Goal: Task Accomplishment & Management: Manage account settings

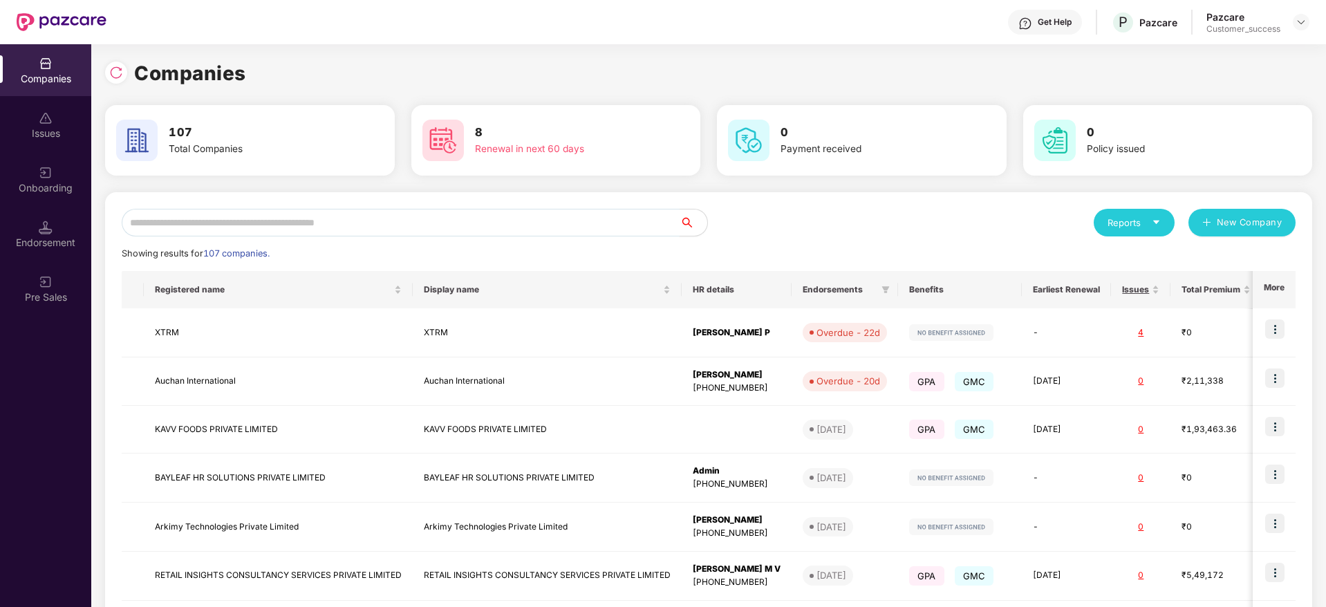
click at [167, 209] on input "text" at bounding box center [401, 223] width 558 height 28
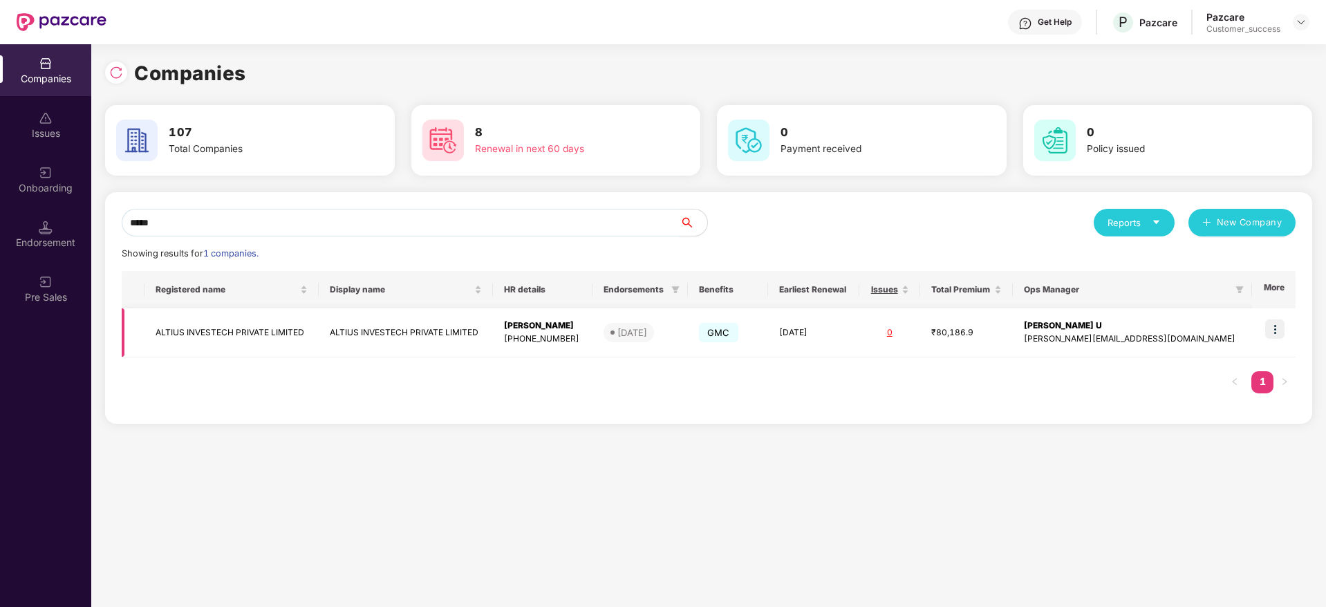
type input "*****"
click at [1269, 335] on img at bounding box center [1274, 328] width 19 height 19
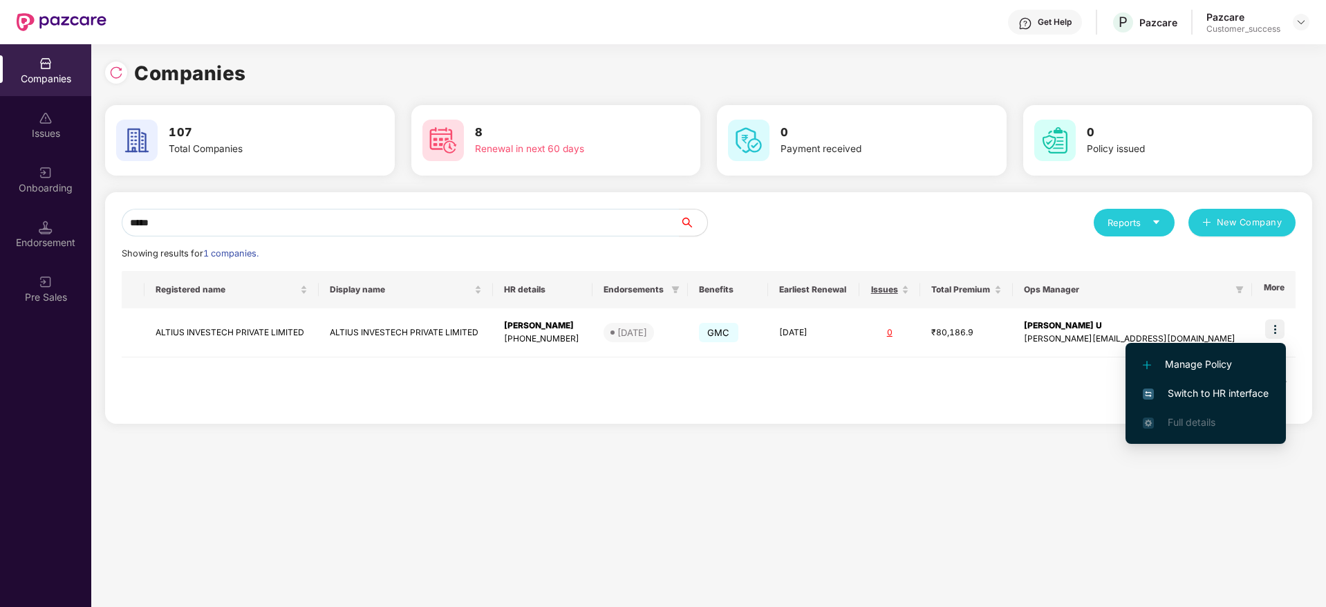
click at [1231, 399] on span "Switch to HR interface" at bounding box center [1206, 393] width 126 height 15
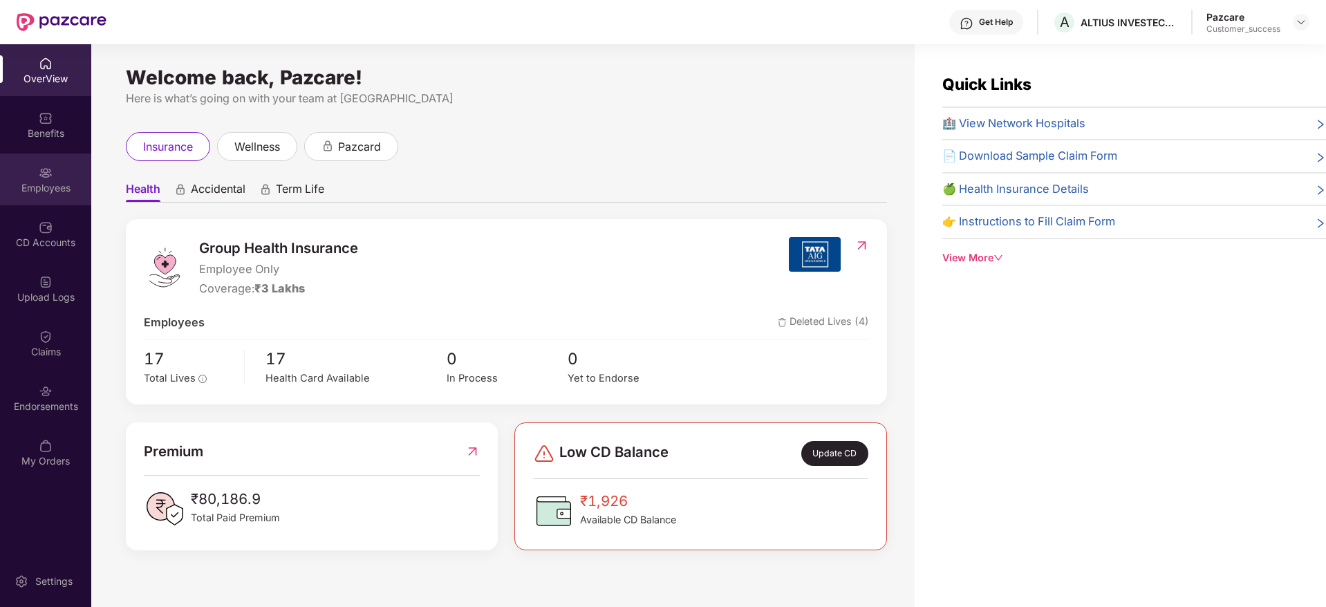
click at [21, 189] on div "Employees" at bounding box center [45, 188] width 91 height 14
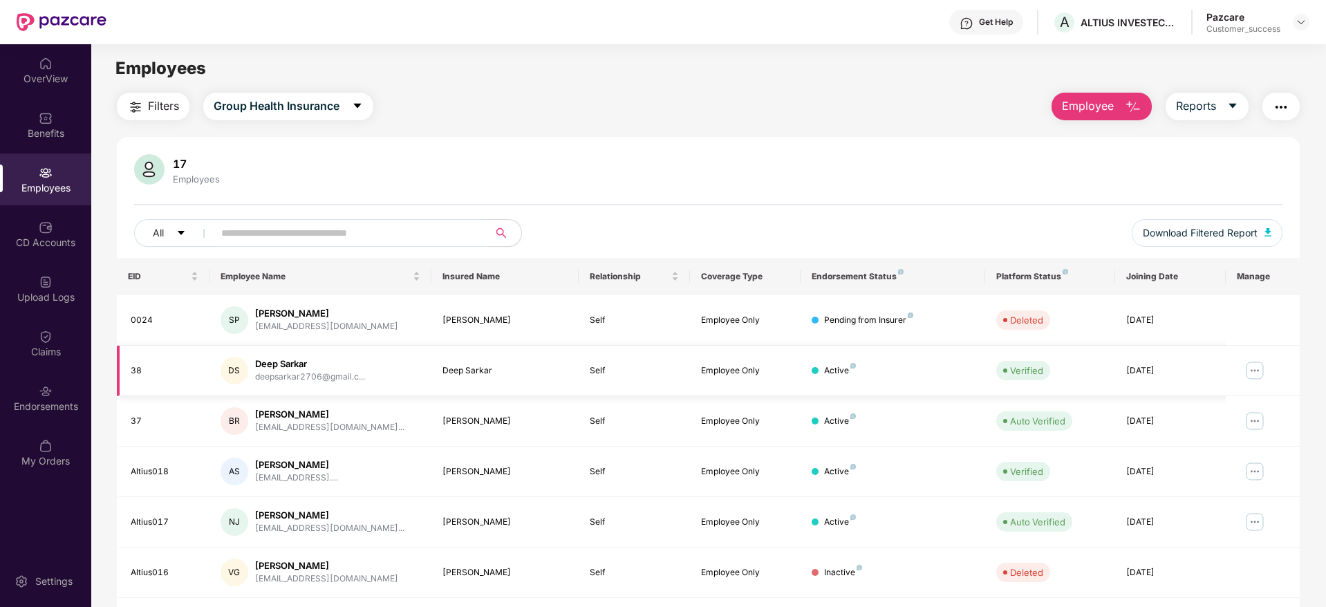
click at [1254, 369] on img at bounding box center [1255, 371] width 22 height 22
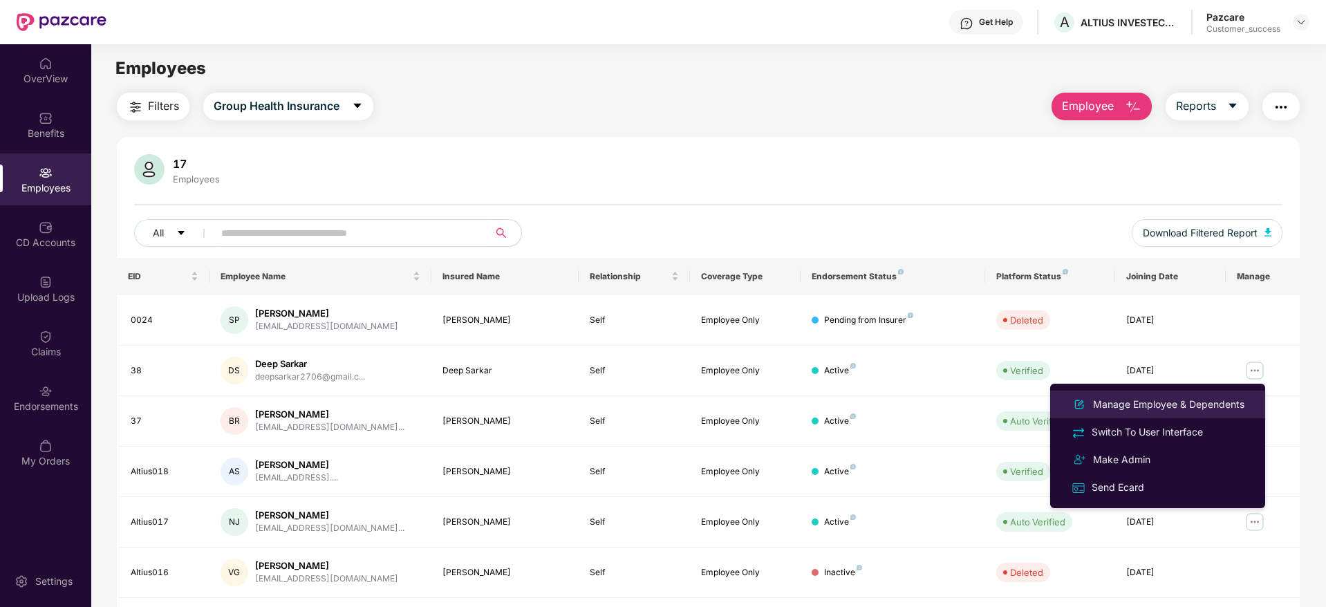
click at [1146, 393] on li "Manage Employee & Dependents" at bounding box center [1157, 405] width 215 height 28
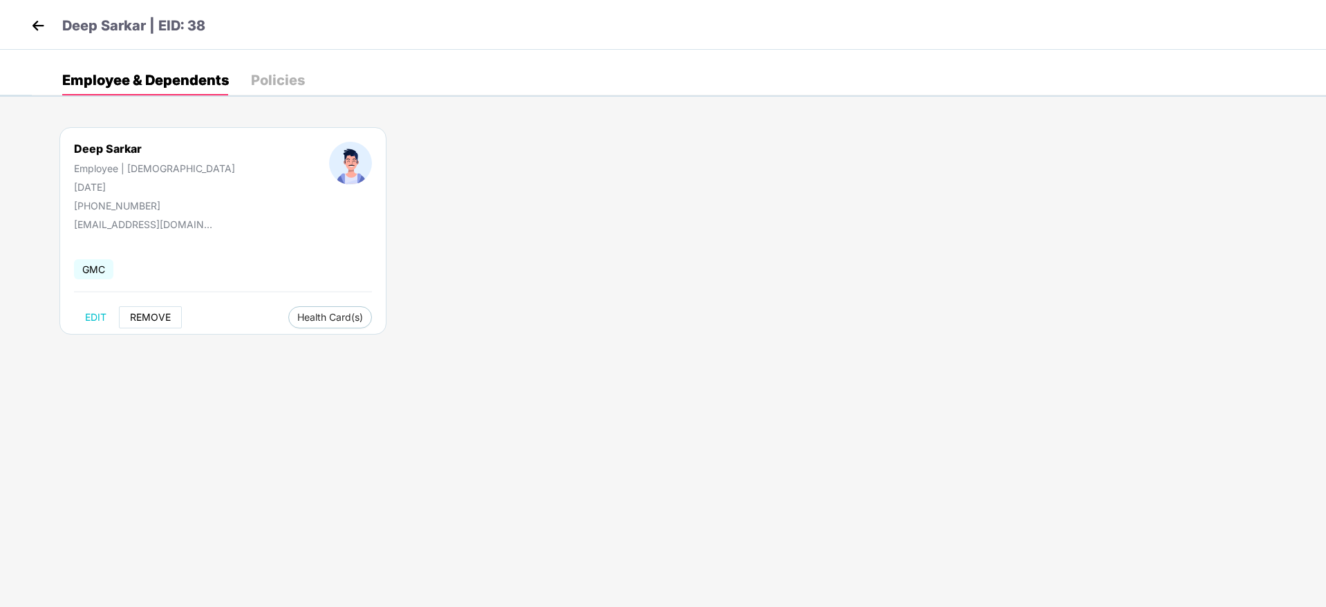
click at [147, 321] on span "REMOVE" at bounding box center [150, 317] width 41 height 11
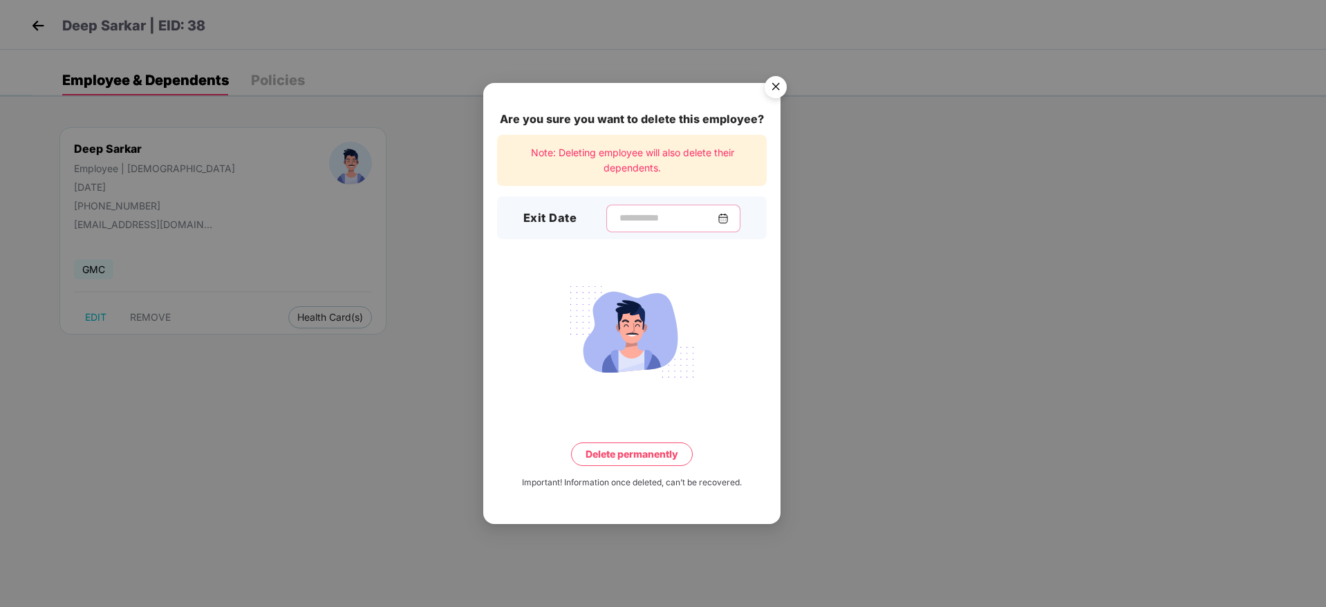
click at [663, 217] on input at bounding box center [668, 218] width 100 height 15
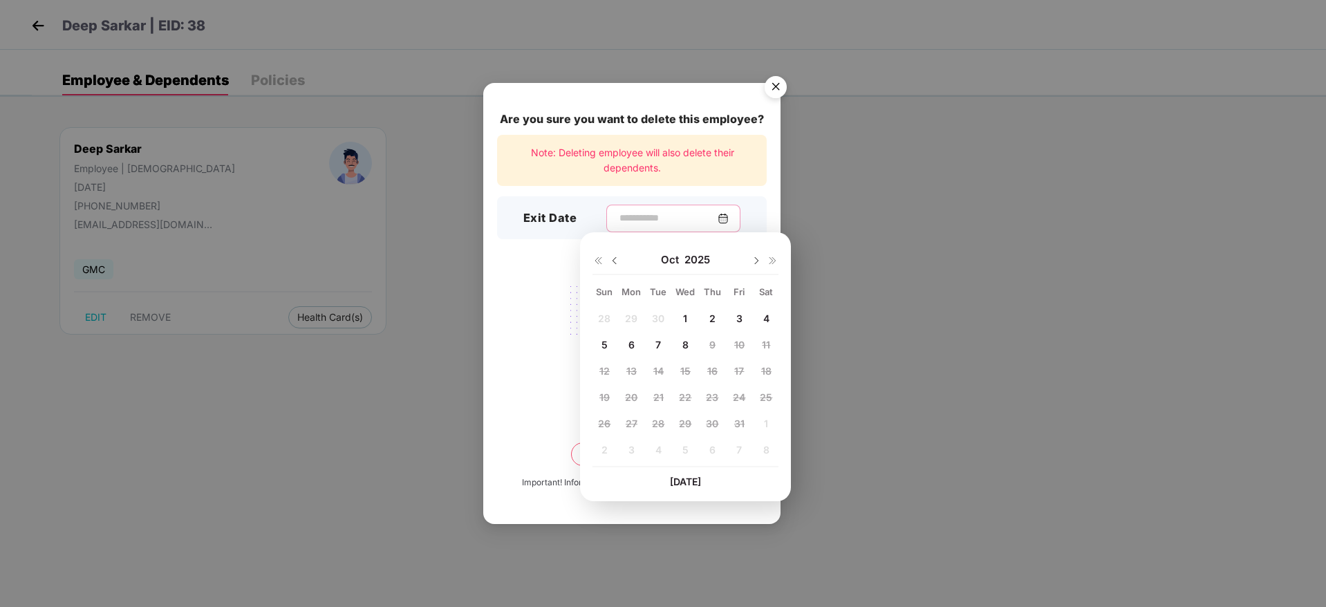
click at [663, 217] on input at bounding box center [668, 218] width 100 height 15
click at [621, 260] on div "[DATE]" at bounding box center [686, 260] width 186 height 28
click at [616, 260] on img at bounding box center [614, 260] width 11 height 11
click at [772, 402] on span "27" at bounding box center [767, 397] width 12 height 12
type input "**********"
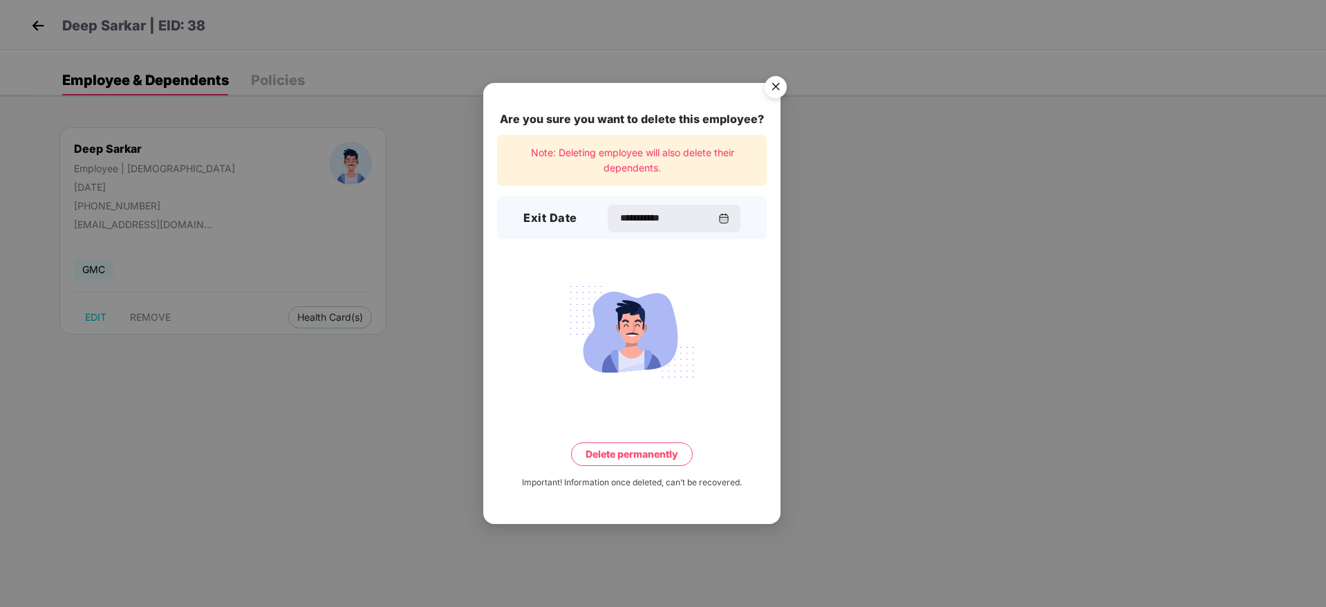
click at [631, 458] on button "Delete permanently" at bounding box center [632, 454] width 122 height 24
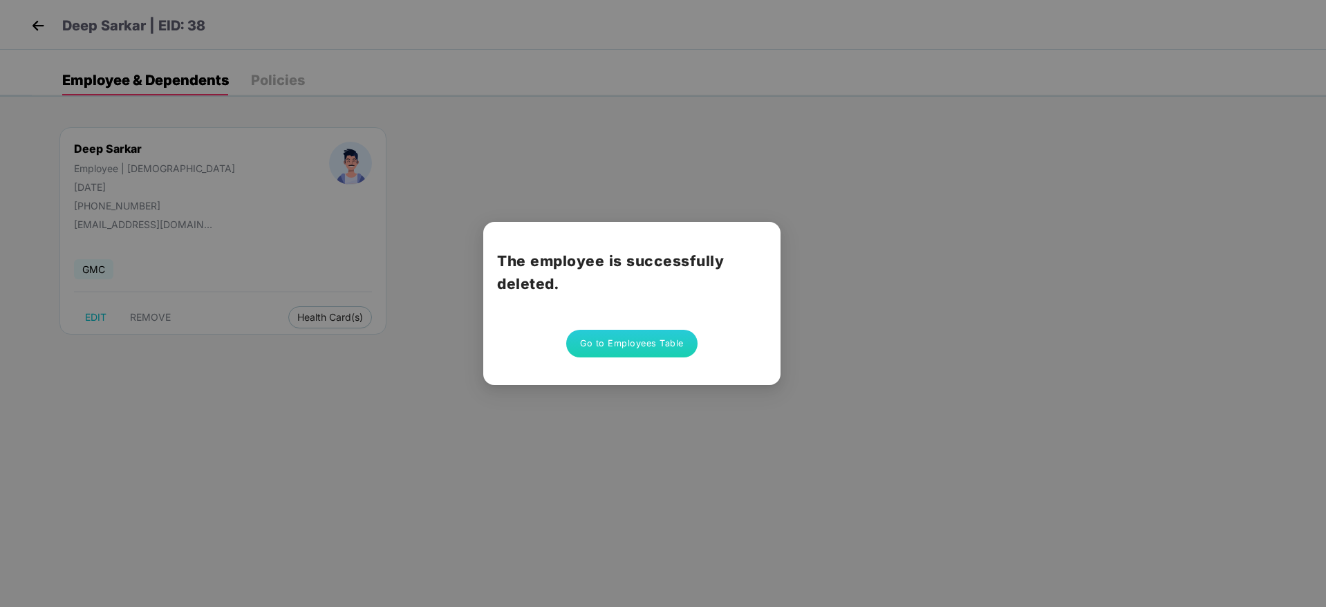
click at [631, 458] on div "The employee is successfully deleted. Go to Employees Table" at bounding box center [663, 303] width 1326 height 607
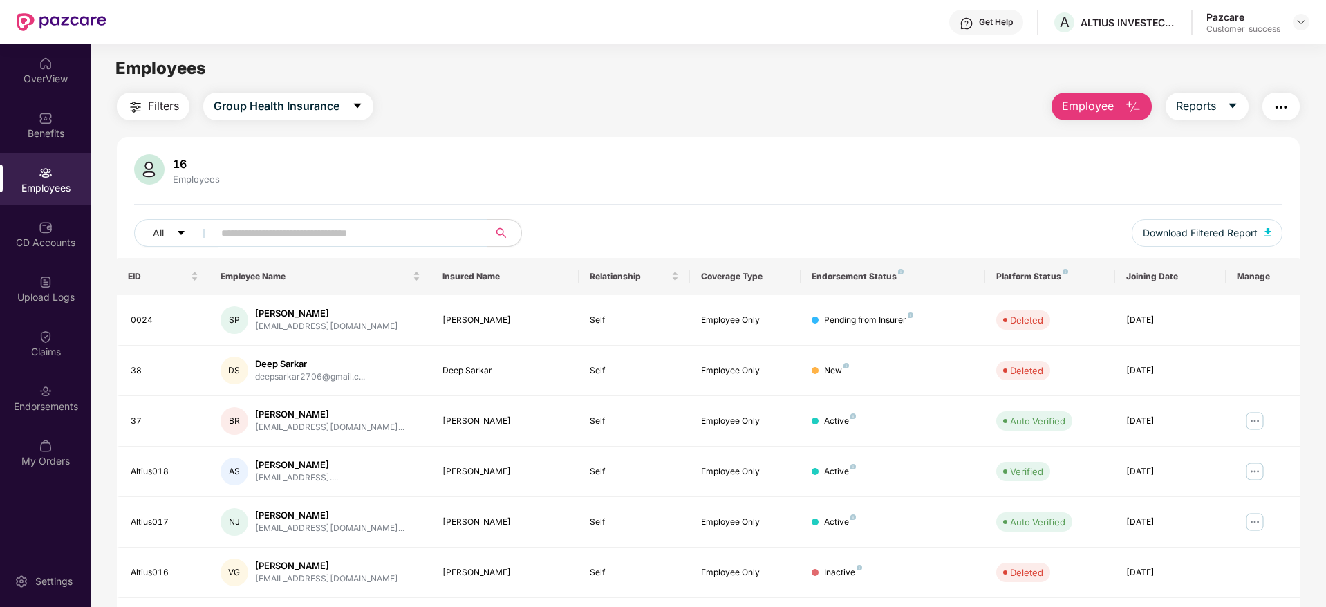
click at [1094, 95] on button "Employee" at bounding box center [1102, 107] width 100 height 28
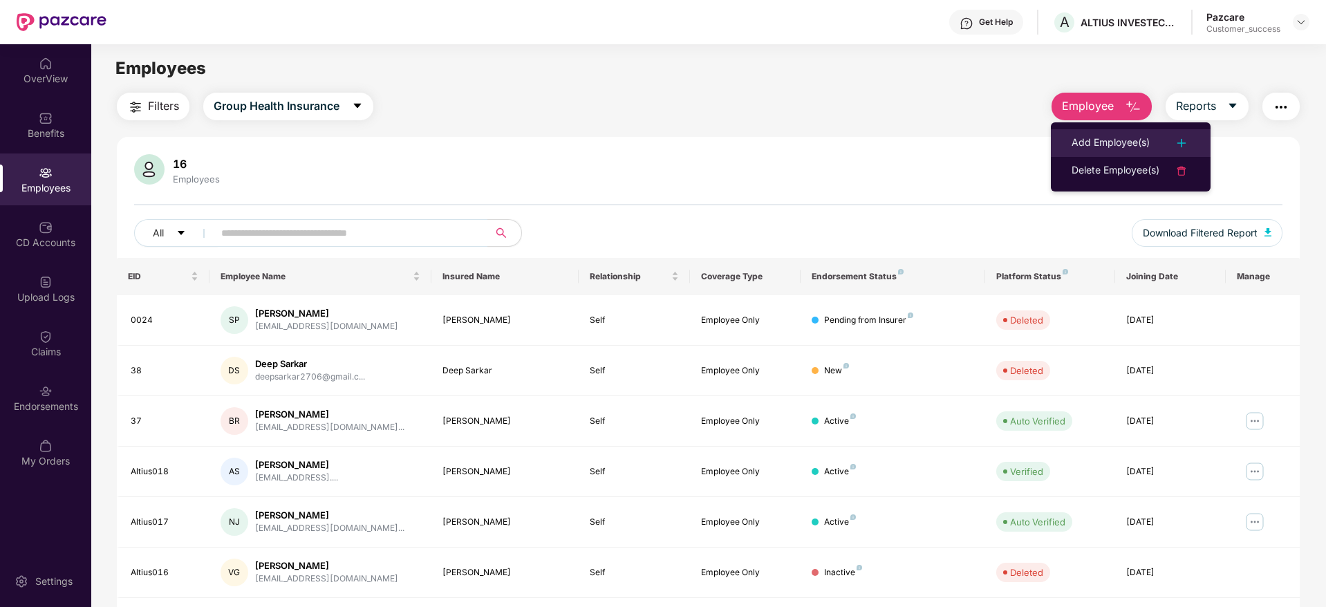
click at [1076, 139] on div "Add Employee(s)" at bounding box center [1111, 143] width 78 height 17
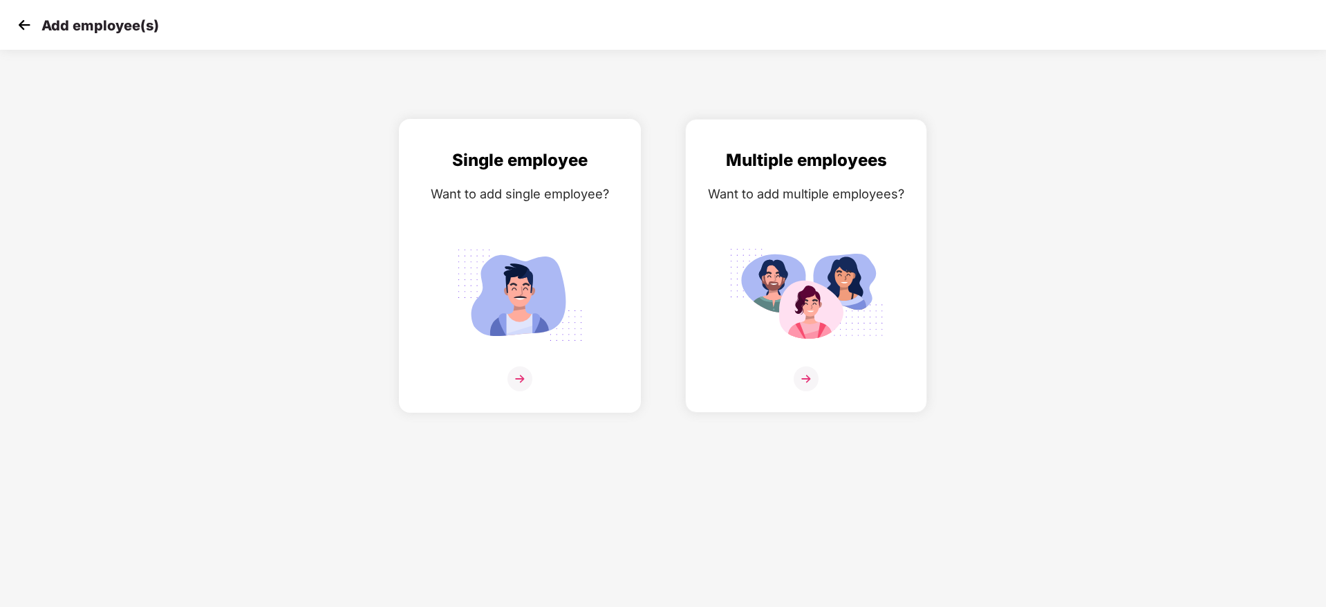
click at [528, 375] on img at bounding box center [519, 378] width 25 height 25
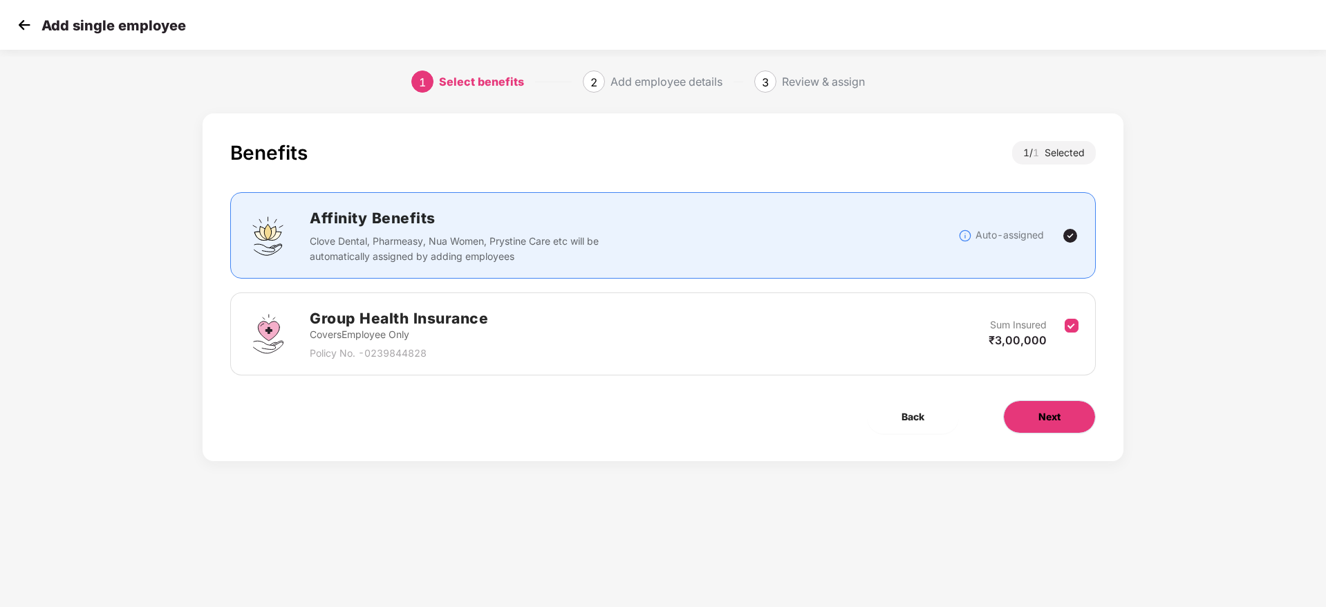
click at [1027, 427] on button "Next" at bounding box center [1049, 416] width 93 height 33
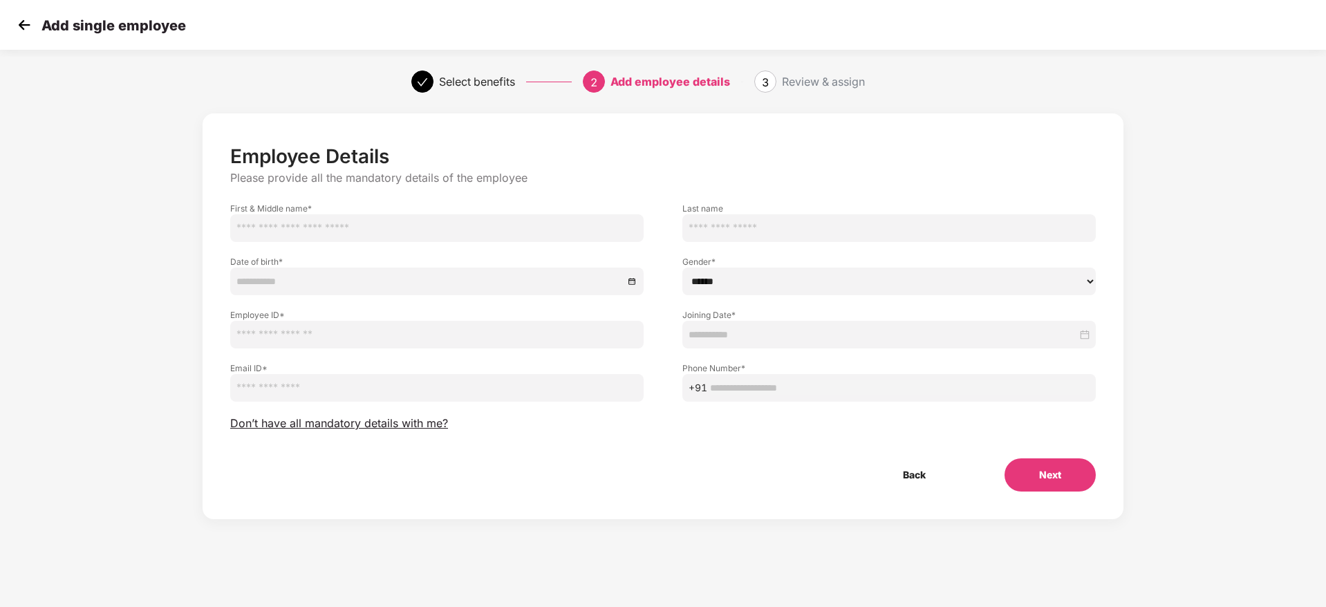
click at [475, 234] on input "text" at bounding box center [436, 228] width 413 height 28
paste input "**********"
click at [281, 222] on input "**********" at bounding box center [436, 228] width 413 height 28
type input "**********"
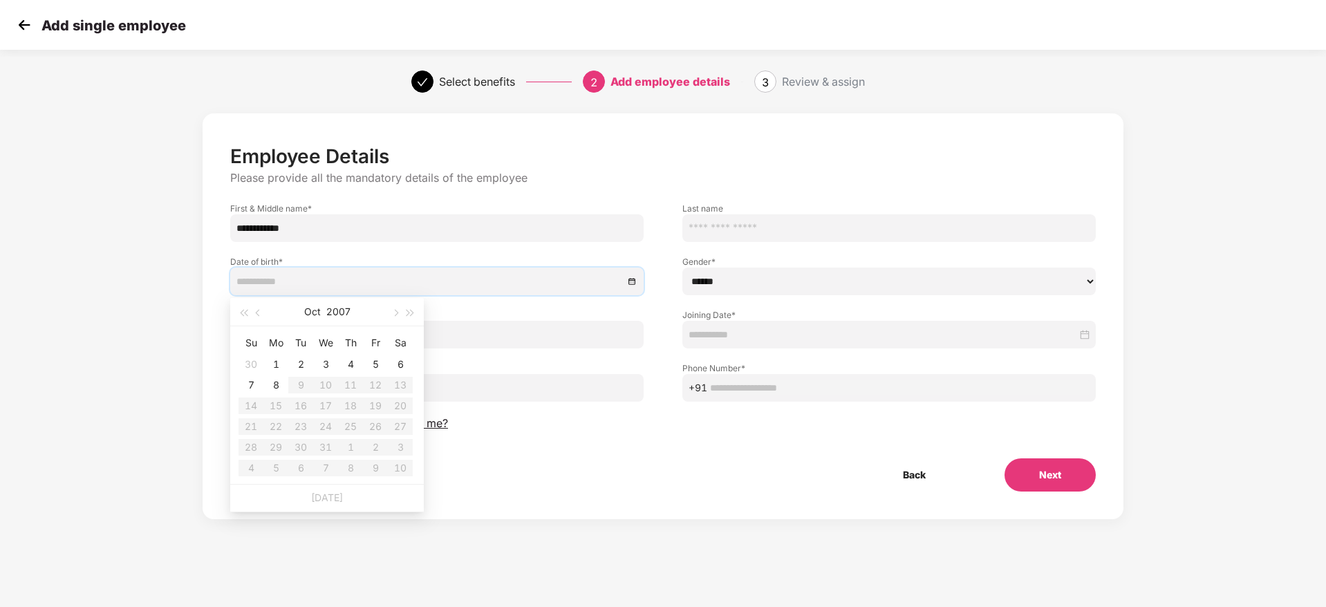
click at [287, 277] on input at bounding box center [429, 281] width 387 height 15
click at [337, 308] on button "2007" at bounding box center [338, 312] width 24 height 28
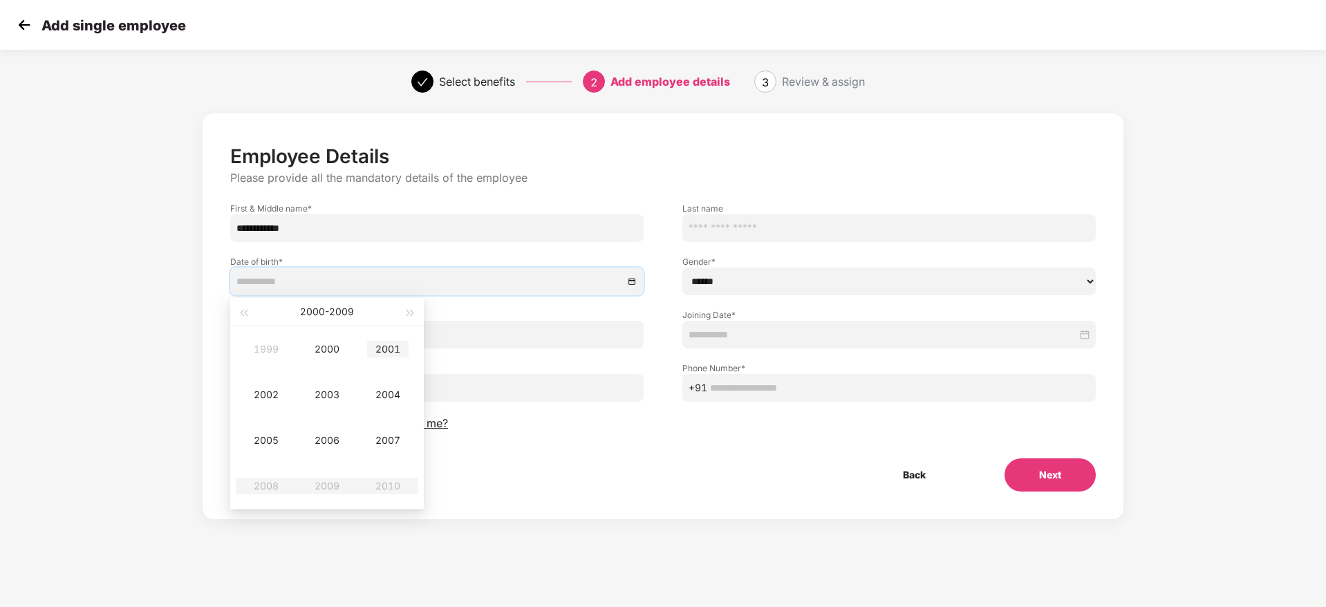
type input "**********"
click at [391, 344] on div "2001" at bounding box center [387, 349] width 41 height 17
type input "**********"
click at [312, 313] on button "Oct" at bounding box center [313, 312] width 17 height 28
type input "**********"
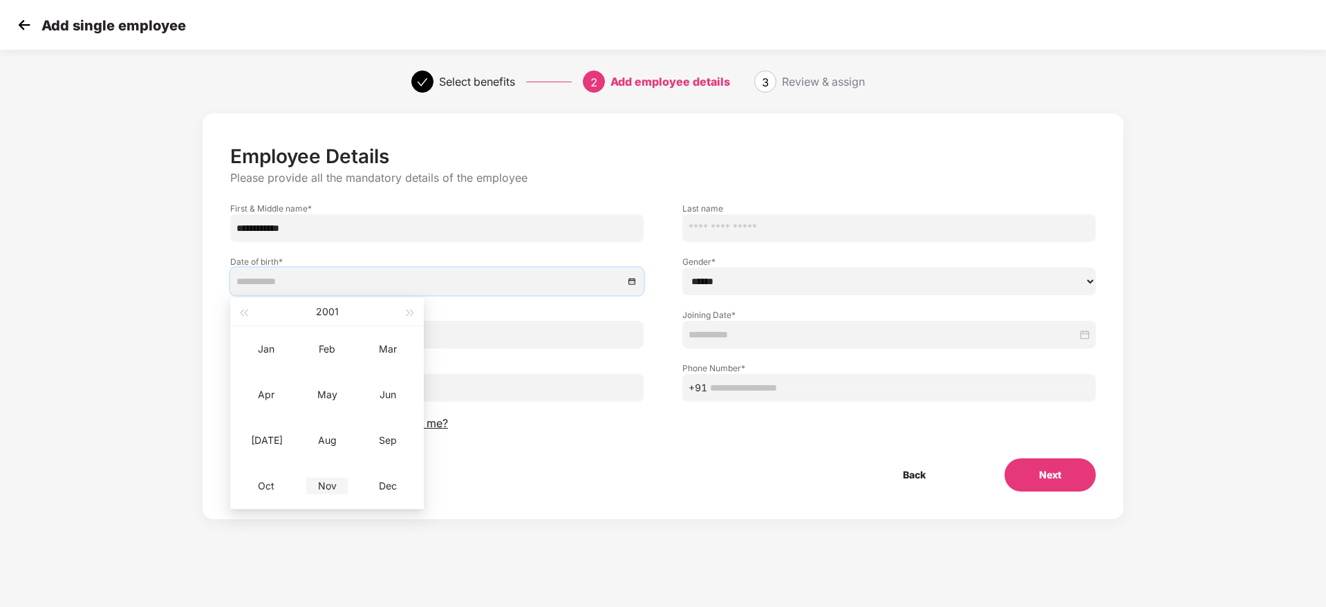
click at [329, 483] on div "Nov" at bounding box center [326, 486] width 41 height 17
type input "**********"
click at [283, 447] on div "26" at bounding box center [276, 447] width 17 height 17
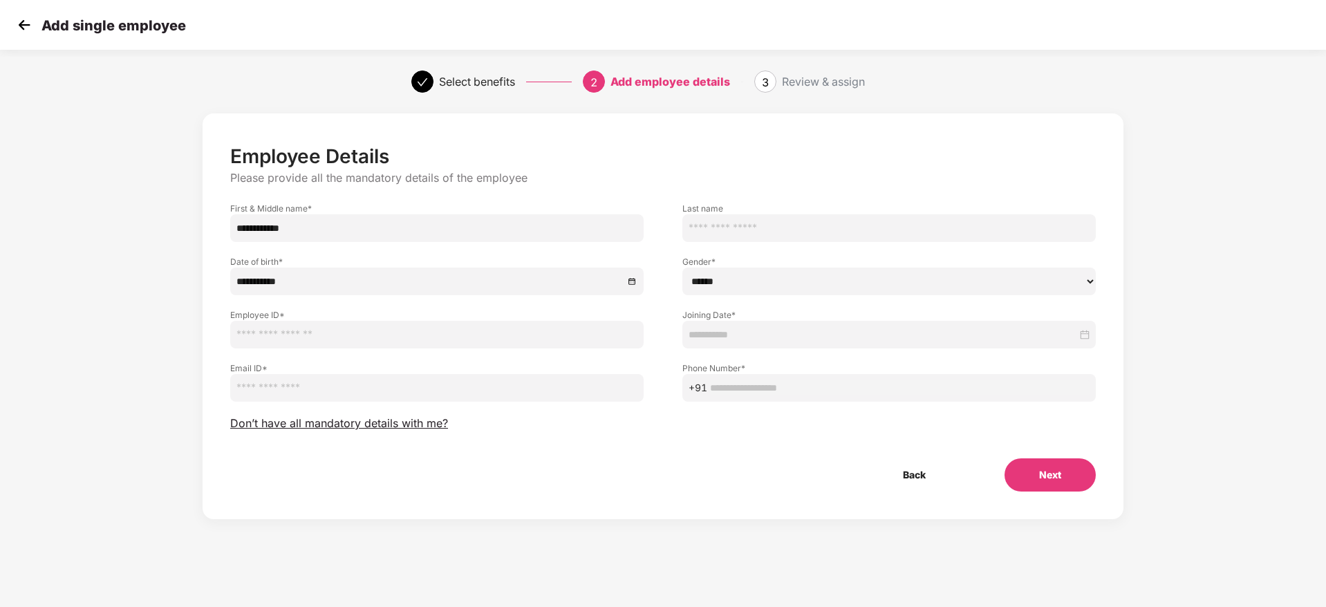
click at [357, 337] on input "text" at bounding box center [436, 335] width 413 height 28
click at [24, 33] on img at bounding box center [24, 25] width 21 height 21
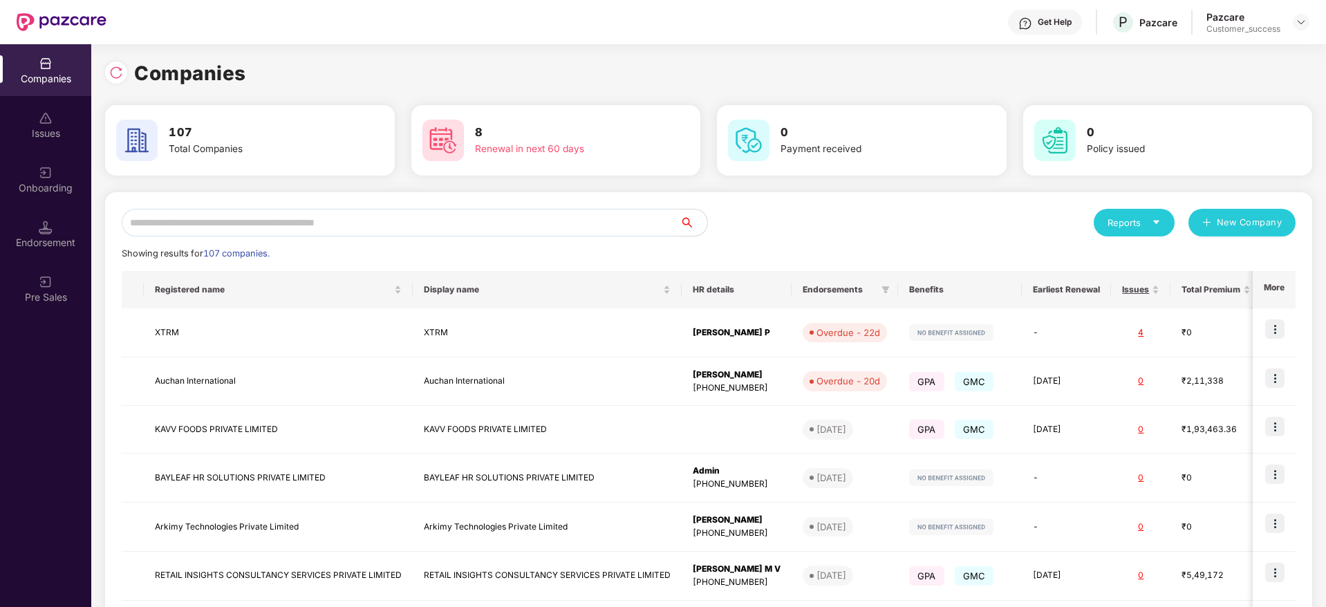
click at [237, 218] on input "text" at bounding box center [401, 223] width 558 height 28
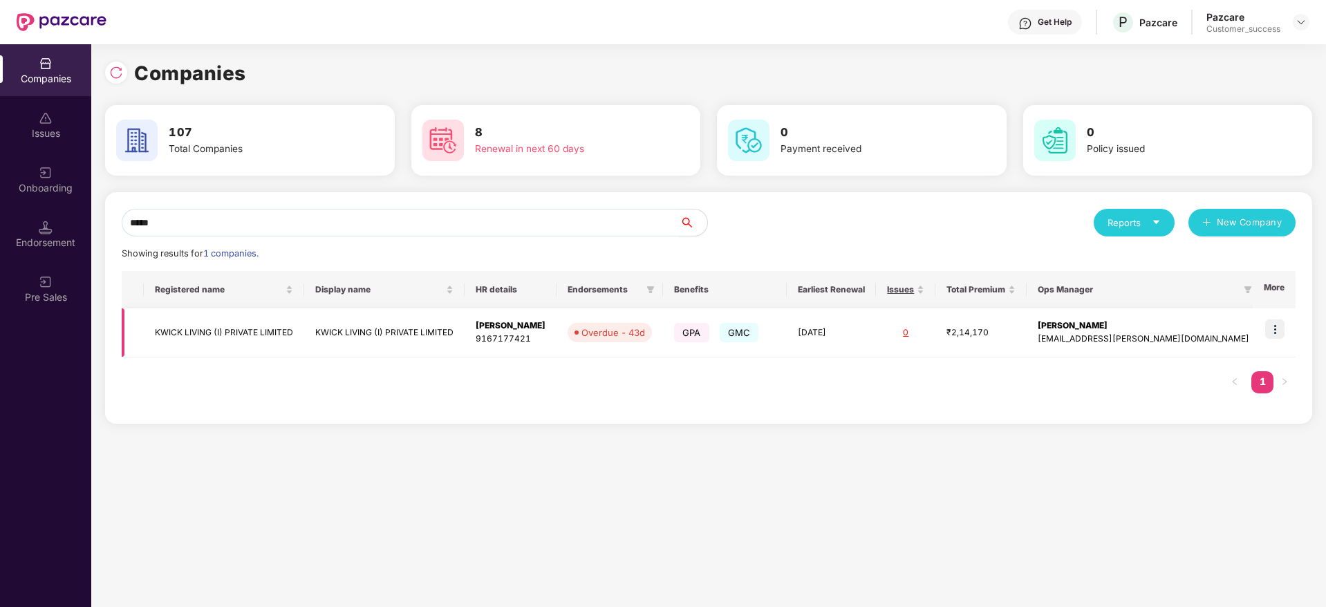
type input "*****"
click at [1278, 321] on img at bounding box center [1274, 328] width 19 height 19
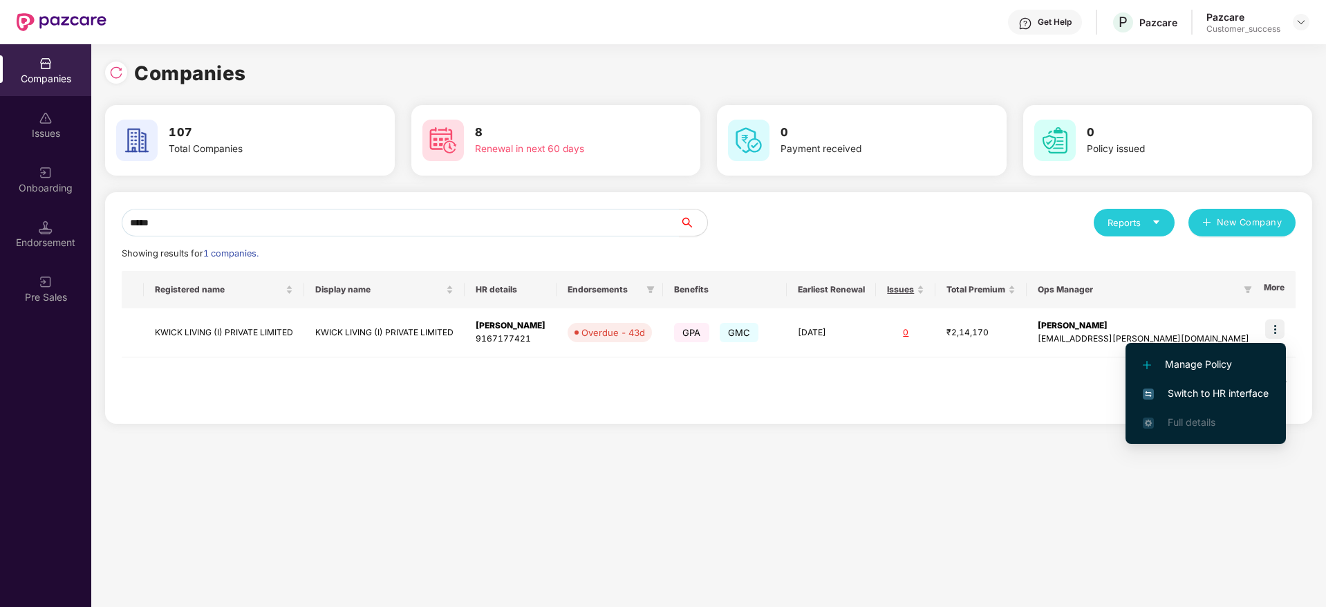
click at [1214, 387] on span "Switch to HR interface" at bounding box center [1206, 393] width 126 height 15
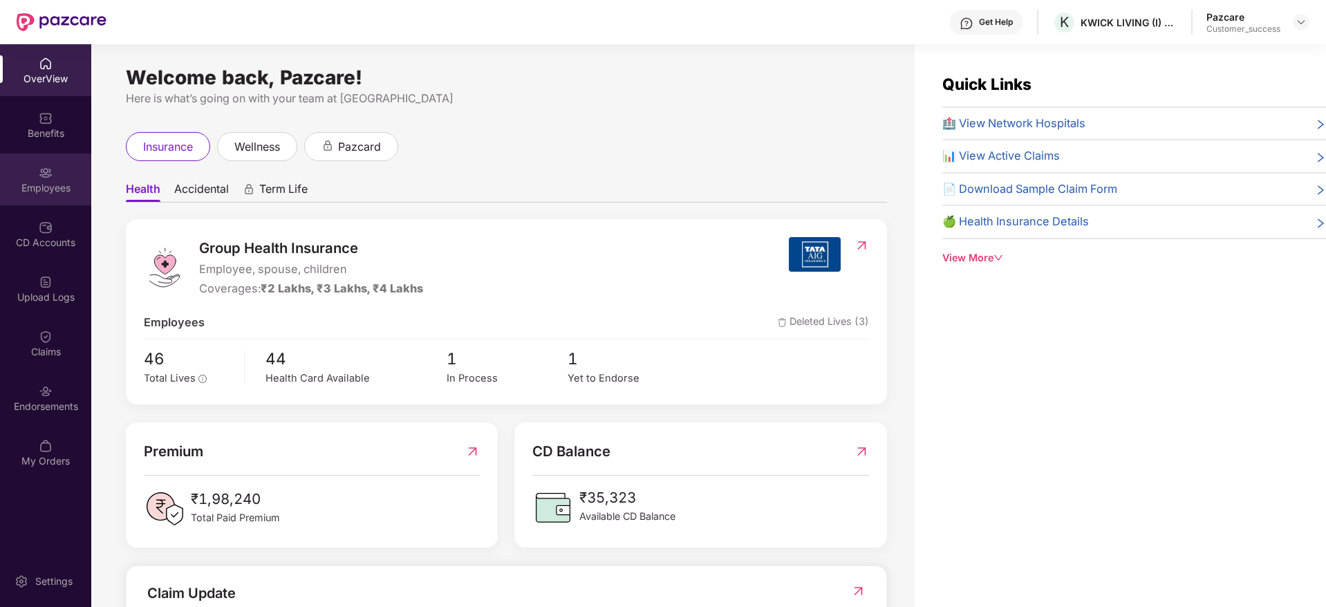
click at [80, 201] on div "Employees" at bounding box center [45, 179] width 91 height 52
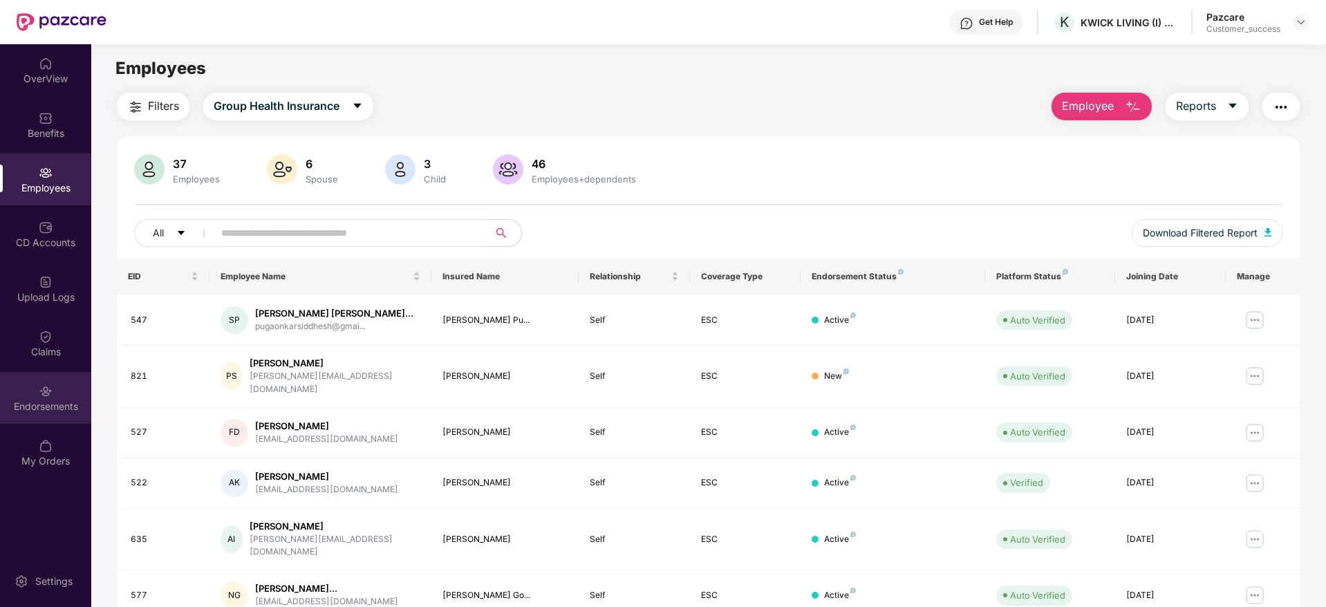
click at [68, 415] on div "Endorsements" at bounding box center [45, 398] width 91 height 52
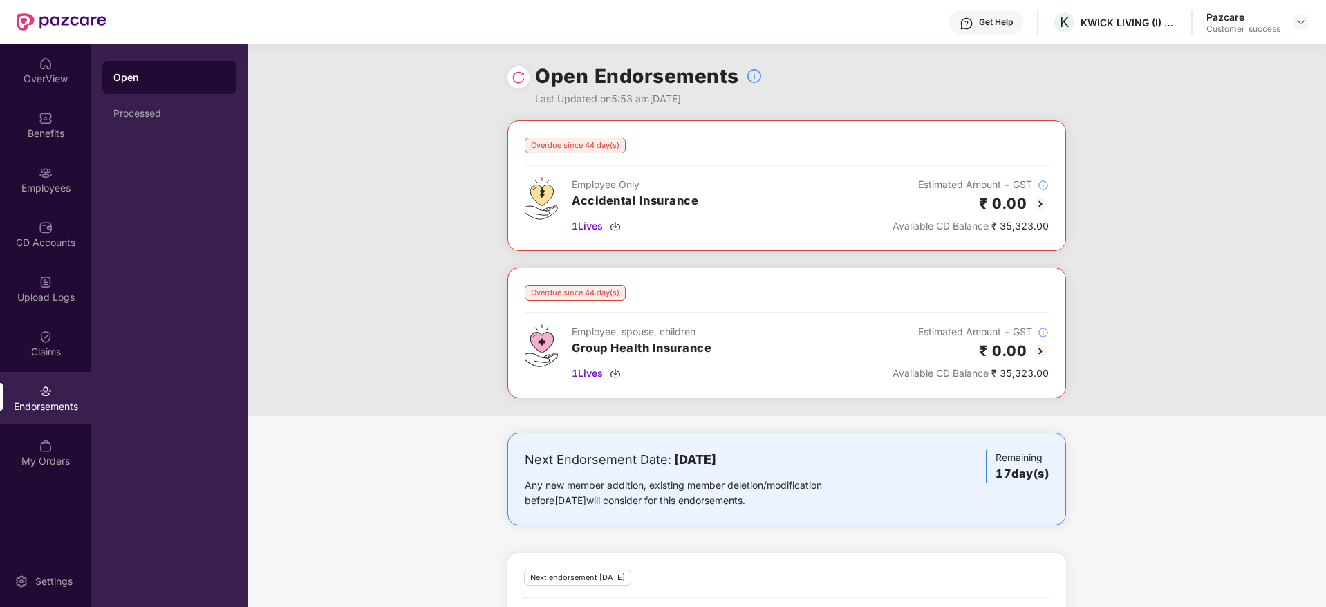
click at [1033, 202] on img at bounding box center [1040, 204] width 17 height 17
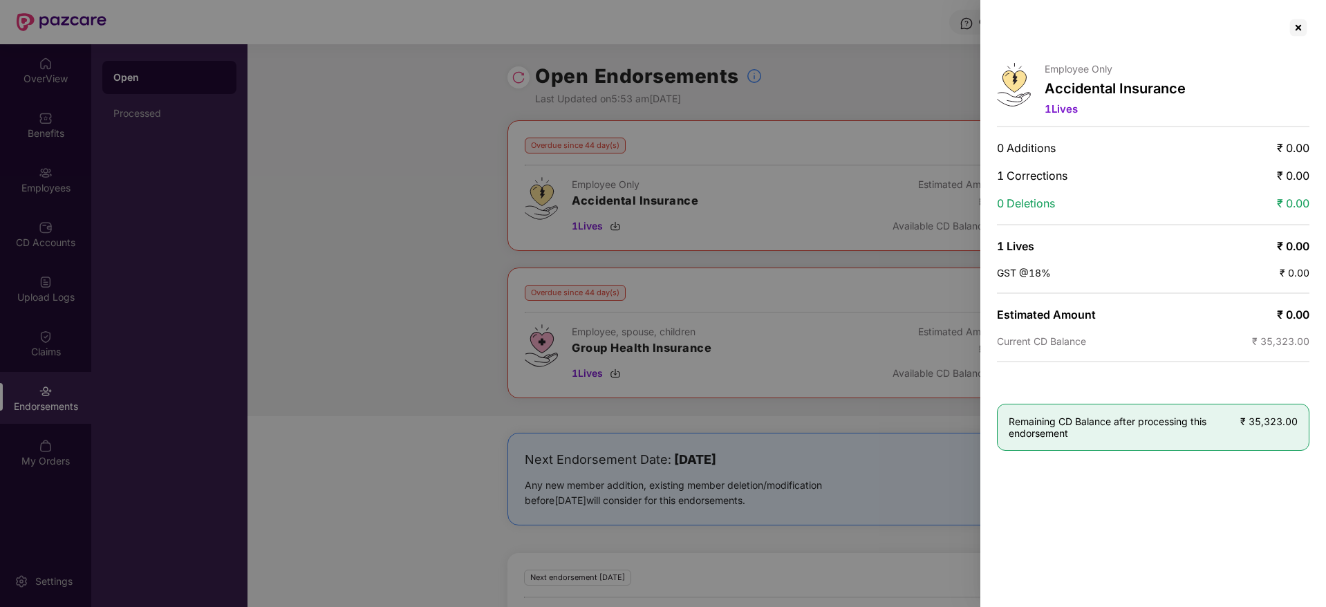
click at [674, 121] on div at bounding box center [663, 303] width 1326 height 607
click at [422, 290] on div at bounding box center [663, 303] width 1326 height 607
click at [1302, 34] on div at bounding box center [1298, 28] width 22 height 22
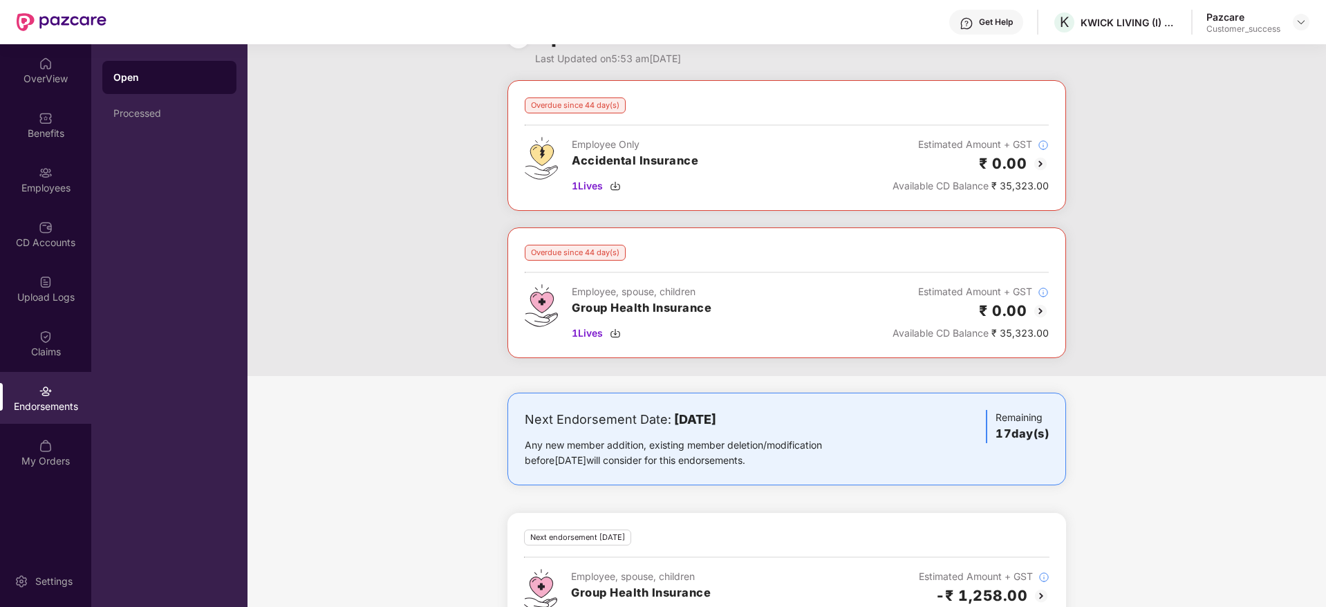
scroll to position [32, 0]
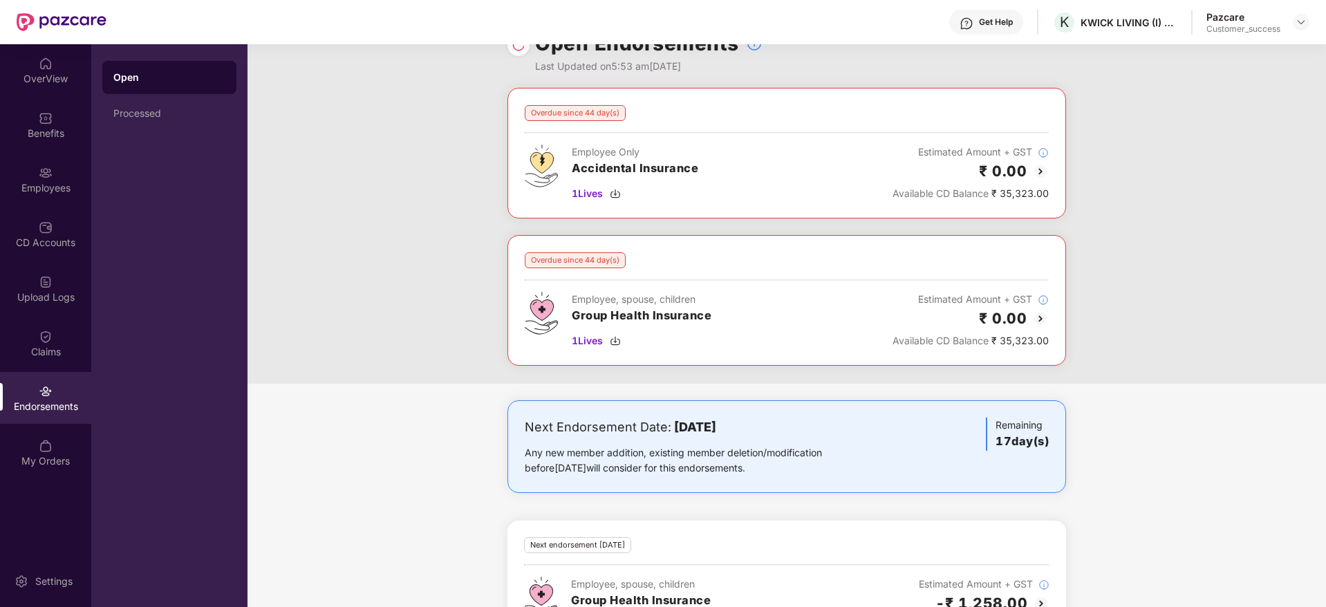
click at [1033, 324] on img at bounding box center [1040, 318] width 17 height 17
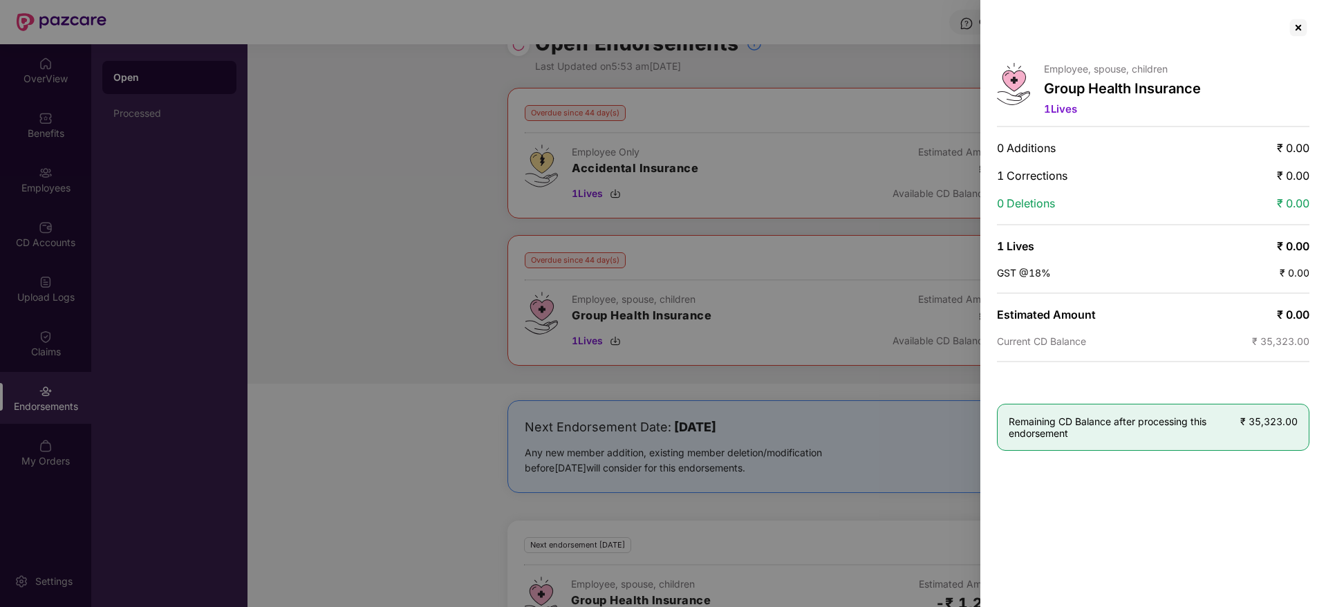
click at [427, 225] on div at bounding box center [663, 303] width 1326 height 607
click at [1299, 36] on div at bounding box center [1298, 28] width 22 height 22
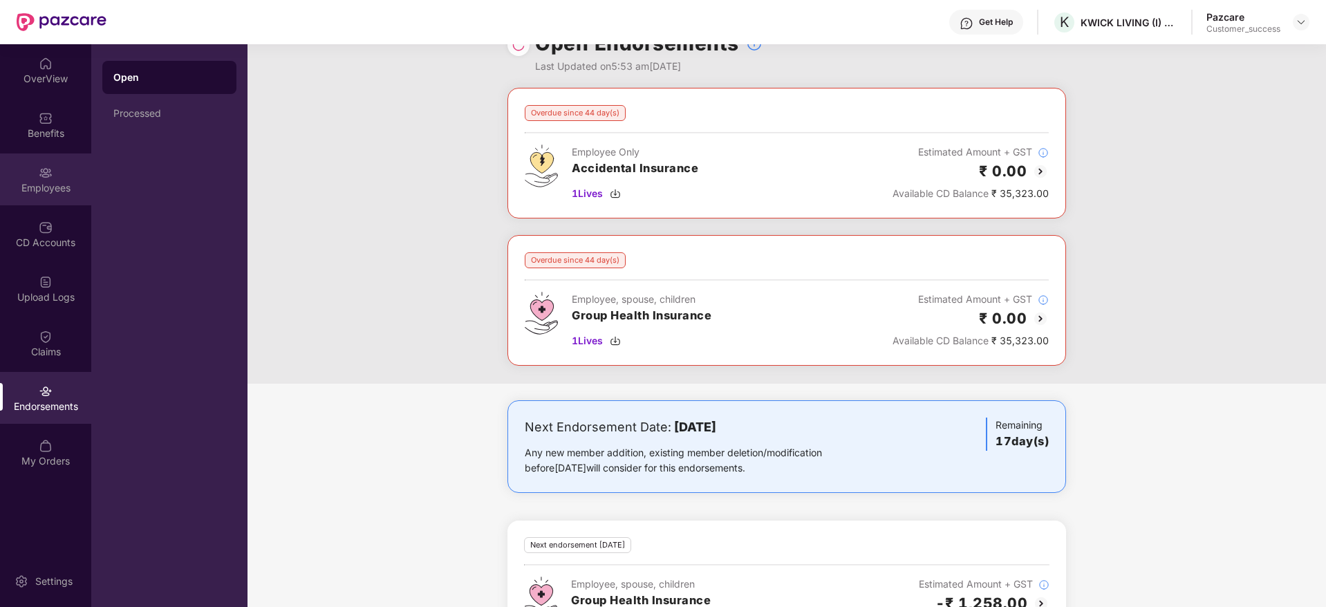
click at [50, 169] on img at bounding box center [46, 173] width 14 height 14
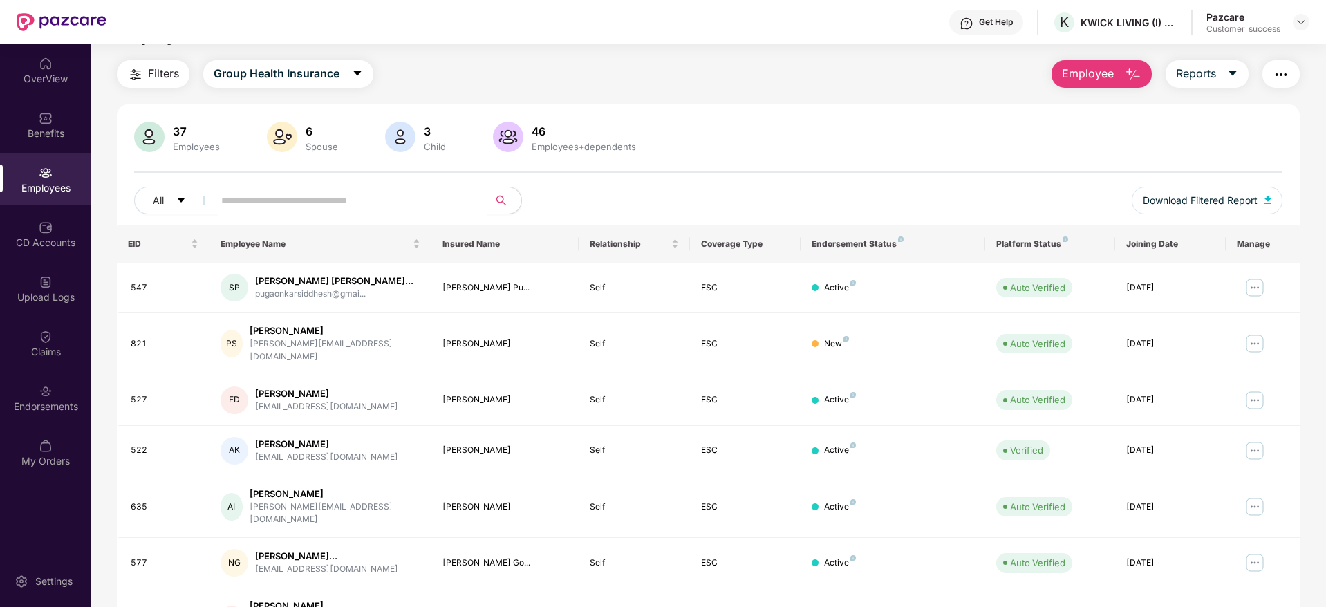
click at [1098, 69] on span "Employee" at bounding box center [1088, 73] width 52 height 17
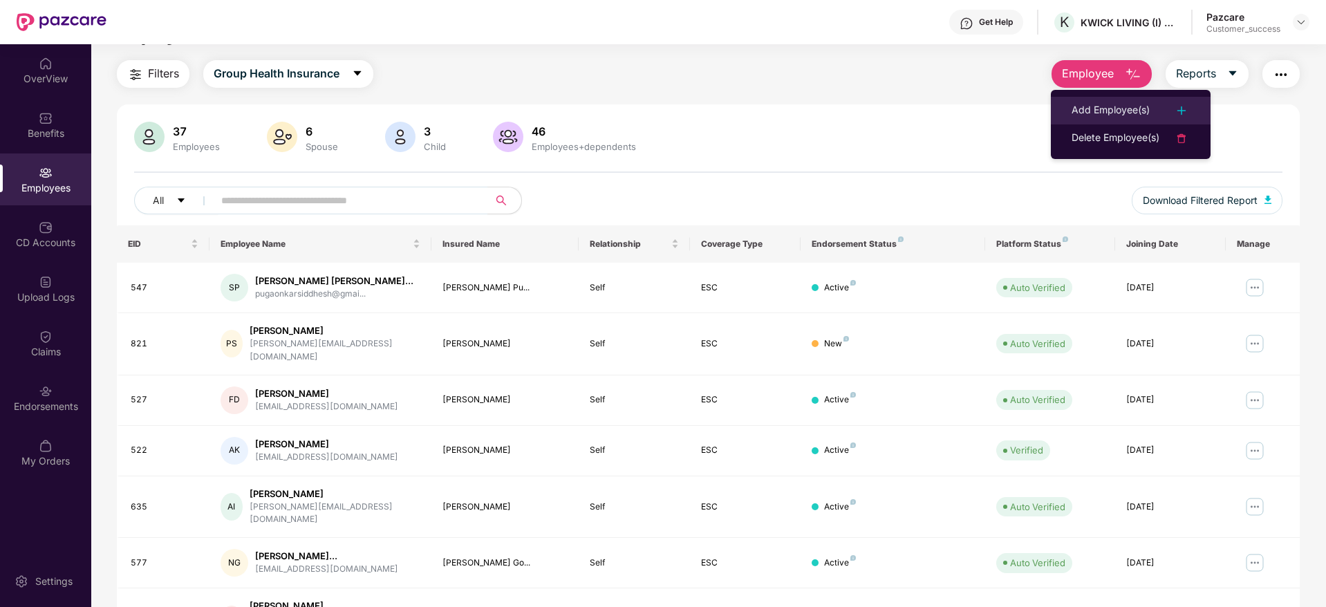
click at [1100, 102] on div "Add Employee(s)" at bounding box center [1111, 110] width 78 height 17
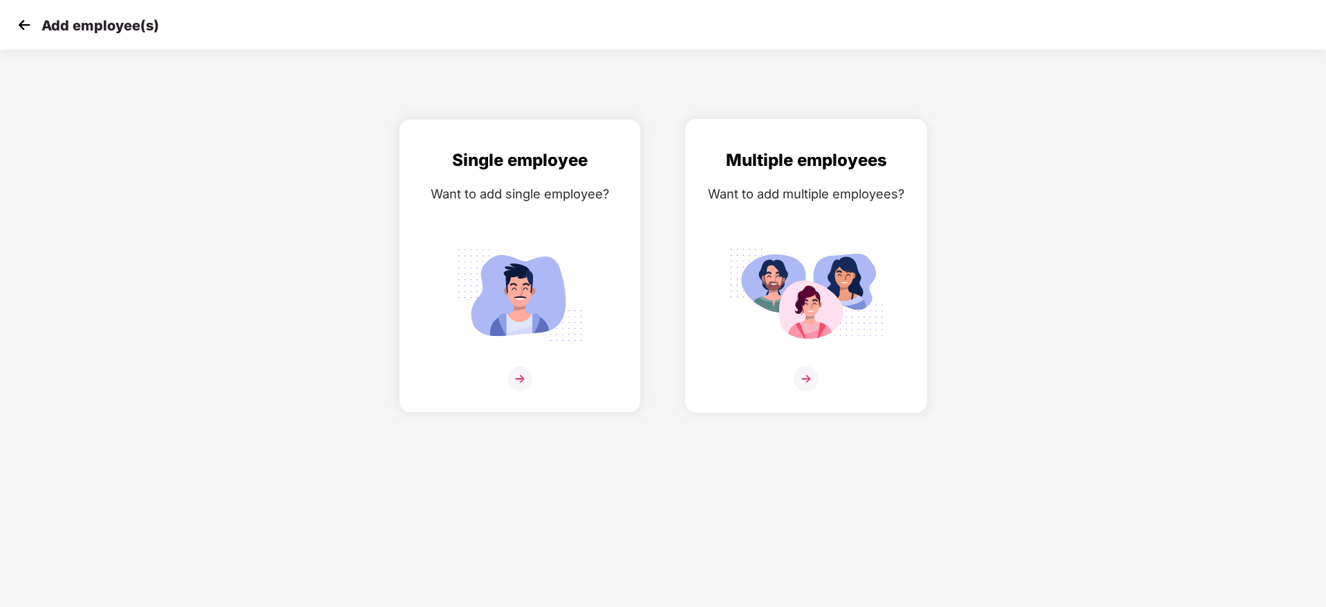
click at [810, 379] on img at bounding box center [806, 378] width 25 height 25
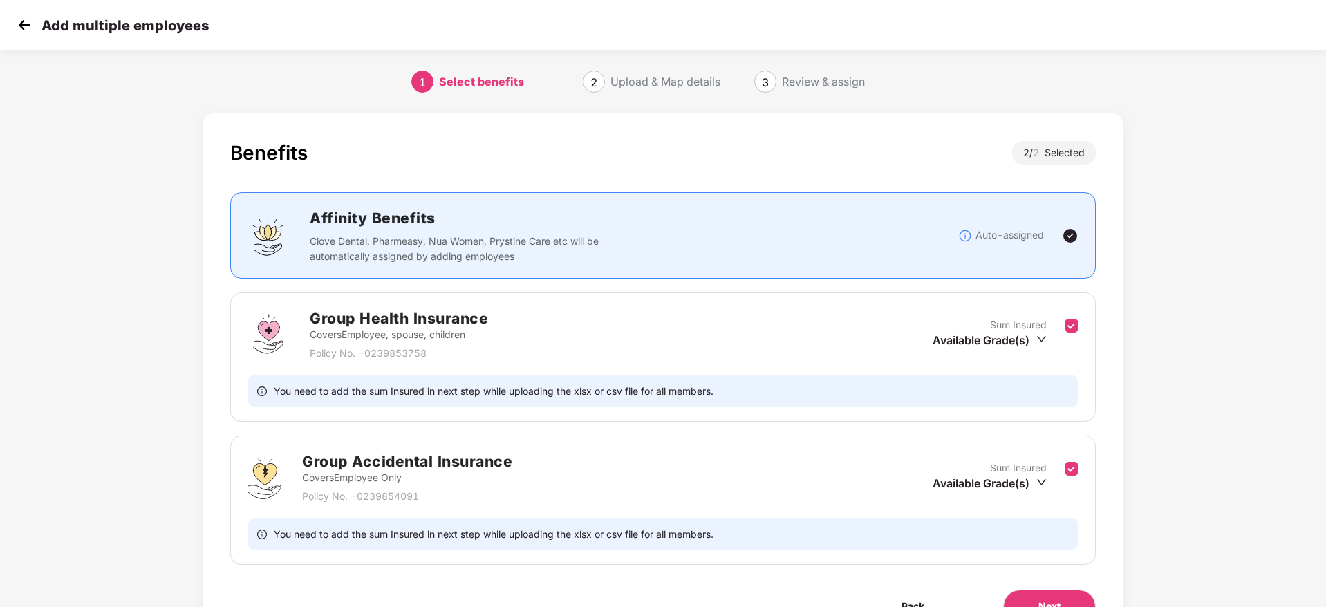
scroll to position [78, 0]
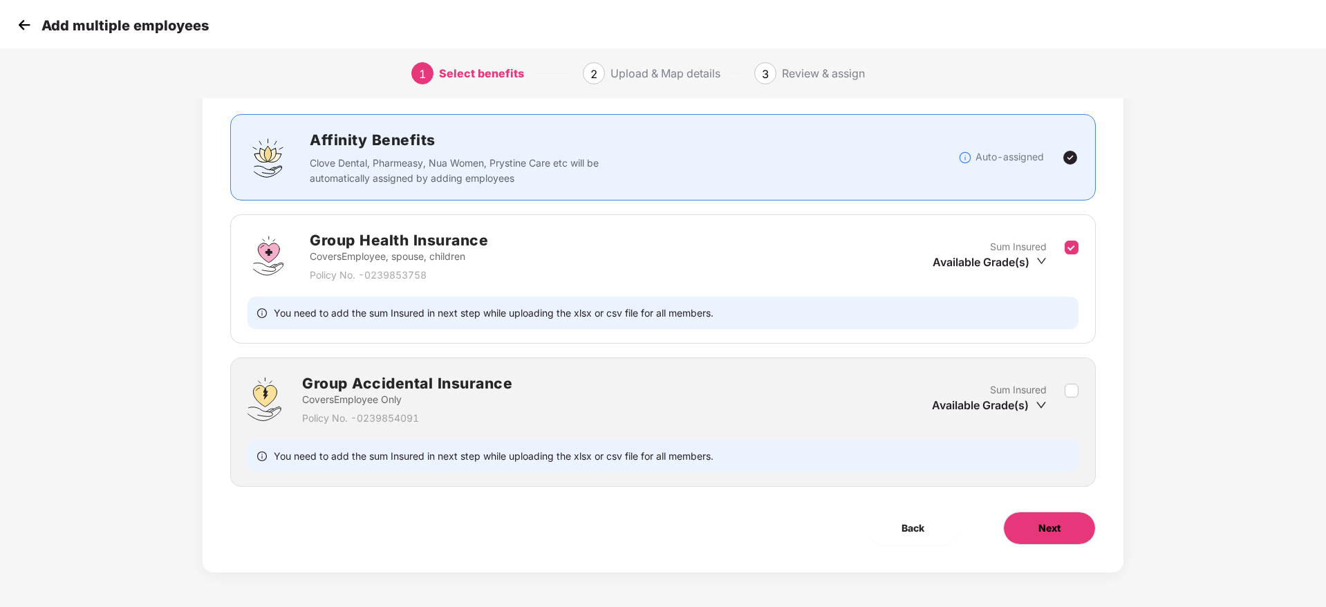
click at [1044, 517] on button "Next" at bounding box center [1049, 528] width 93 height 33
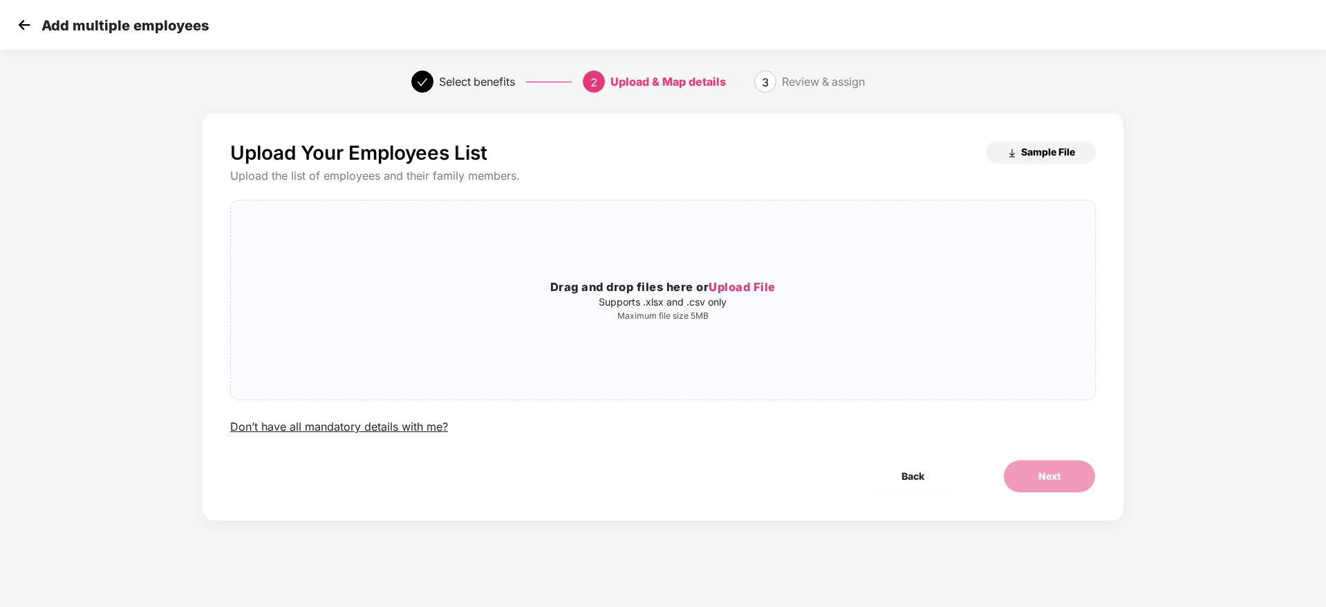
click at [1055, 160] on button "Sample File" at bounding box center [1041, 152] width 110 height 22
click at [752, 286] on span "Upload File" at bounding box center [742, 287] width 67 height 14
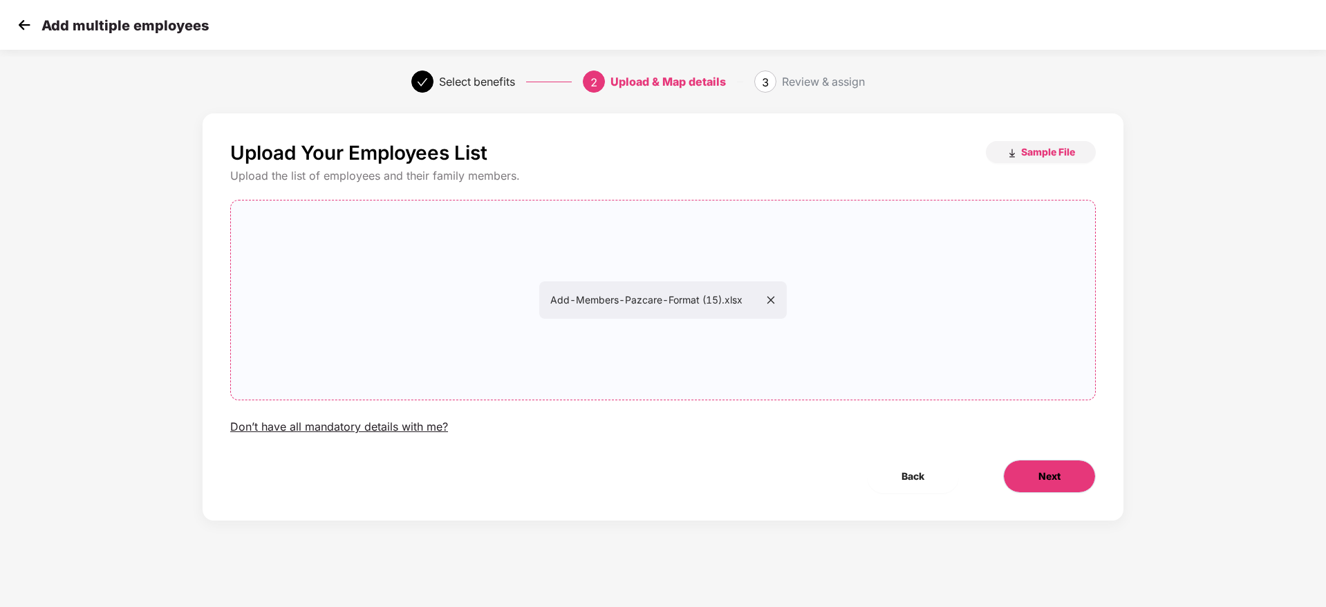
click at [1030, 476] on button "Next" at bounding box center [1049, 476] width 93 height 33
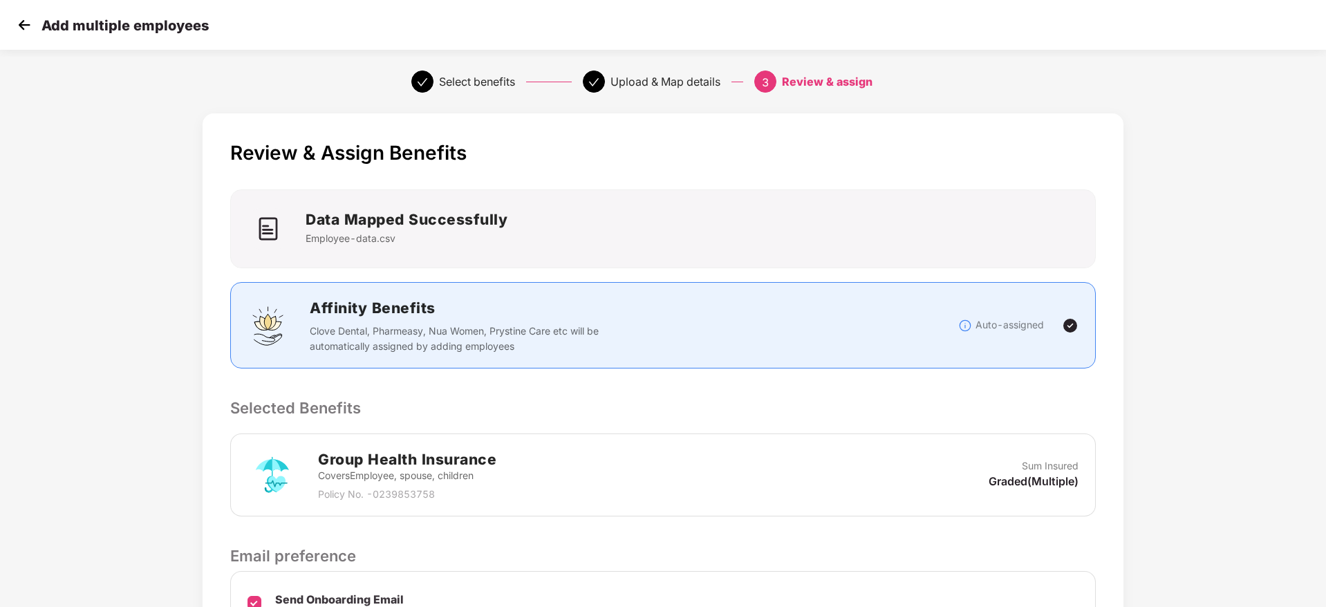
scroll to position [164, 0]
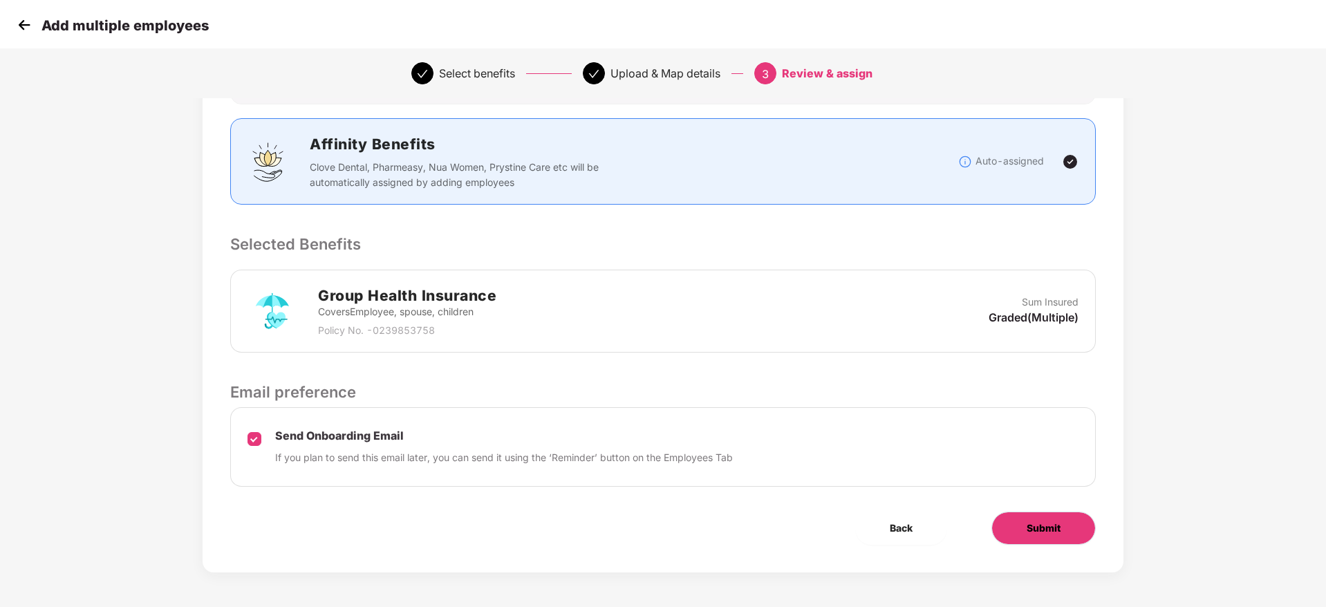
click at [1071, 525] on button "Submit" at bounding box center [1043, 528] width 104 height 33
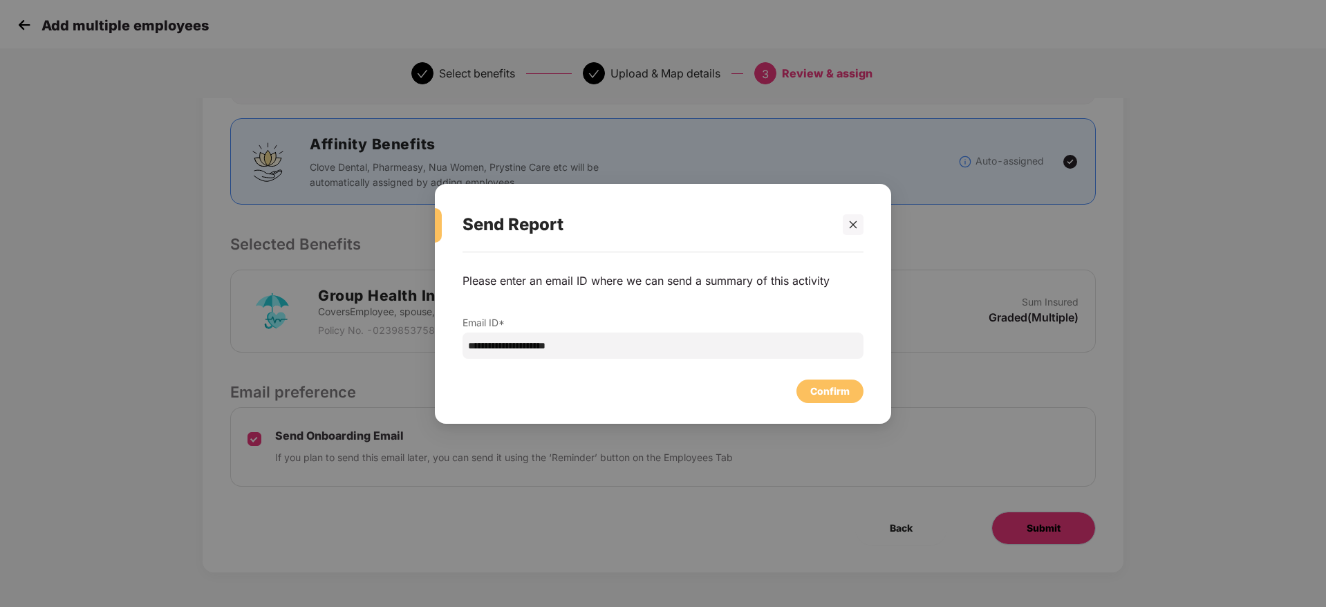
scroll to position [0, 0]
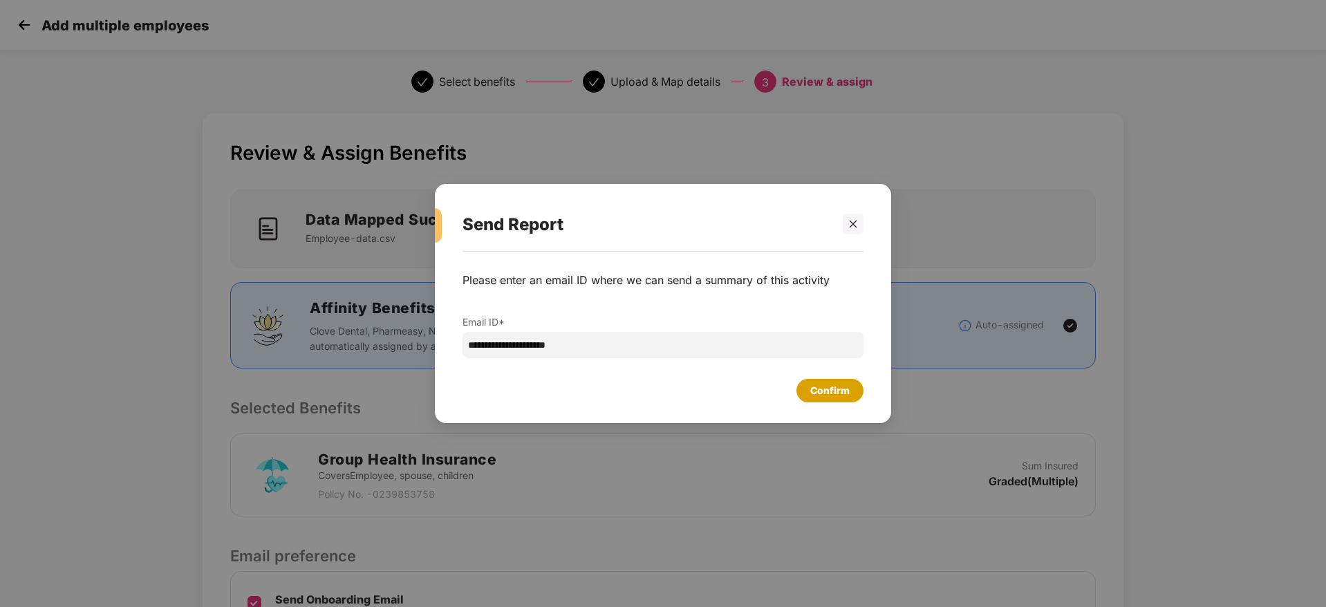
click at [842, 384] on div "Confirm" at bounding box center [829, 390] width 39 height 15
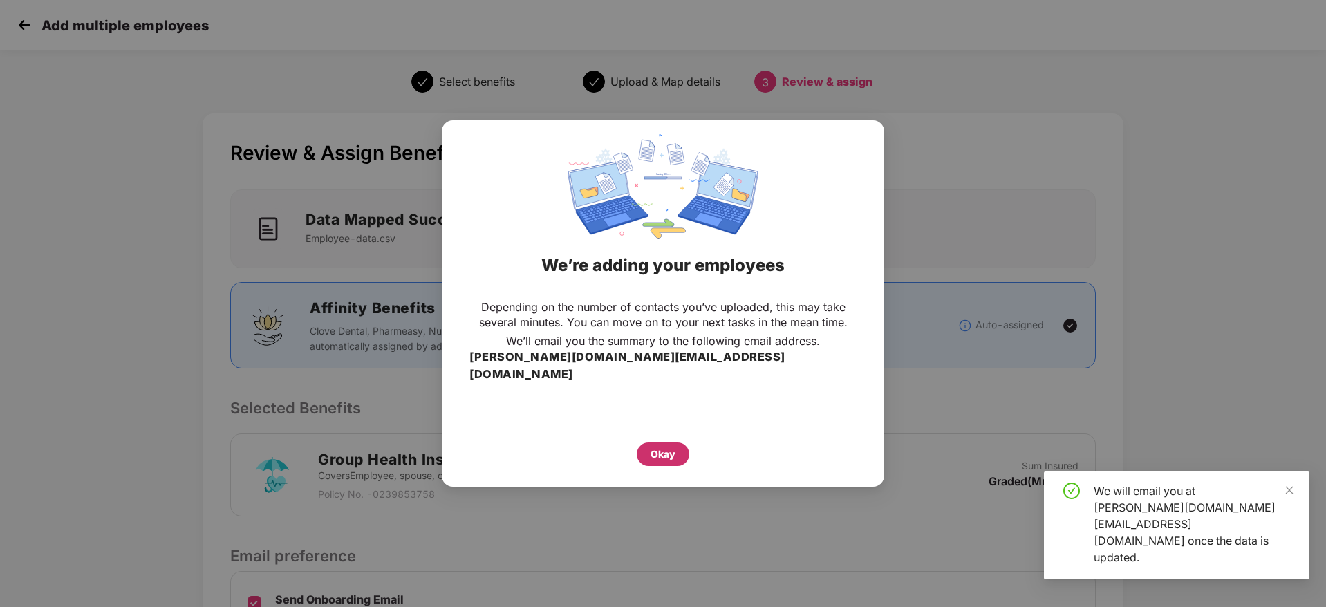
click at [674, 447] on div "Okay" at bounding box center [663, 454] width 25 height 15
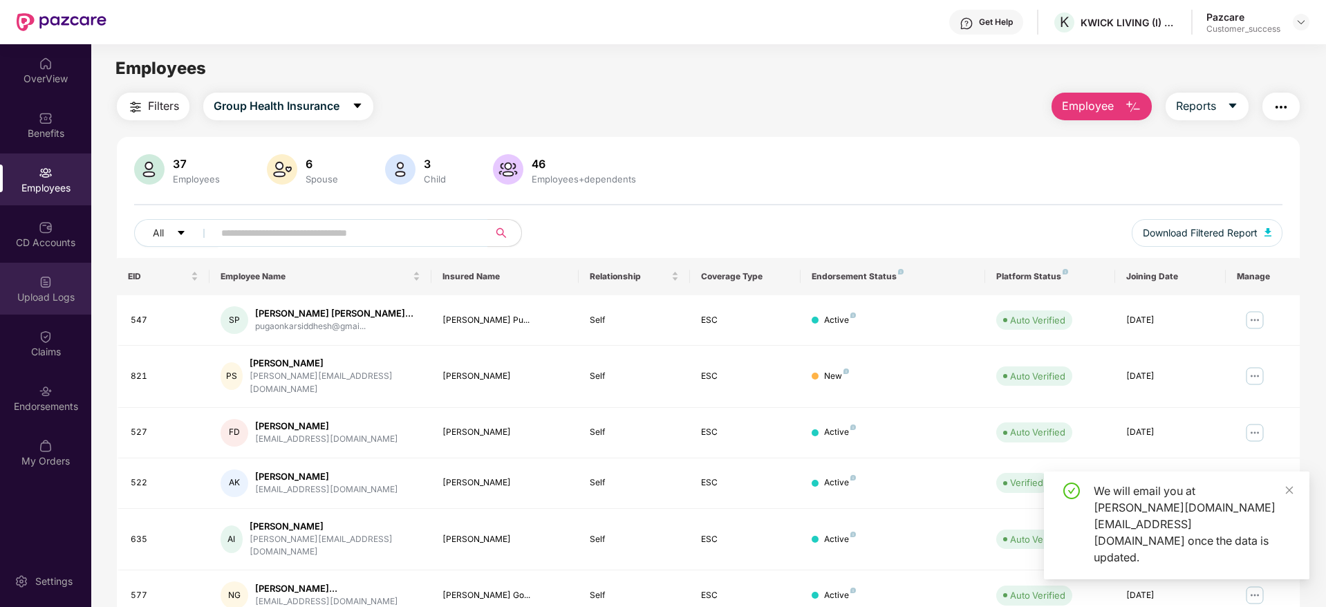
click at [53, 286] on div "Upload Logs" at bounding box center [45, 289] width 91 height 52
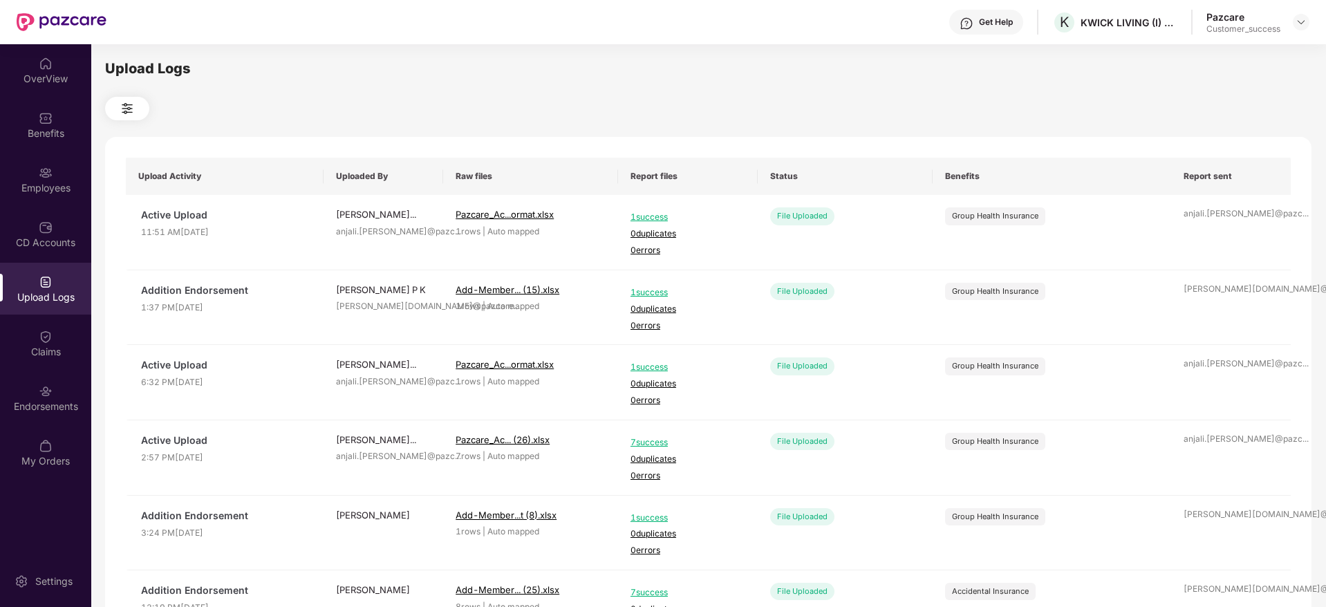
click at [55, 304] on div "Upload Logs" at bounding box center [45, 289] width 91 height 52
click at [38, 196] on div "Employees" at bounding box center [45, 179] width 91 height 52
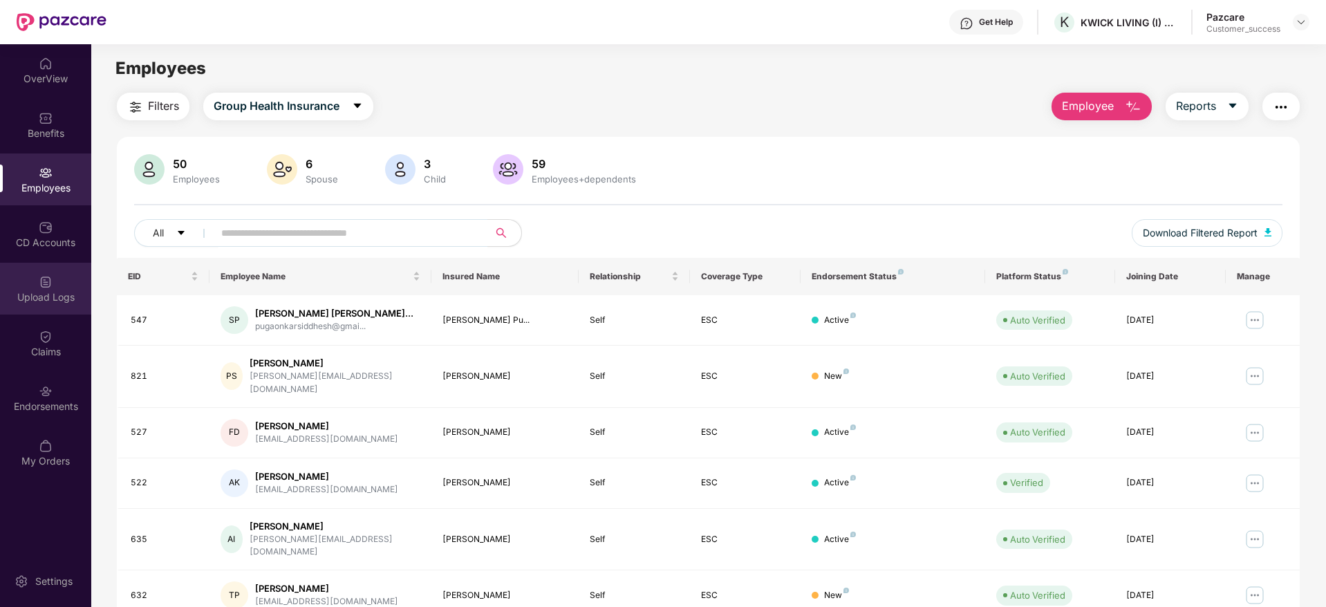
click at [57, 303] on div "Upload Logs" at bounding box center [45, 297] width 91 height 14
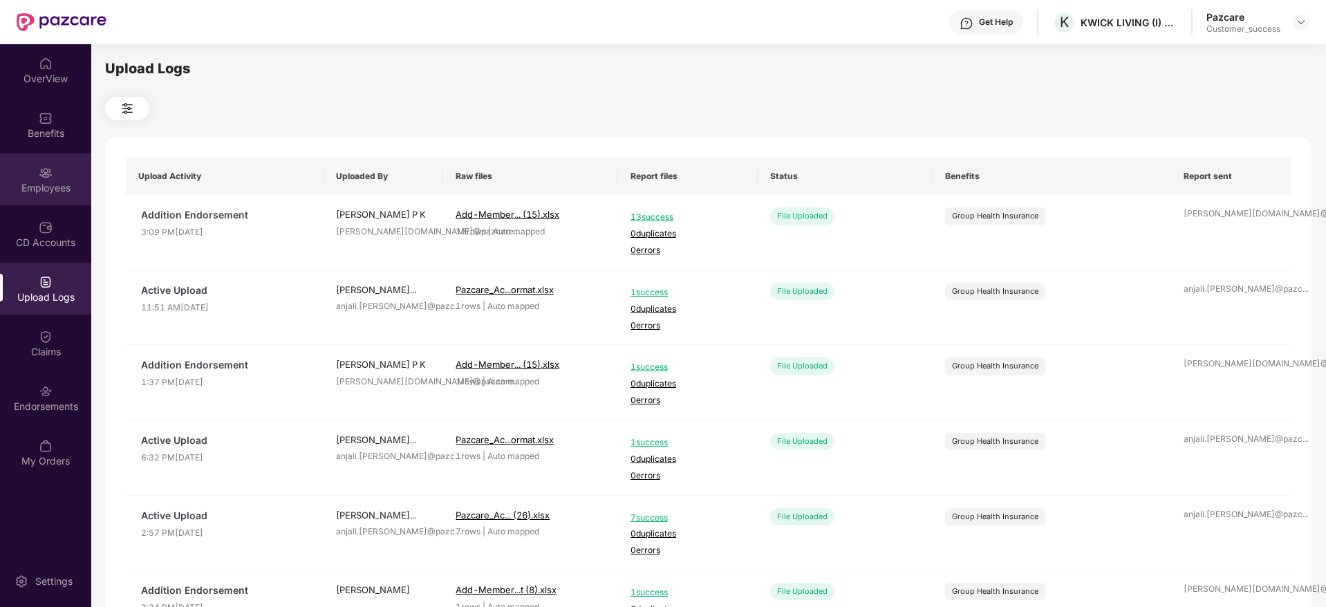
click at [41, 193] on div "Employees" at bounding box center [45, 188] width 91 height 14
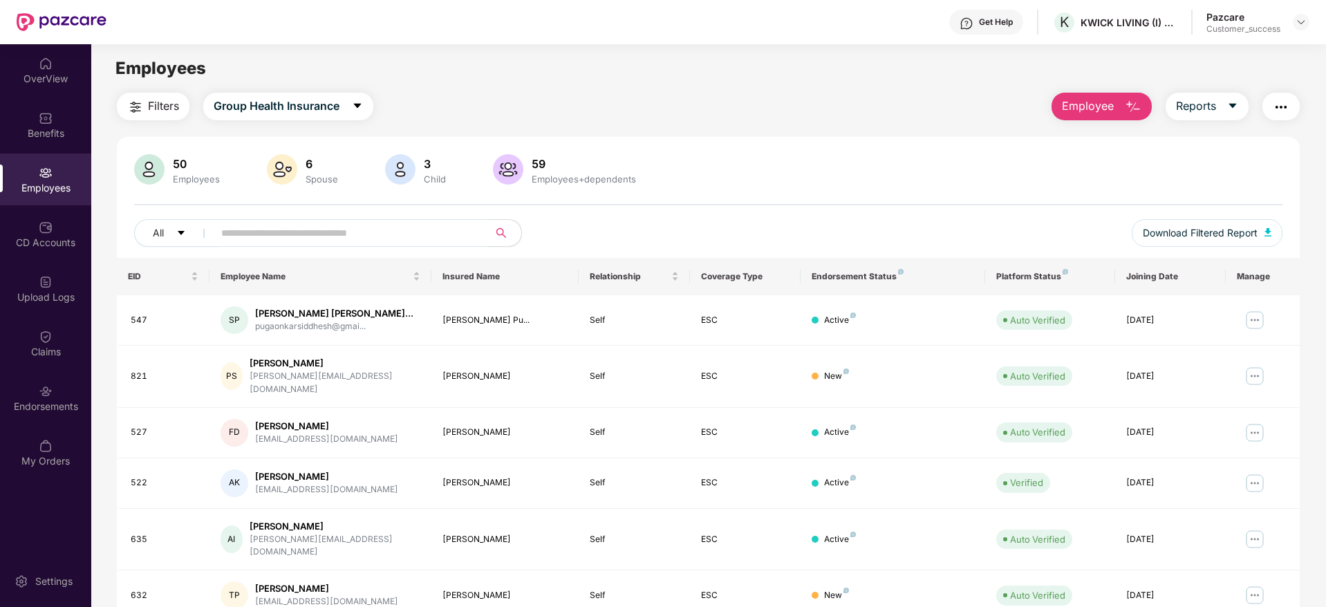
click at [1130, 102] on img "button" at bounding box center [1133, 107] width 17 height 17
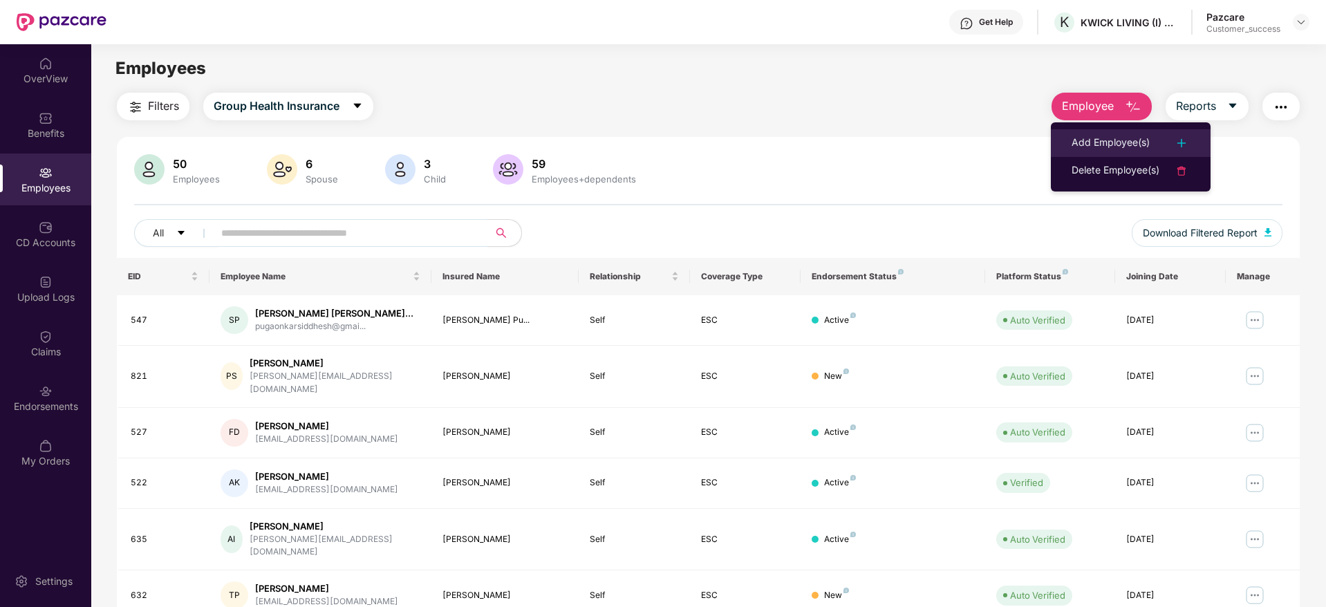
click at [1099, 132] on li "Add Employee(s)" at bounding box center [1131, 143] width 160 height 28
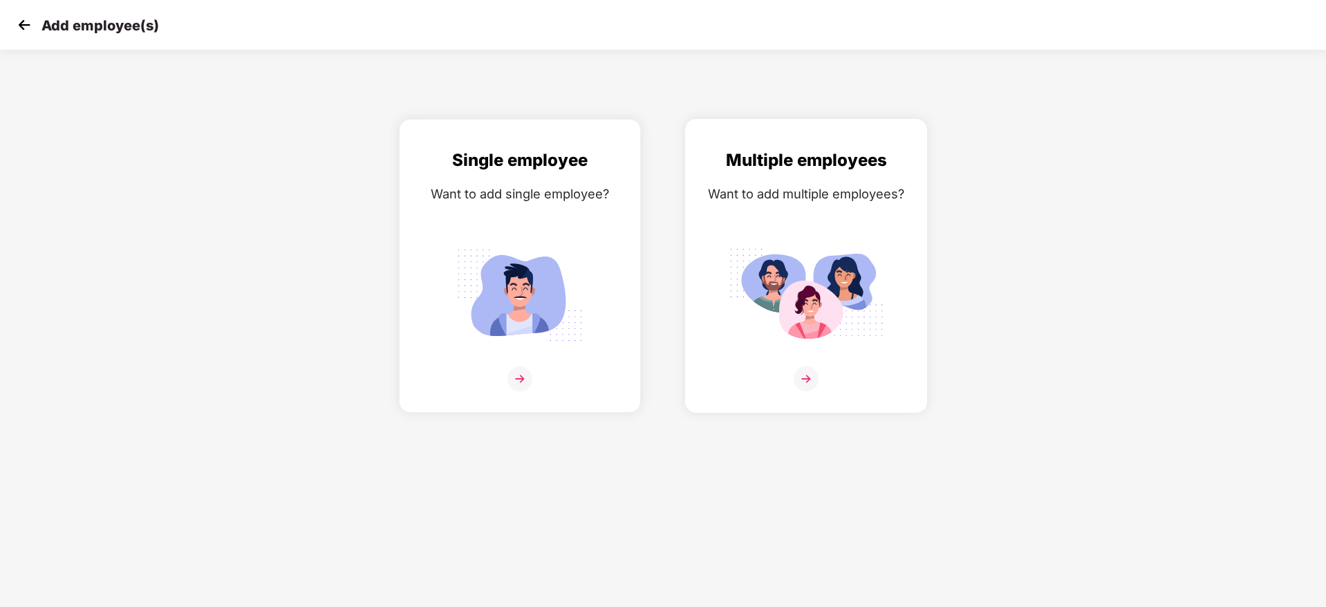
click at [814, 369] on img at bounding box center [806, 378] width 25 height 25
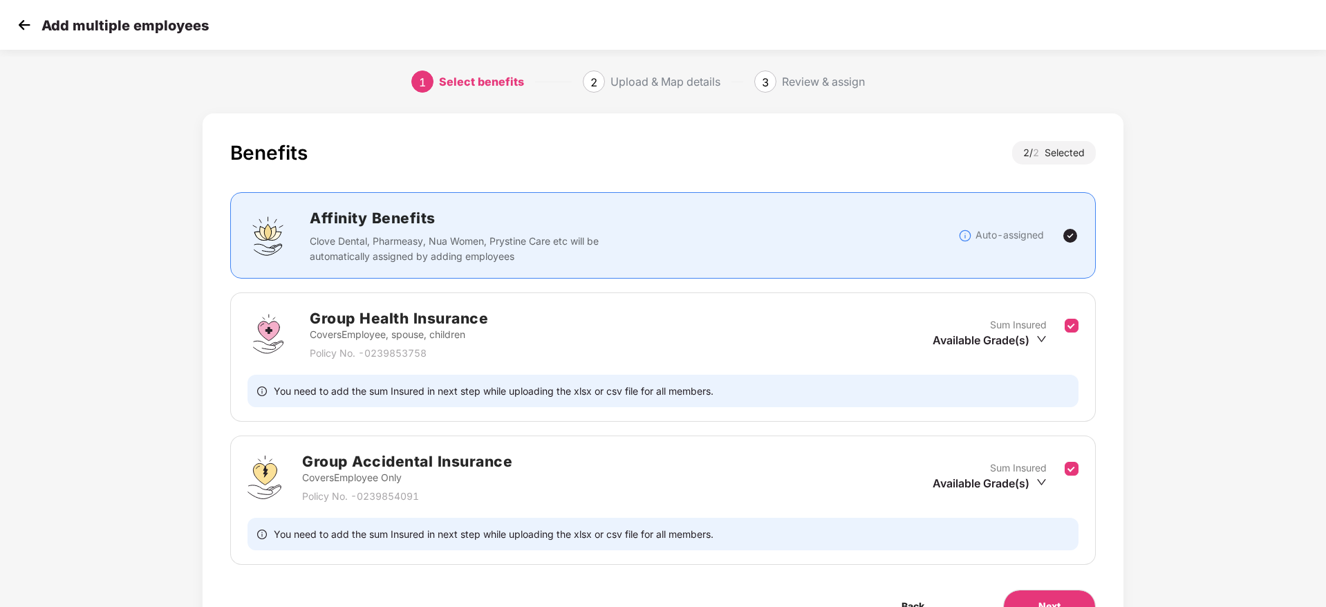
scroll to position [78, 0]
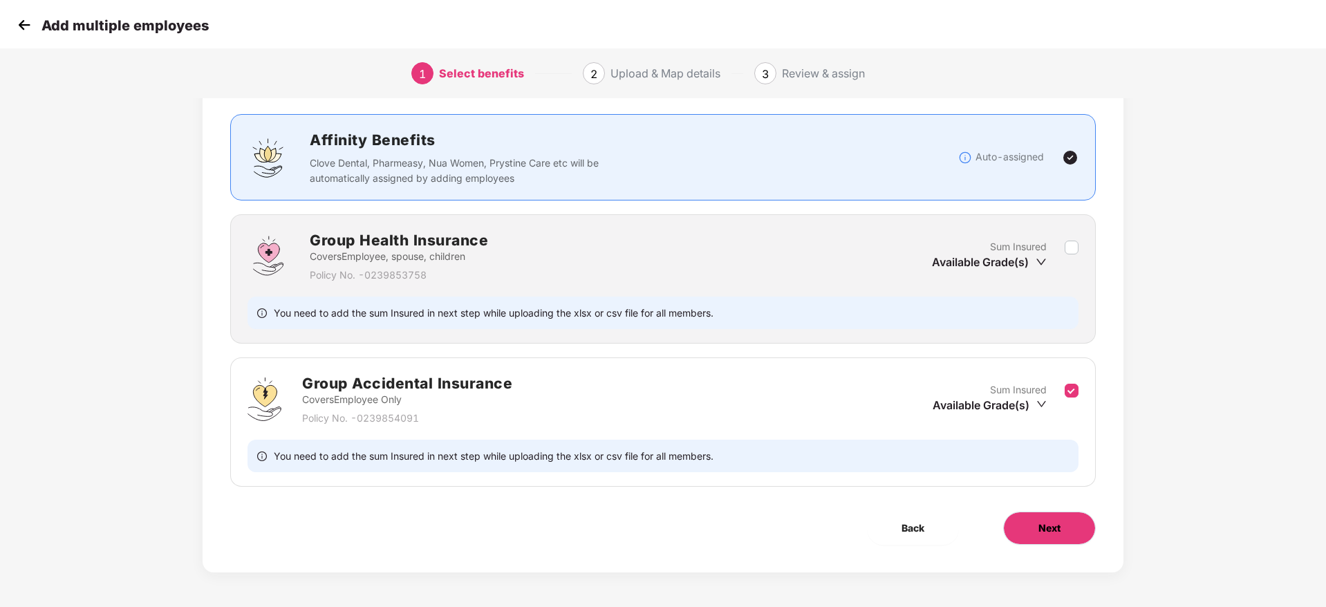
click at [1045, 523] on span "Next" at bounding box center [1049, 528] width 22 height 15
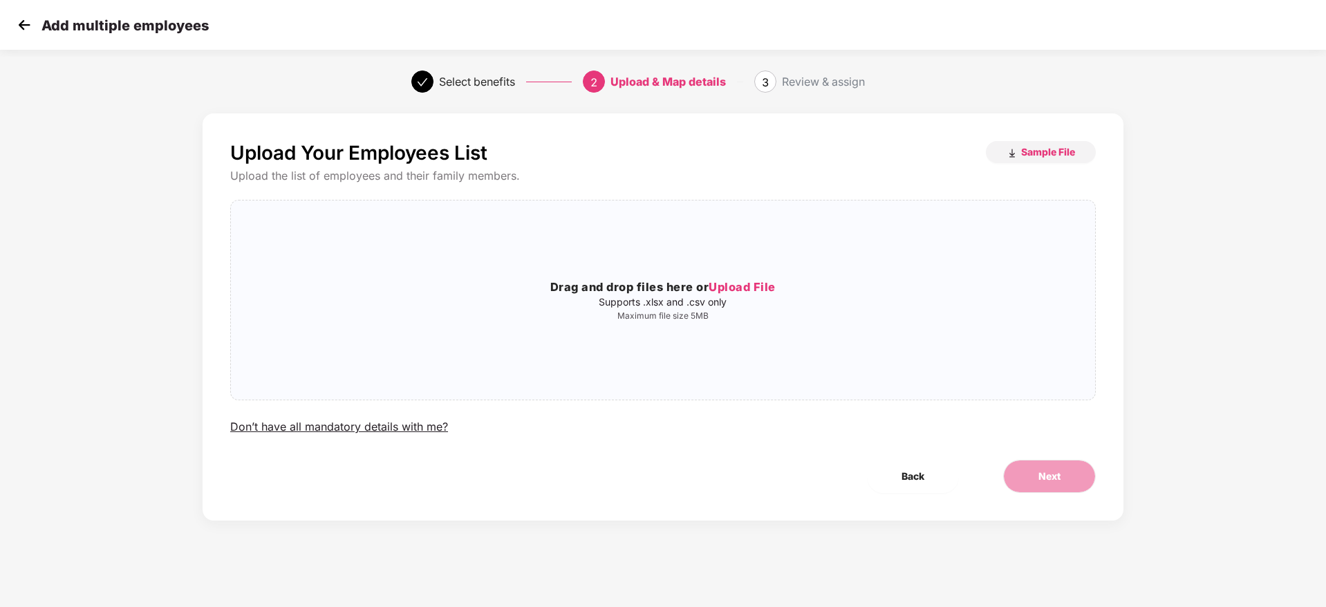
scroll to position [0, 0]
click at [747, 290] on span "Upload File" at bounding box center [742, 287] width 67 height 14
click at [1041, 467] on button "Next" at bounding box center [1049, 476] width 93 height 33
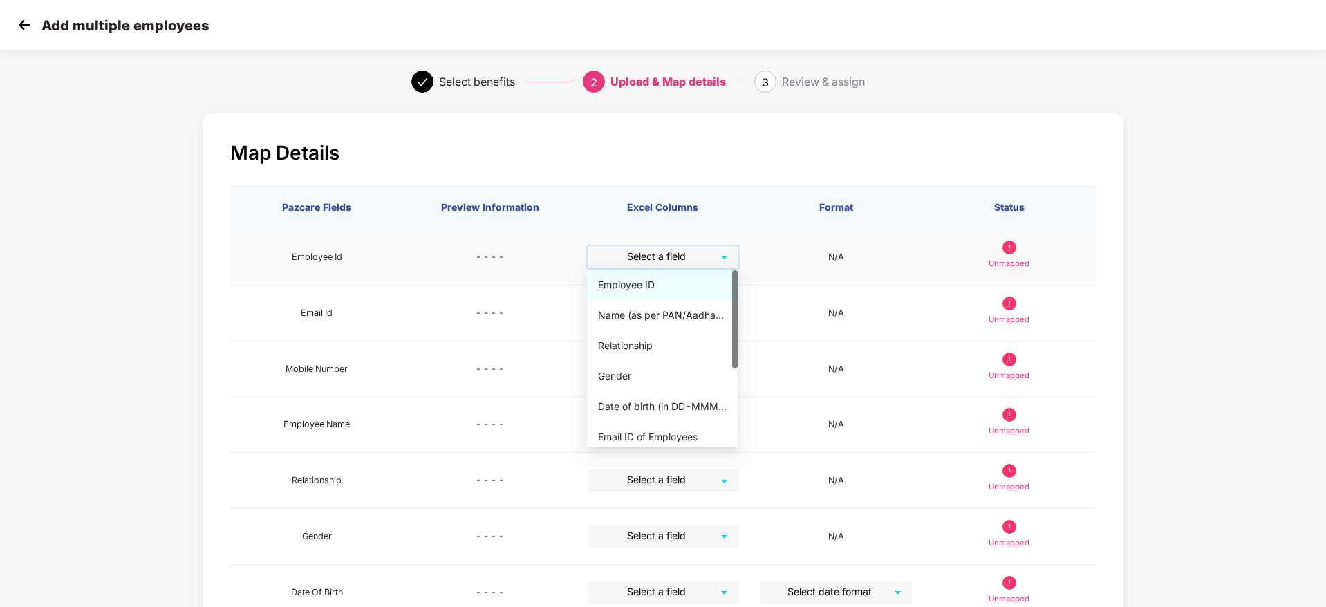
click at [698, 263] on input "search" at bounding box center [658, 256] width 126 height 21
click at [689, 281] on div "Employee ID" at bounding box center [662, 284] width 129 height 15
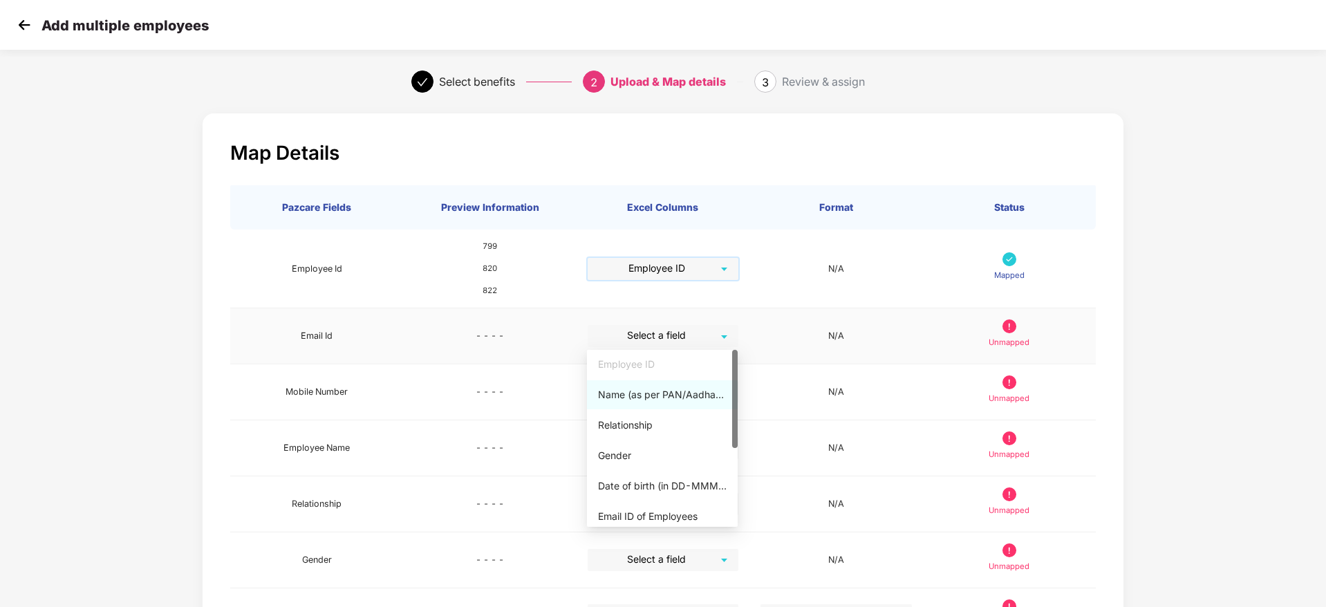
click at [725, 328] on div "Select a field" at bounding box center [663, 336] width 151 height 22
click at [689, 398] on div "Name (as per PAN/Aadhar Card)" at bounding box center [662, 394] width 129 height 15
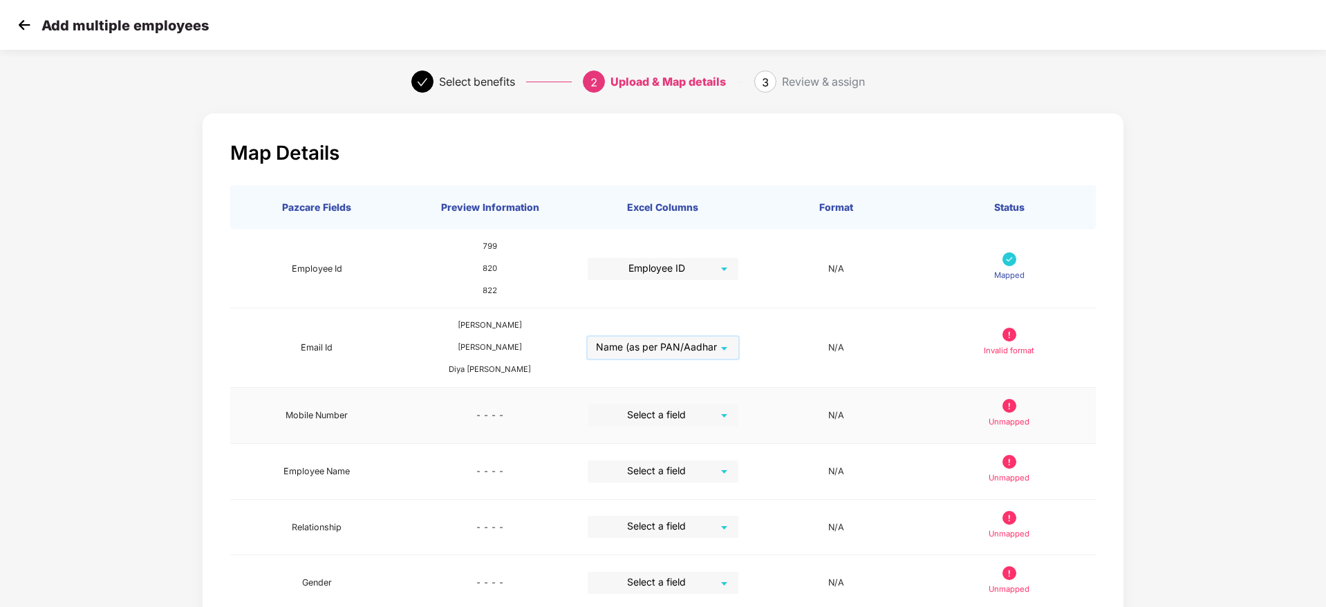
click at [716, 407] on input "search" at bounding box center [658, 414] width 126 height 21
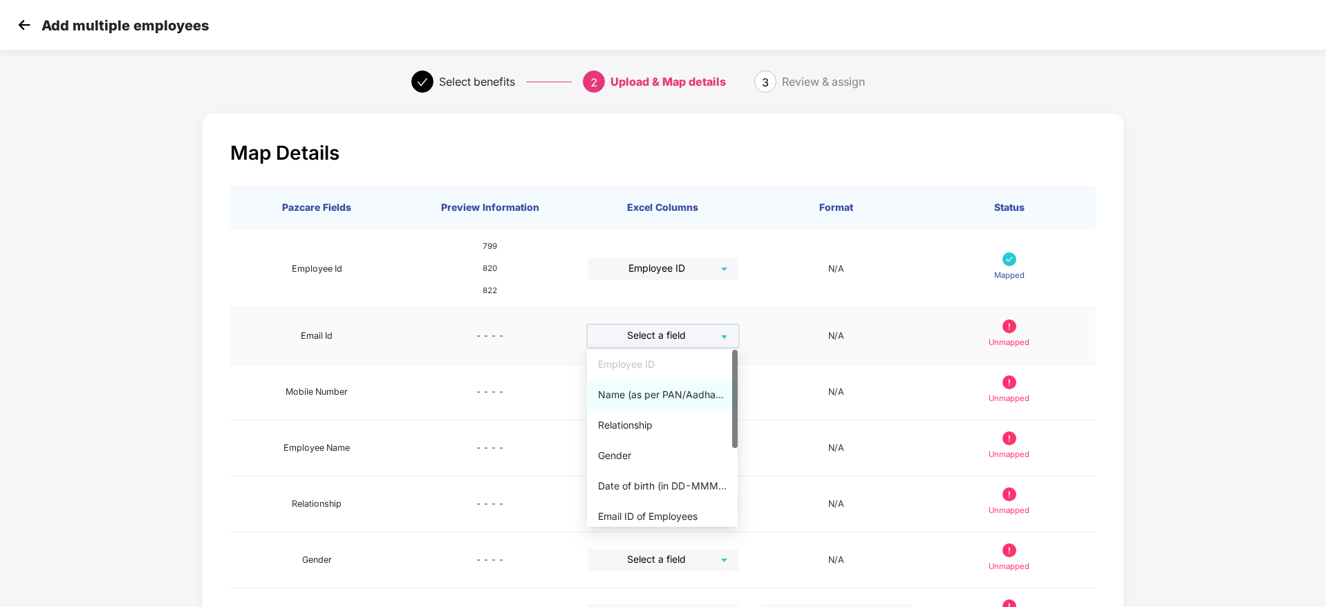
click at [722, 334] on div "Select a field" at bounding box center [663, 336] width 151 height 22
click at [669, 512] on div "Email ID of Employees" at bounding box center [662, 516] width 129 height 15
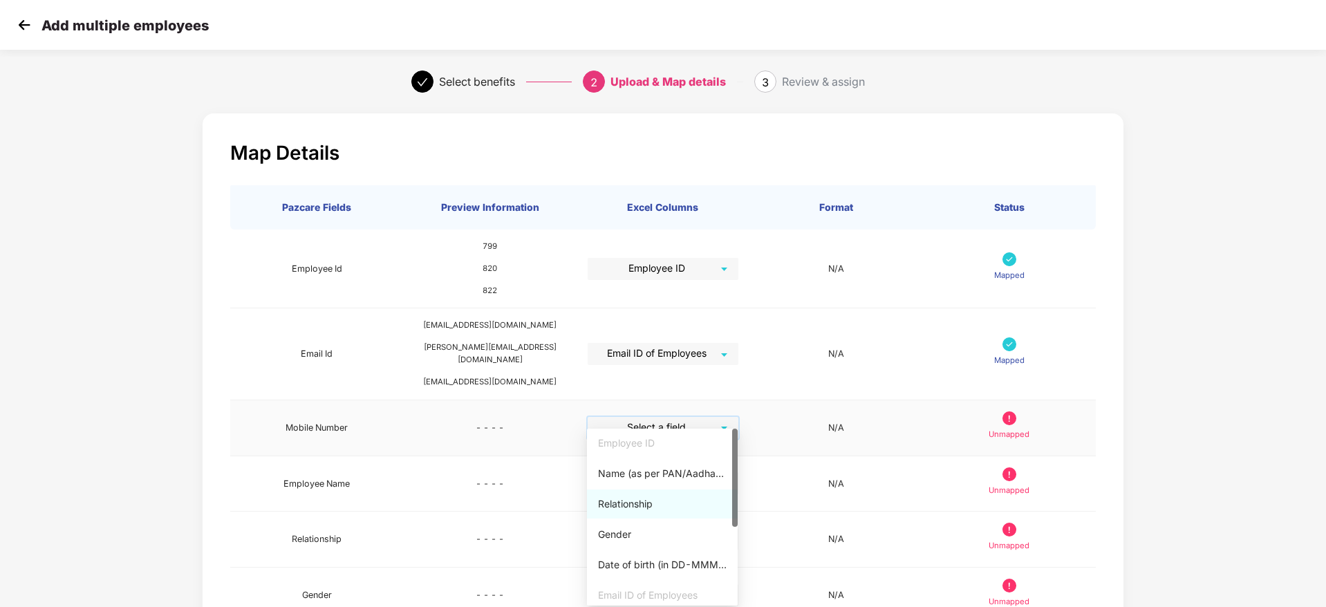
click at [714, 419] on input "search" at bounding box center [658, 427] width 126 height 21
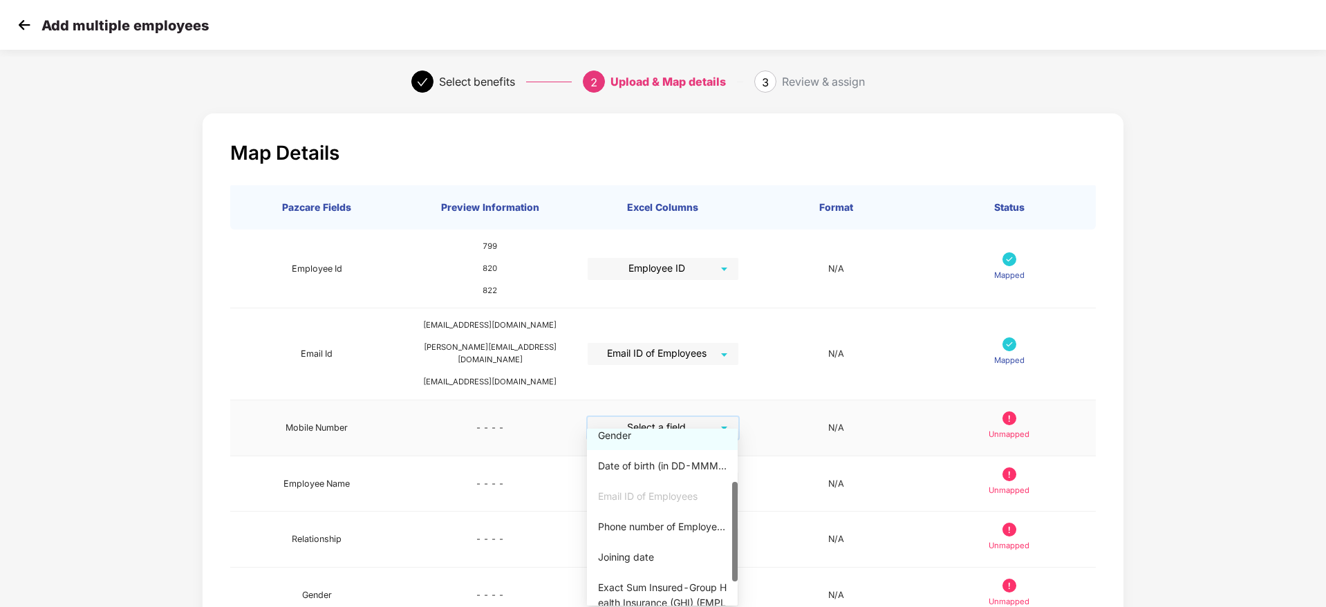
scroll to position [101, 0]
click at [665, 515] on div "Phone number of Employees" at bounding box center [662, 520] width 129 height 15
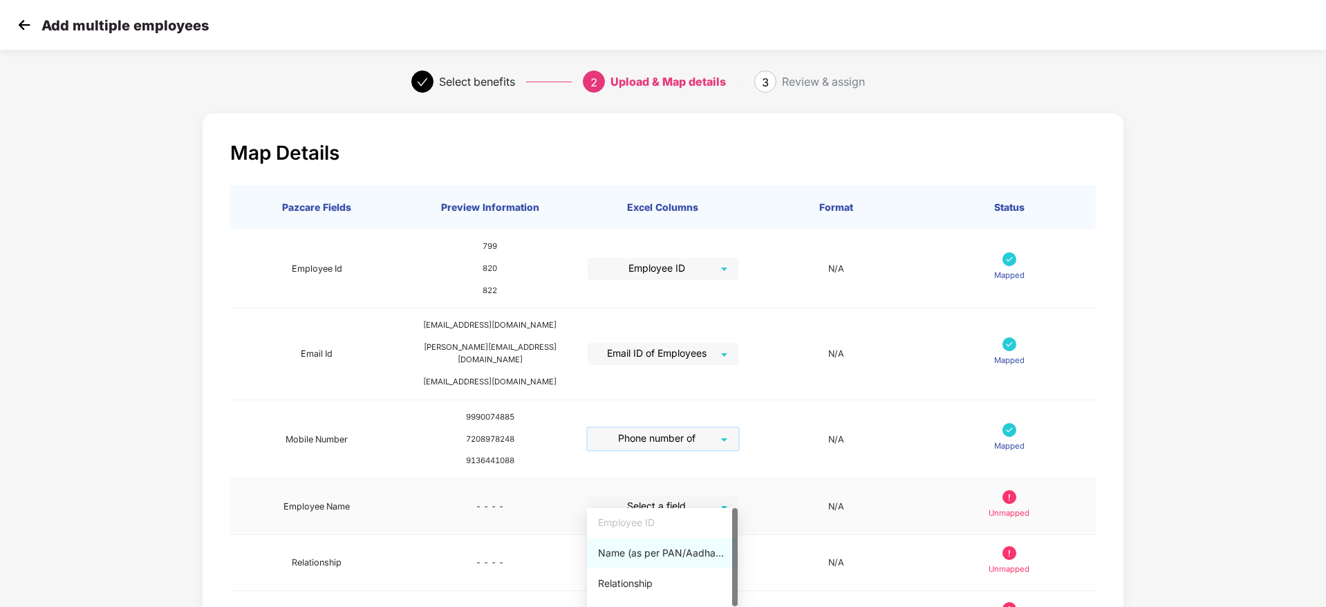
click at [723, 504] on div "Select a field" at bounding box center [663, 507] width 151 height 22
click at [693, 536] on div "Name (as per PAN/Aadhar Card)" at bounding box center [662, 532] width 129 height 15
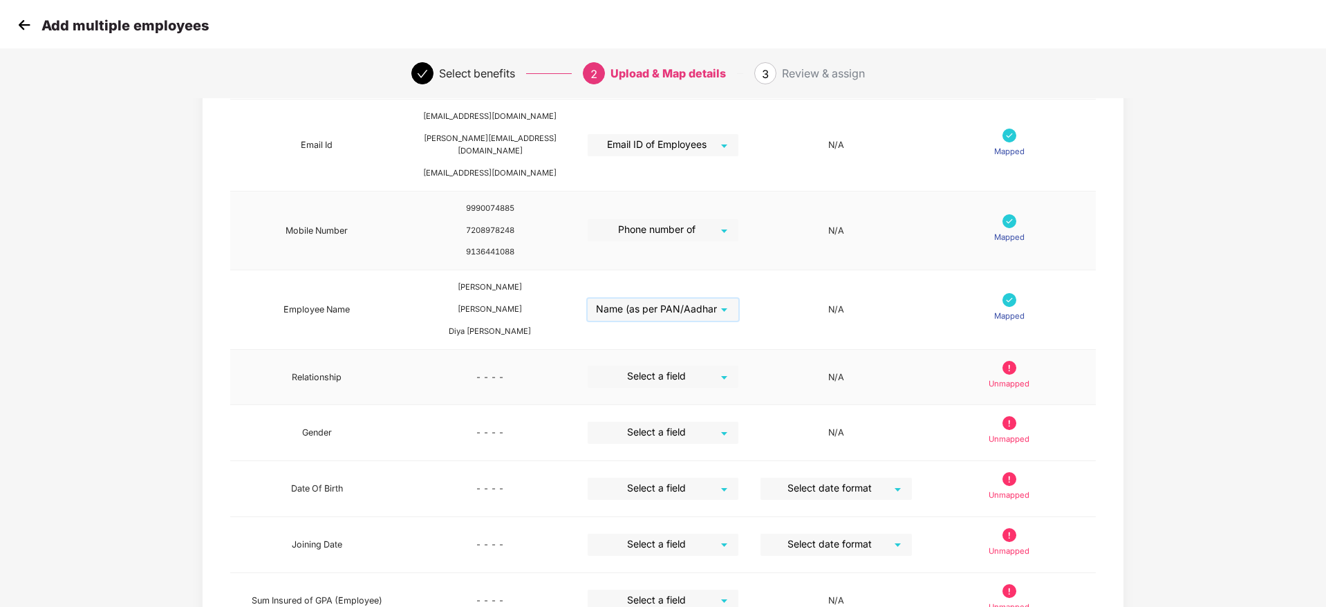
scroll to position [248, 0]
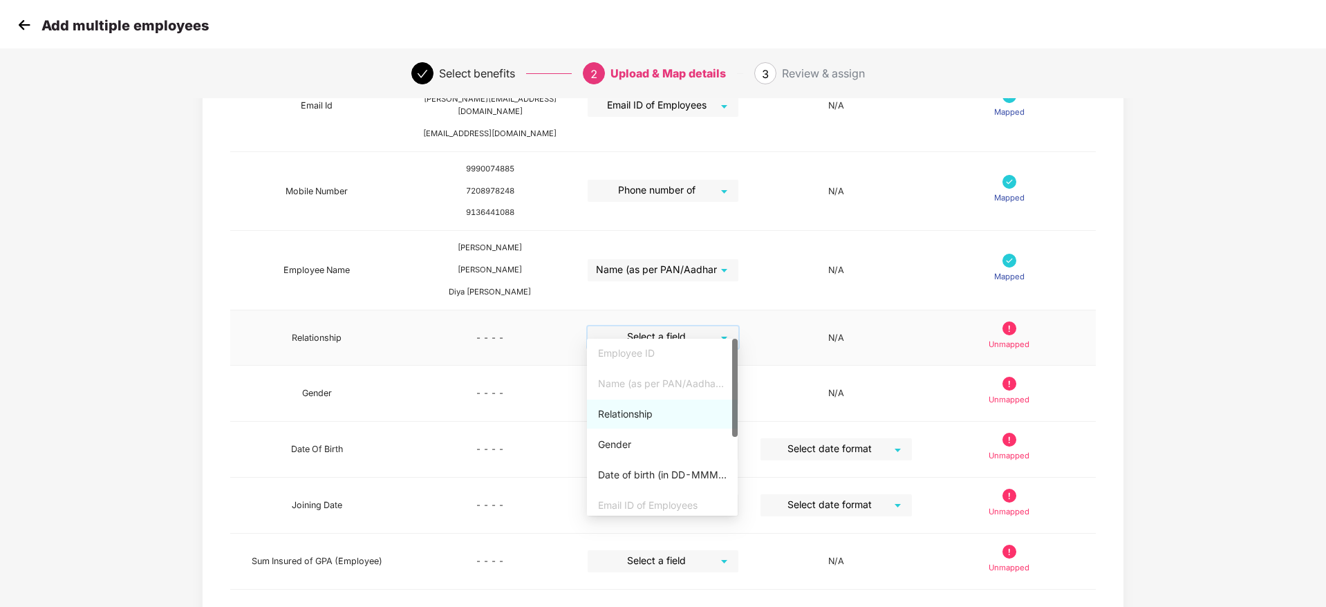
click at [711, 326] on input "search" at bounding box center [658, 336] width 126 height 21
click at [668, 403] on div "Relationship" at bounding box center [662, 414] width 151 height 29
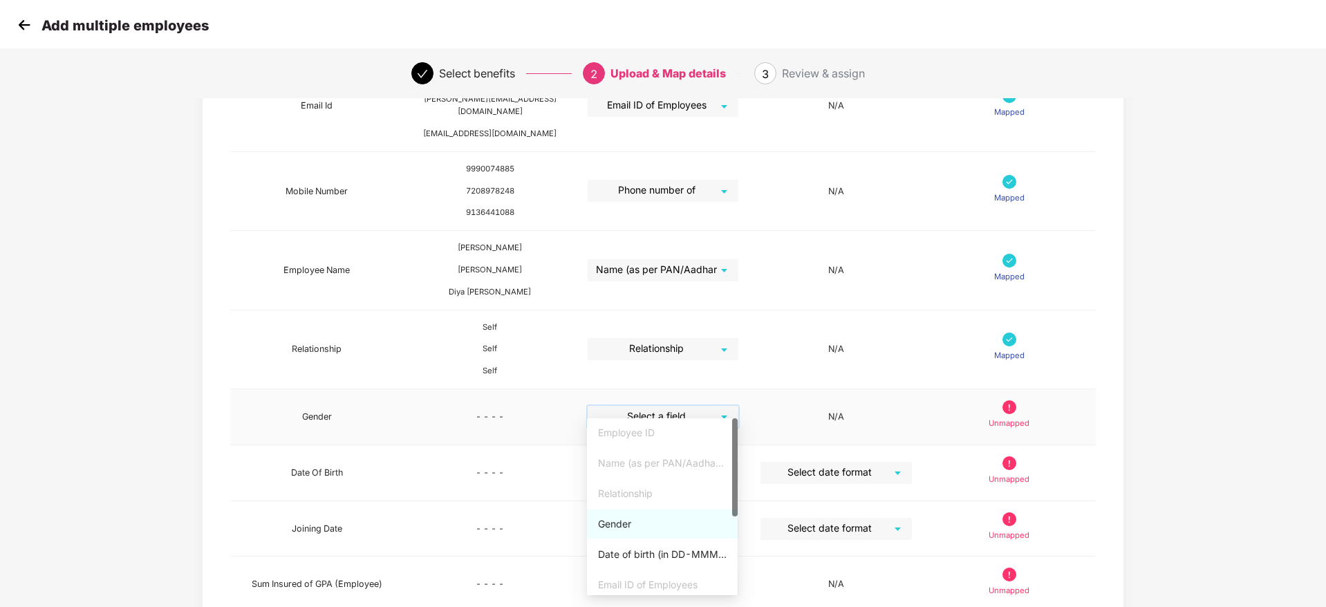
click at [708, 406] on input "search" at bounding box center [658, 416] width 126 height 21
click at [663, 532] on div "Gender" at bounding box center [662, 524] width 151 height 29
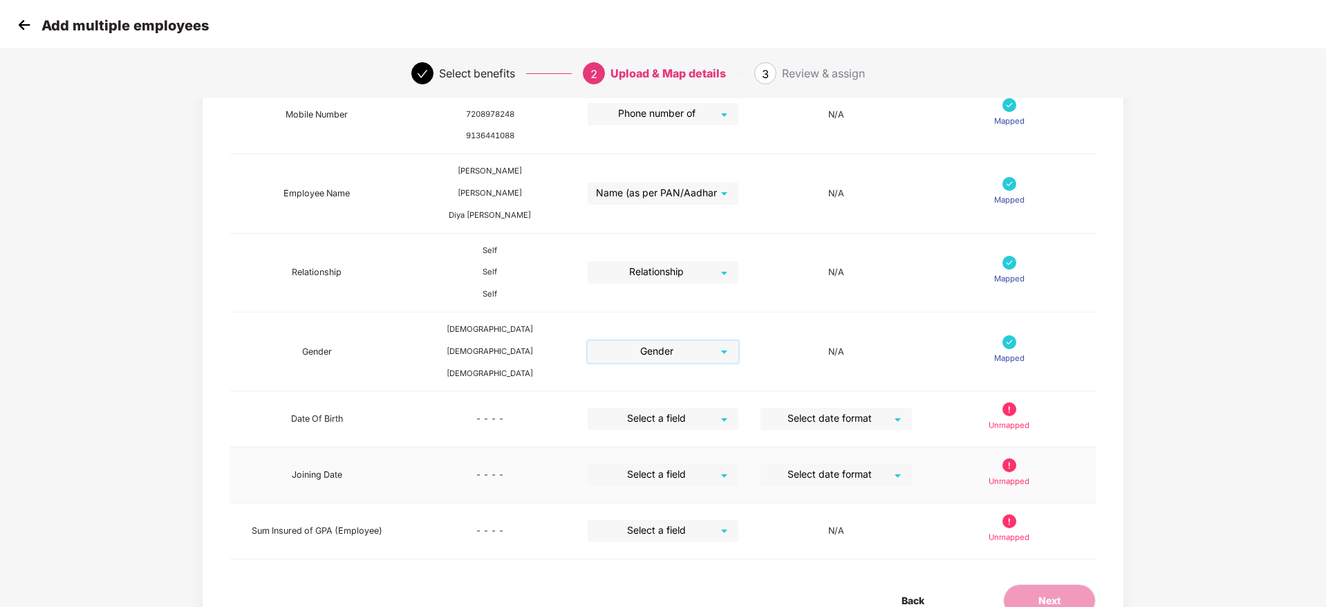
scroll to position [327, 0]
click at [732, 393] on td "Select a field" at bounding box center [663, 417] width 173 height 56
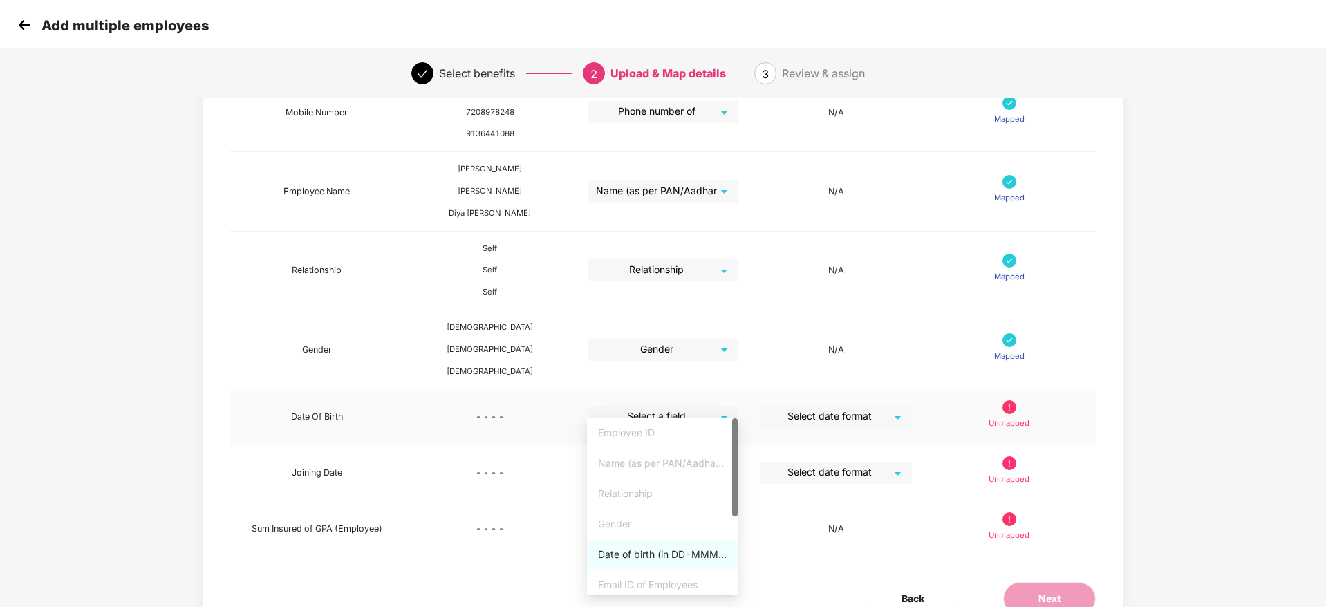
click at [730, 406] on div "Select a field" at bounding box center [663, 417] width 151 height 22
click at [640, 559] on div "Date of birth (in DD-MMM-YYYY format) as per PAN/Aadhar Card" at bounding box center [662, 554] width 129 height 15
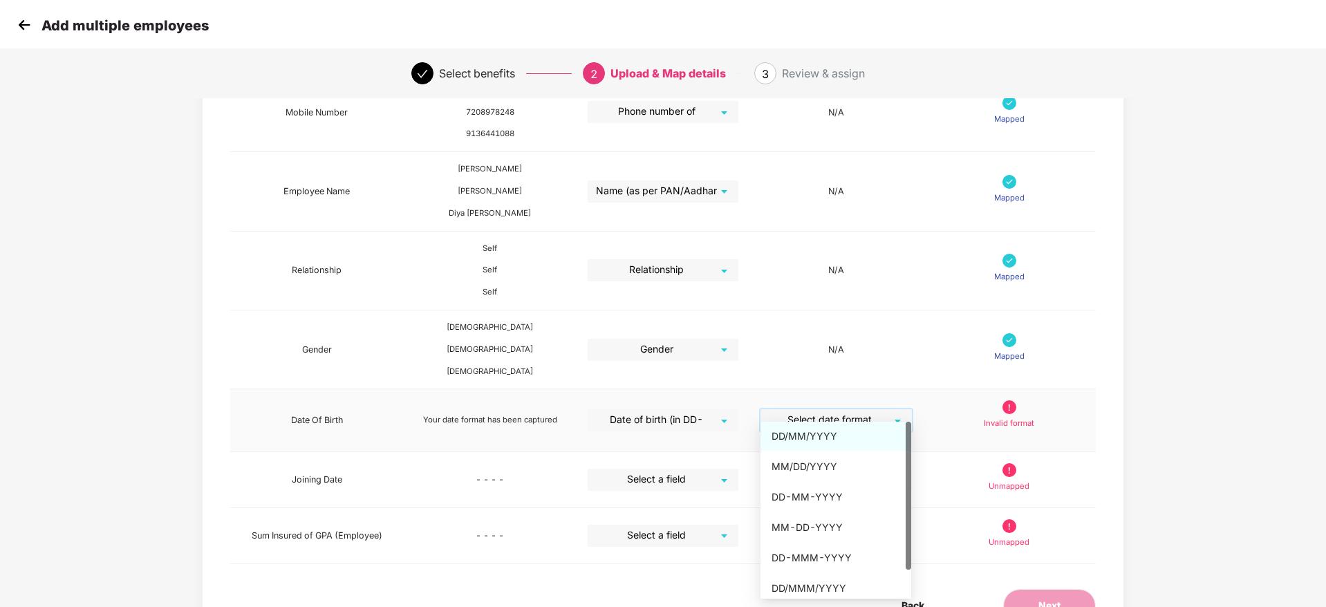
click at [889, 411] on input "search" at bounding box center [831, 419] width 126 height 21
click at [829, 548] on div "DD-MMM-YYYY" at bounding box center [836, 557] width 151 height 29
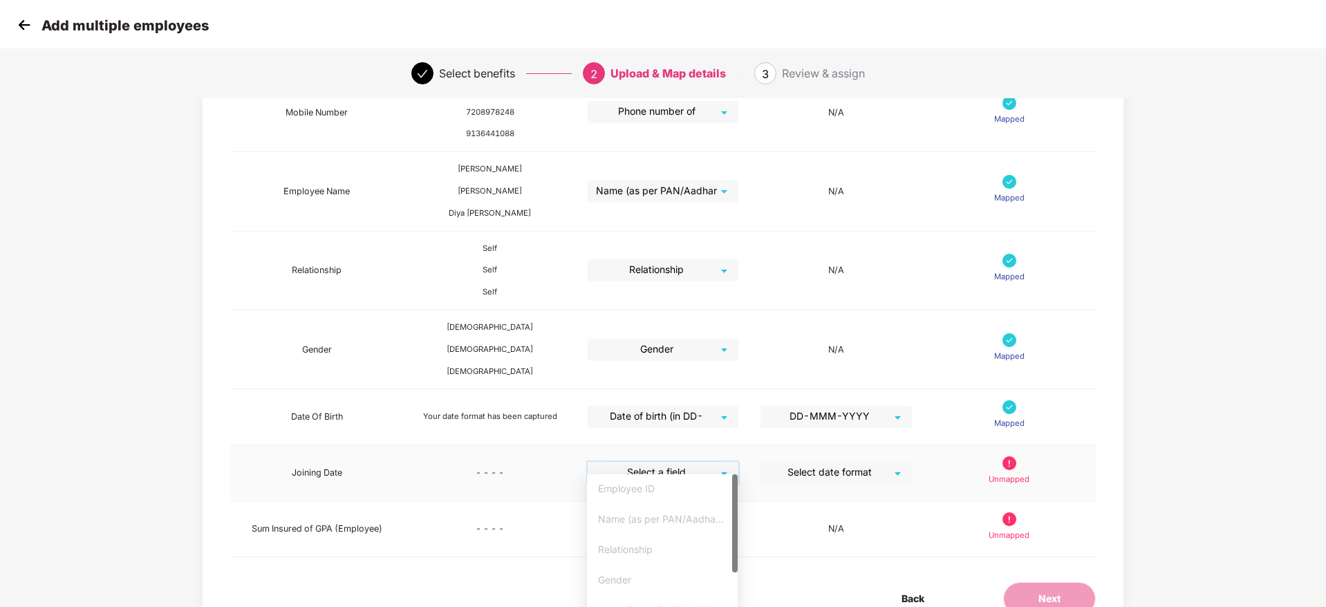
click at [715, 462] on input "search" at bounding box center [658, 472] width 126 height 21
click at [676, 562] on div "Joining date" at bounding box center [662, 560] width 129 height 15
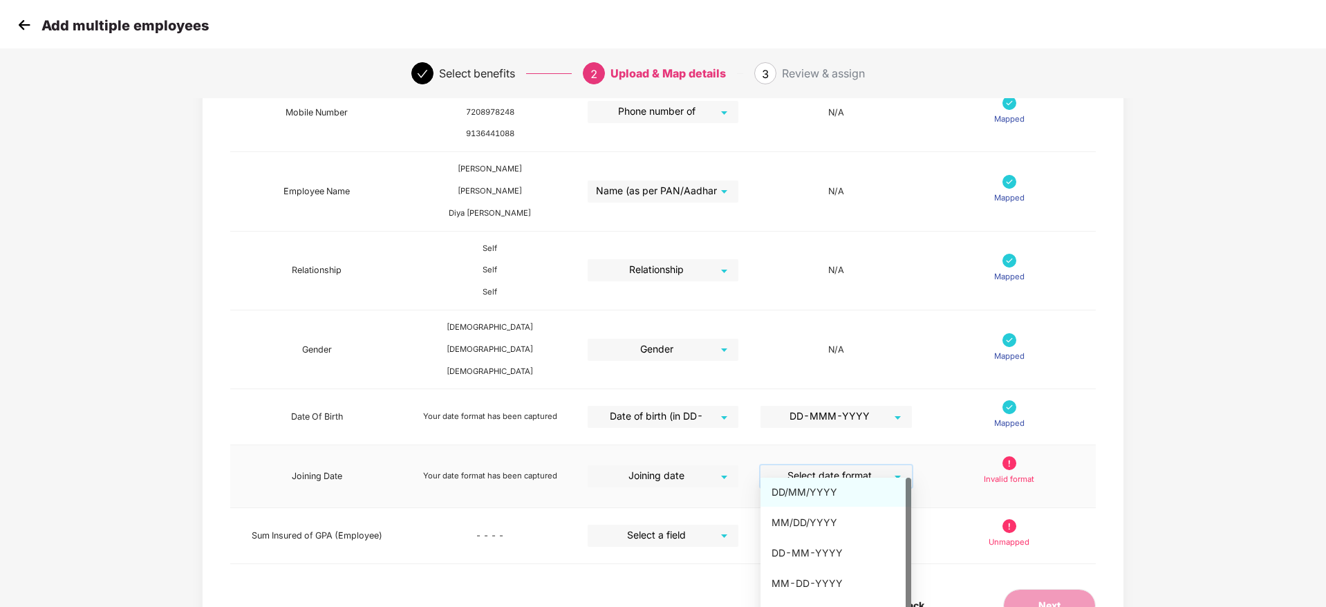
click at [870, 472] on input "search" at bounding box center [831, 475] width 126 height 21
click at [830, 582] on div "DD-MMM-YYYY" at bounding box center [836, 582] width 129 height 15
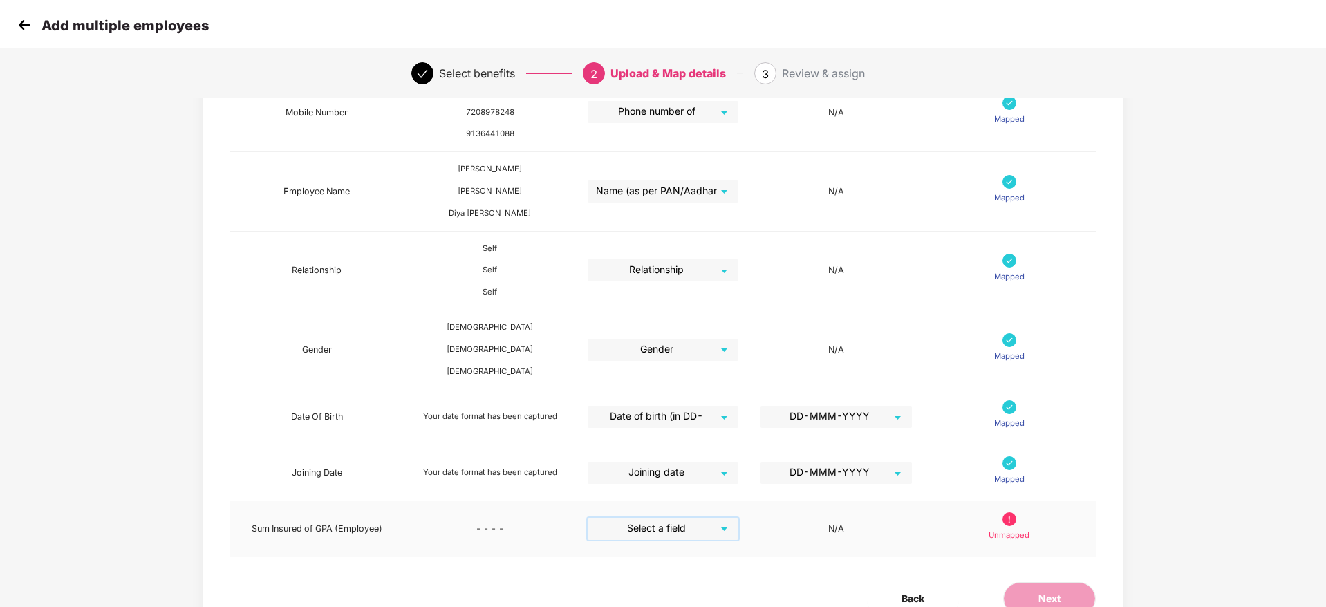
click at [699, 523] on input "search" at bounding box center [658, 528] width 126 height 21
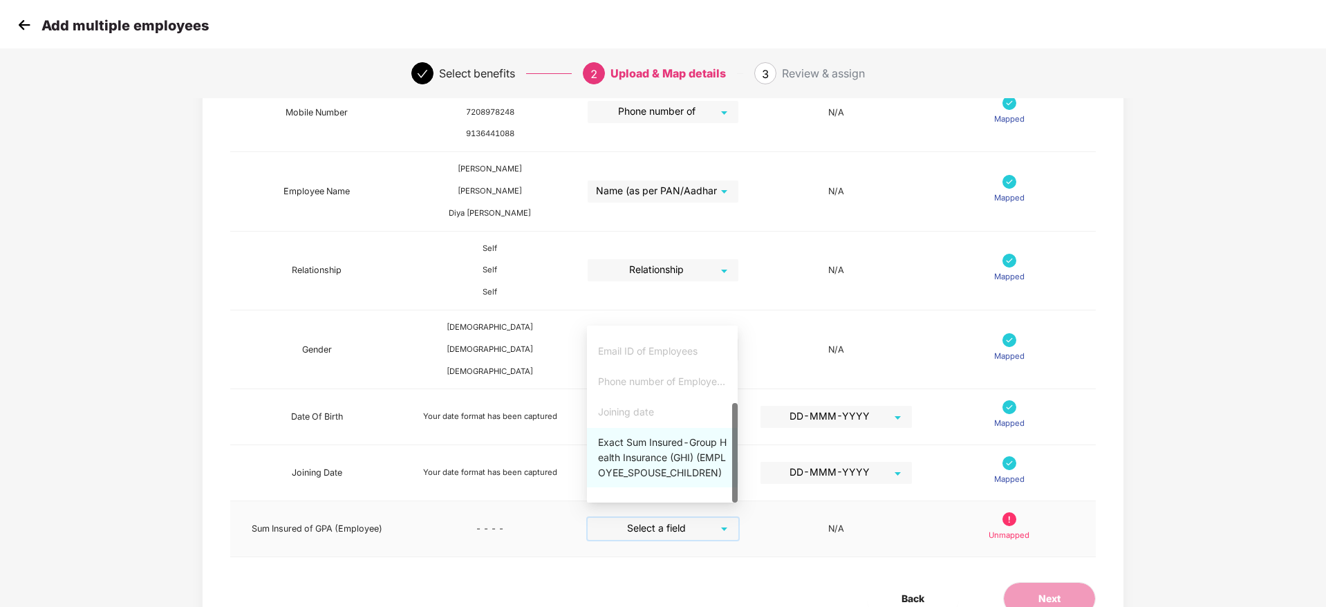
scroll to position [344, 0]
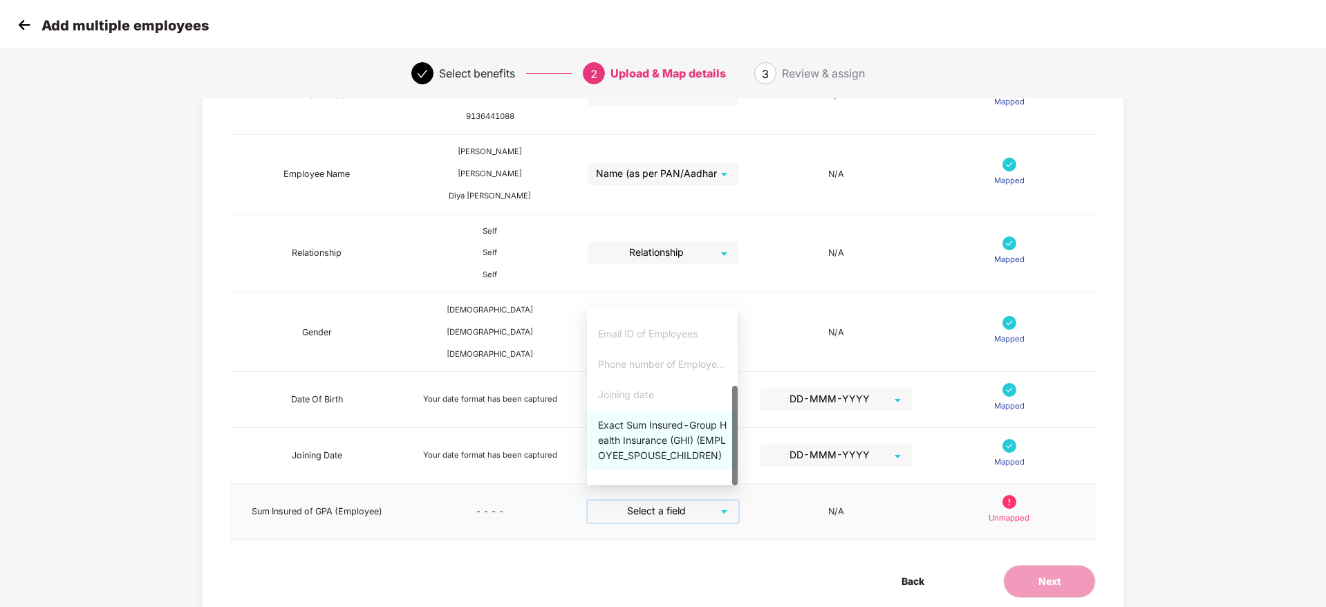
click at [695, 462] on div "Exact Sum Insured-Group Health Insurance (GHI) (EMPLOYEE_SPOUSE_CHILDREN)" at bounding box center [662, 441] width 129 height 46
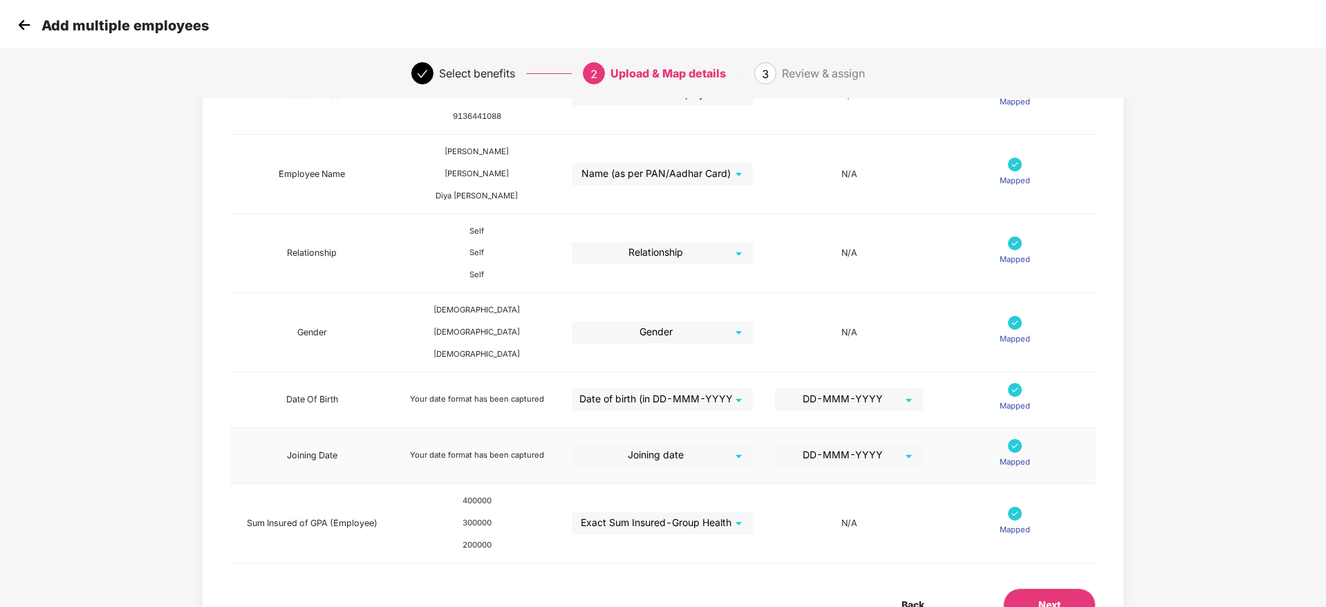
click at [695, 462] on td "Joining date" at bounding box center [662, 456] width 203 height 56
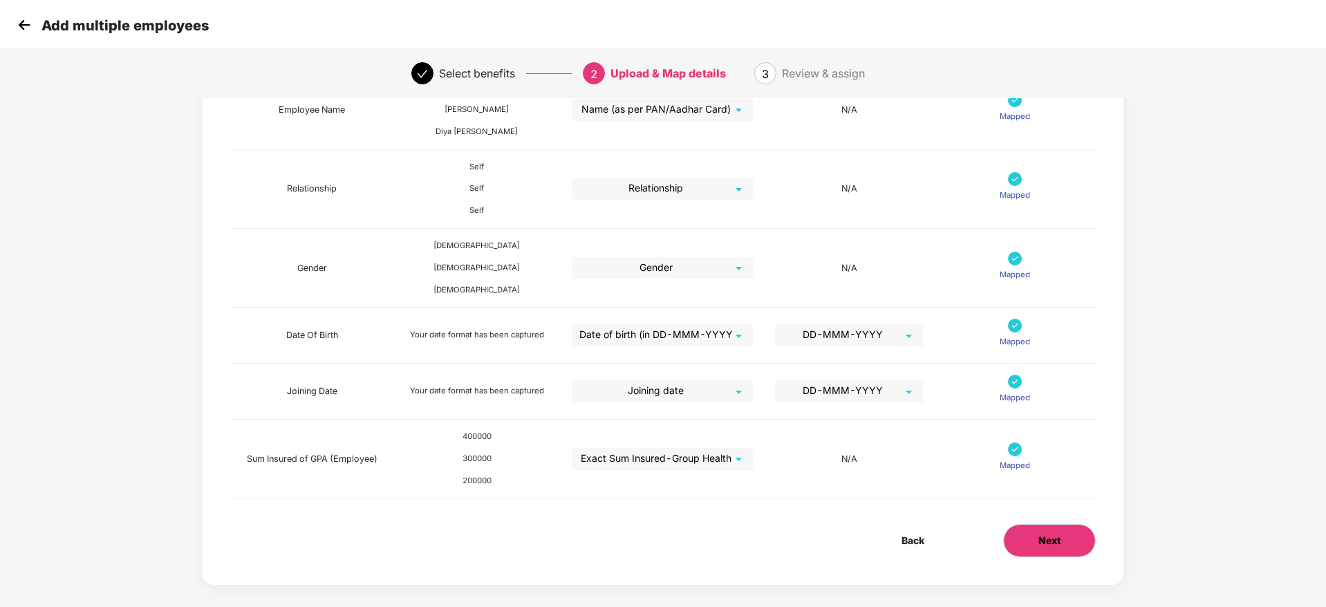
click at [1071, 528] on button "Next" at bounding box center [1049, 540] width 93 height 33
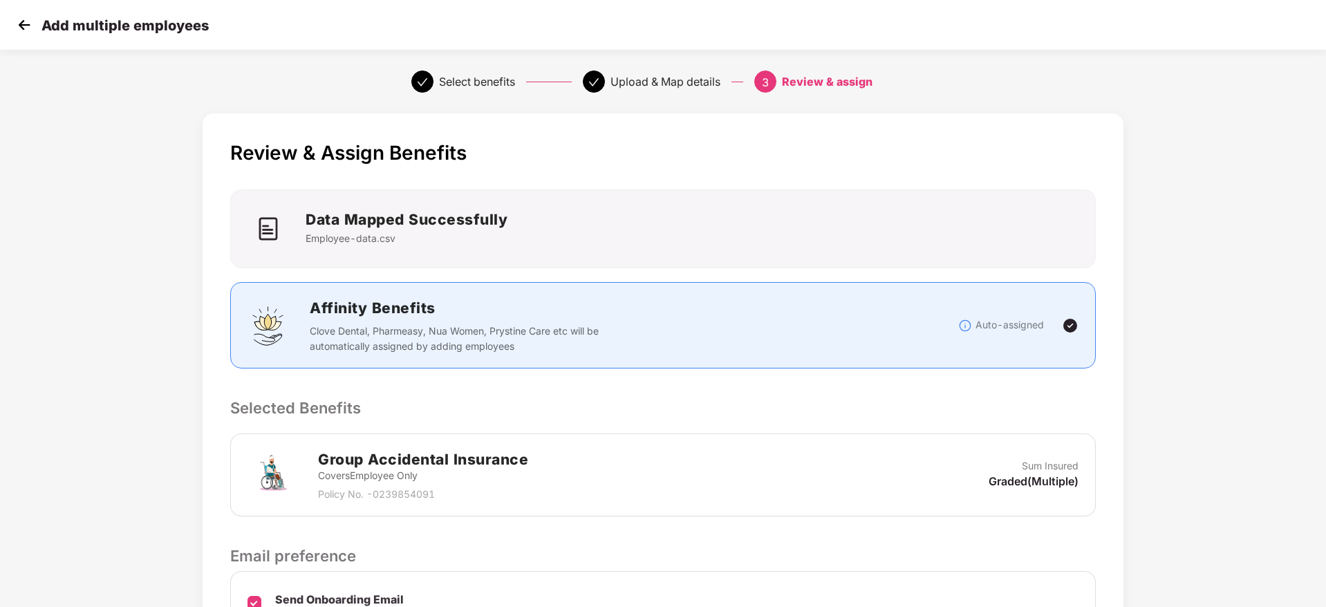
scroll to position [164, 0]
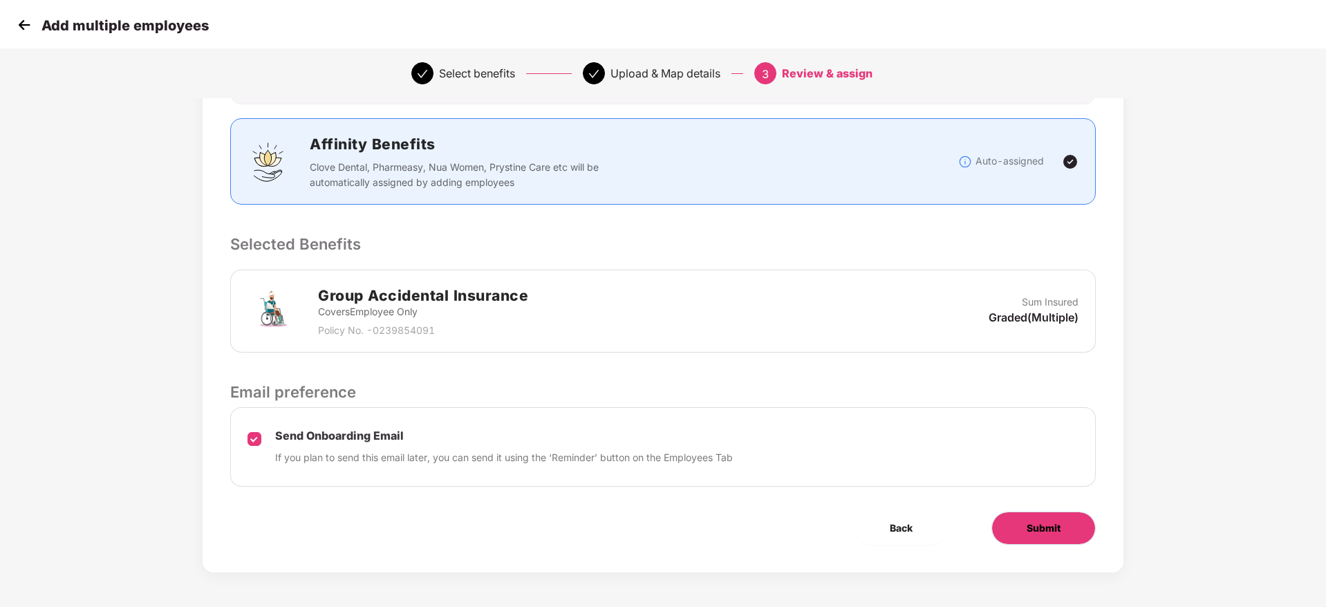
click at [1025, 522] on button "Submit" at bounding box center [1043, 528] width 104 height 33
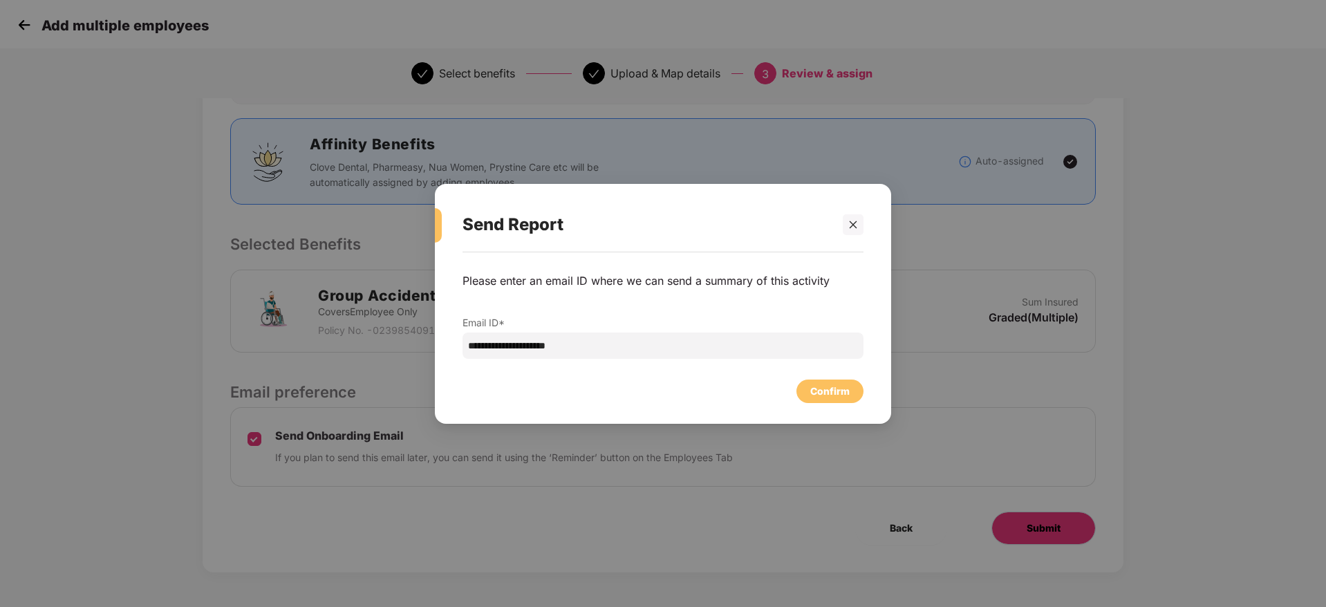
scroll to position [0, 0]
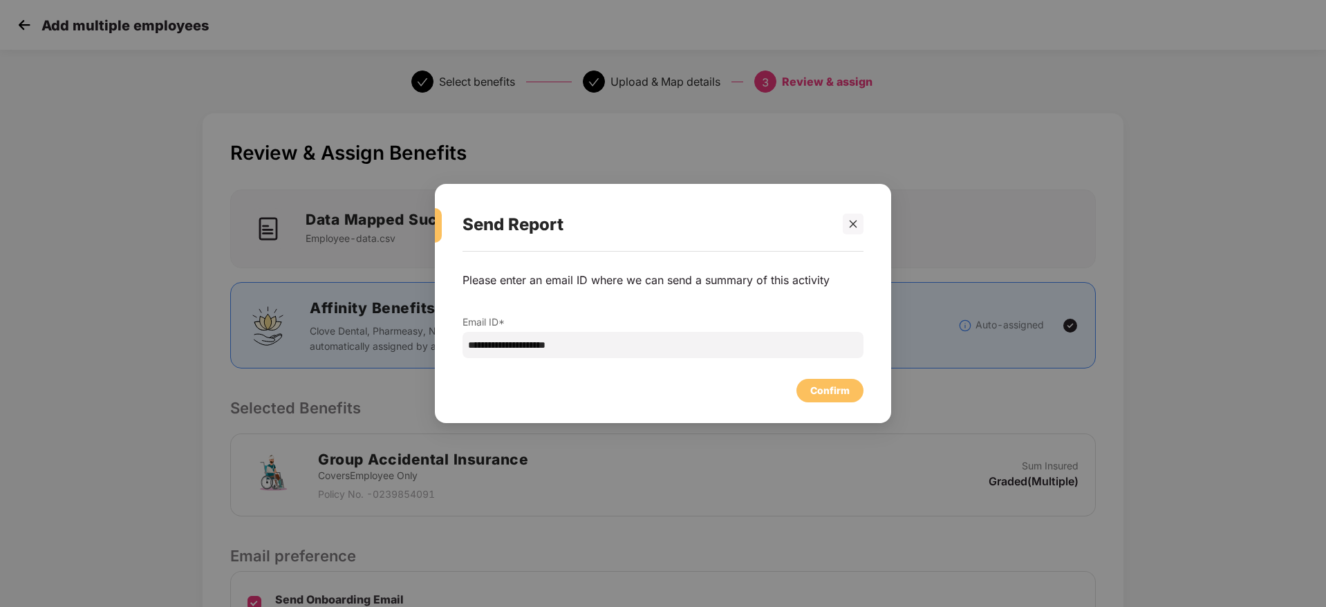
click at [825, 374] on div "Confirm" at bounding box center [663, 387] width 401 height 30
click at [826, 381] on div "Confirm" at bounding box center [829, 391] width 67 height 24
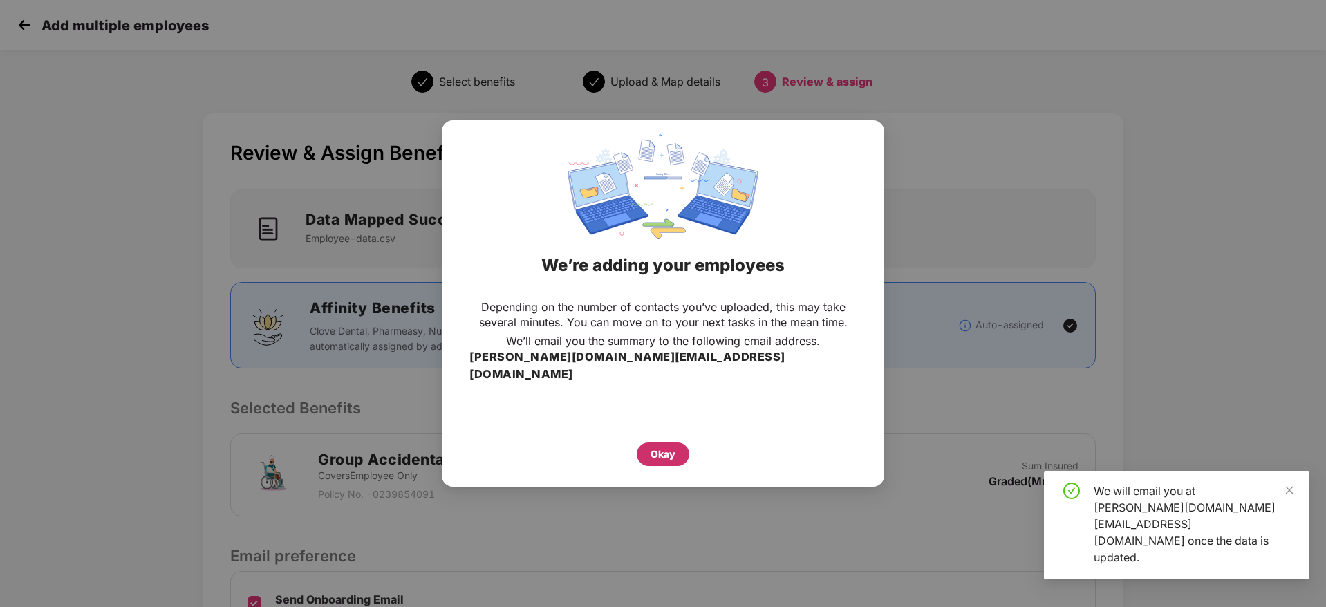
click at [685, 442] on div "Okay" at bounding box center [663, 454] width 53 height 24
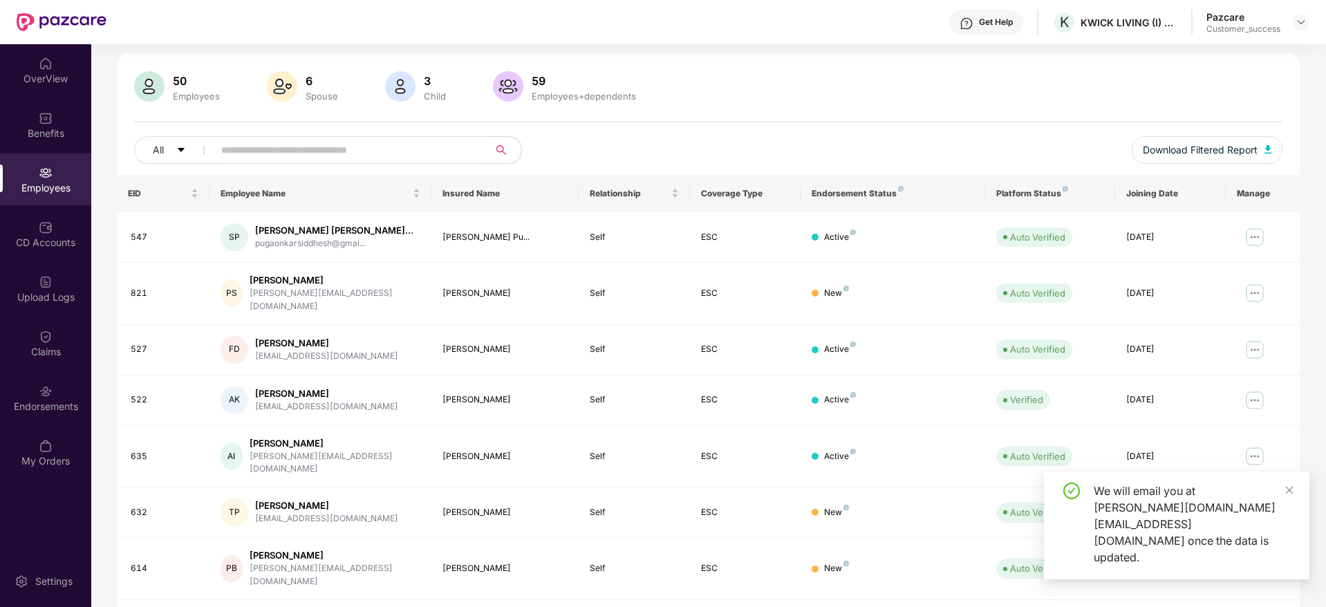
scroll to position [100, 0]
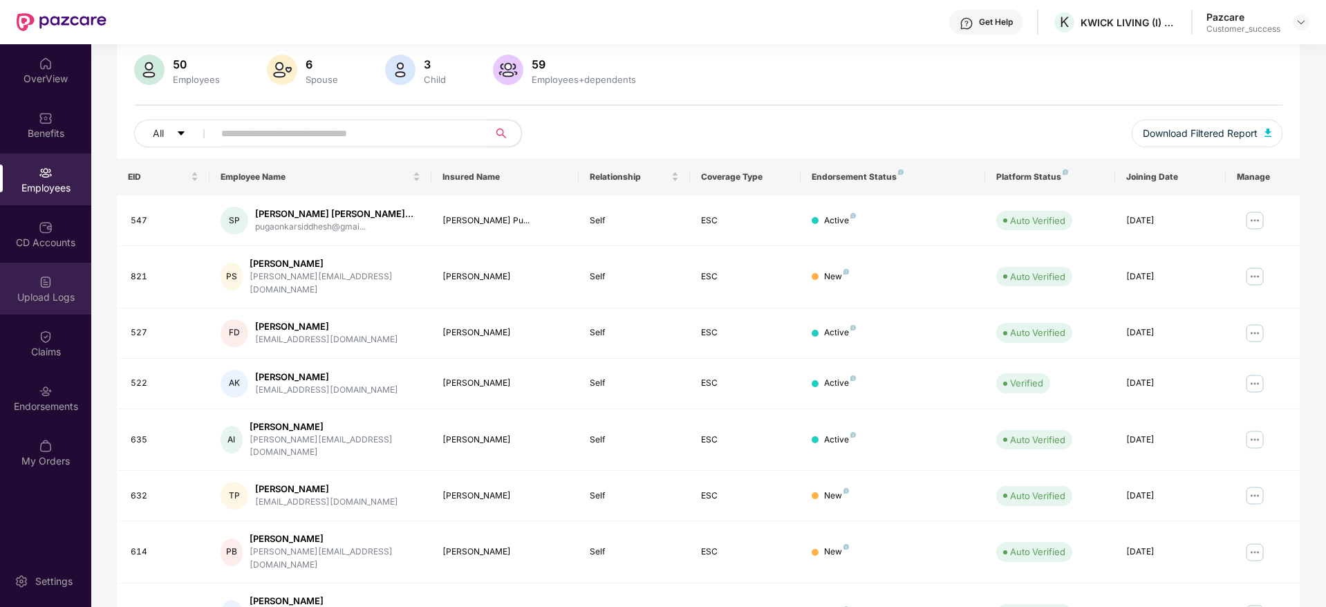
click at [40, 295] on div "Upload Logs" at bounding box center [45, 297] width 91 height 14
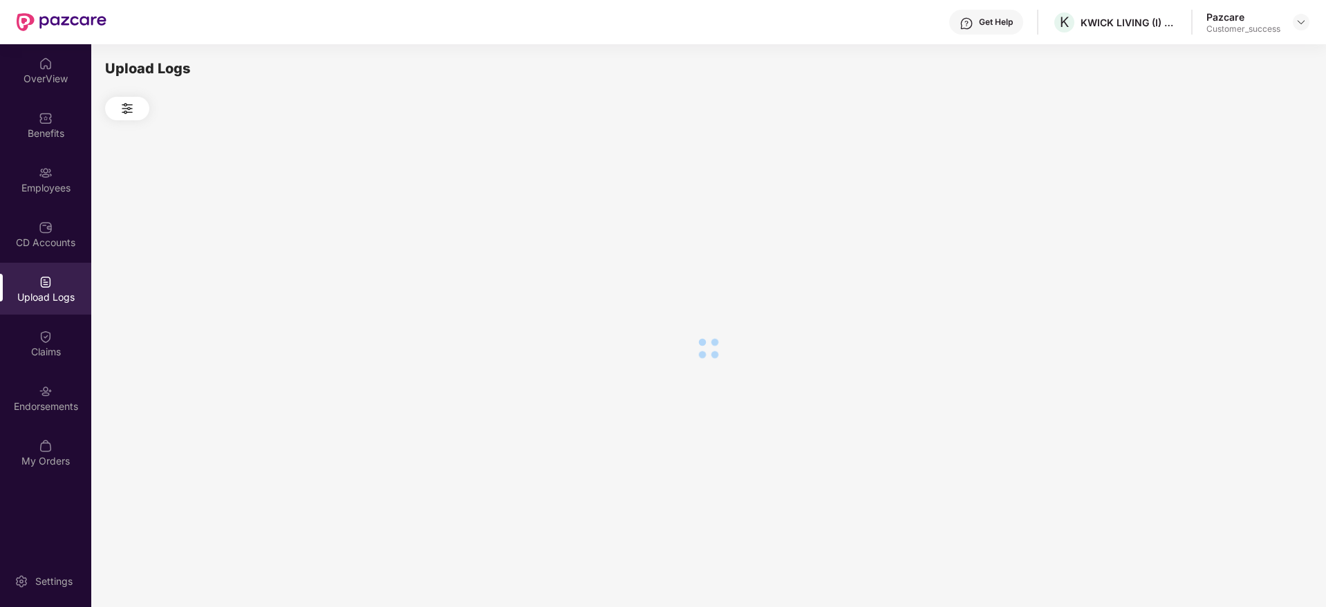
scroll to position [0, 0]
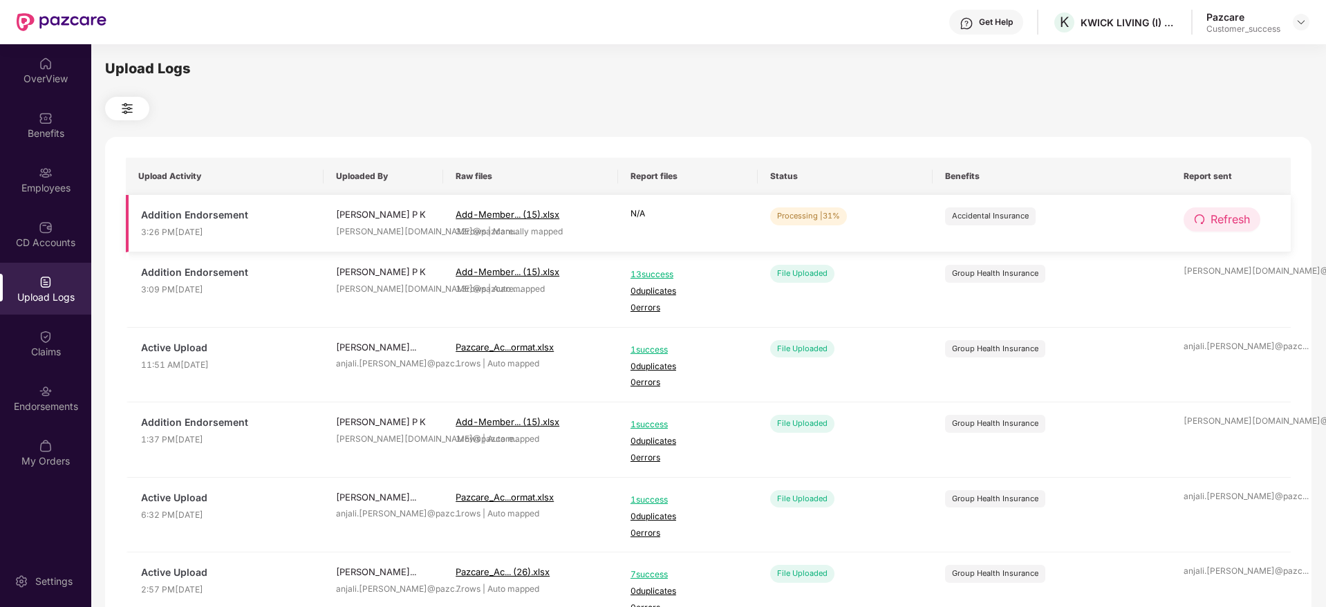
click at [1242, 221] on span "Refresh" at bounding box center [1230, 219] width 39 height 17
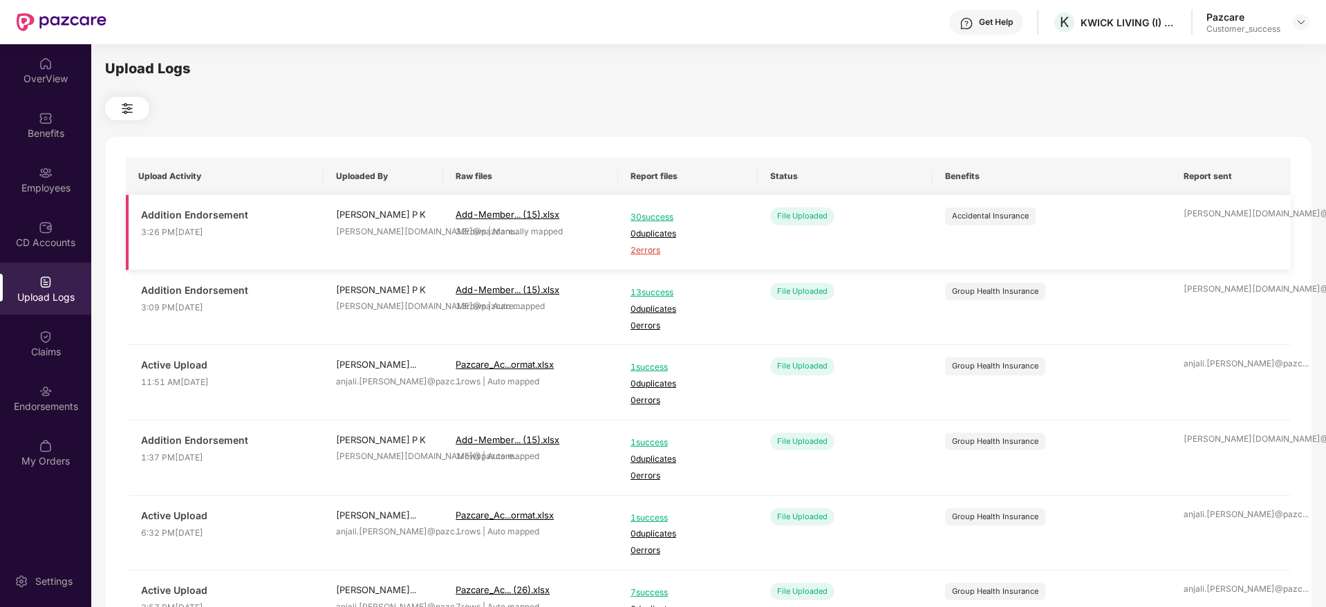
click at [636, 252] on span "2 errors" at bounding box center [688, 250] width 115 height 13
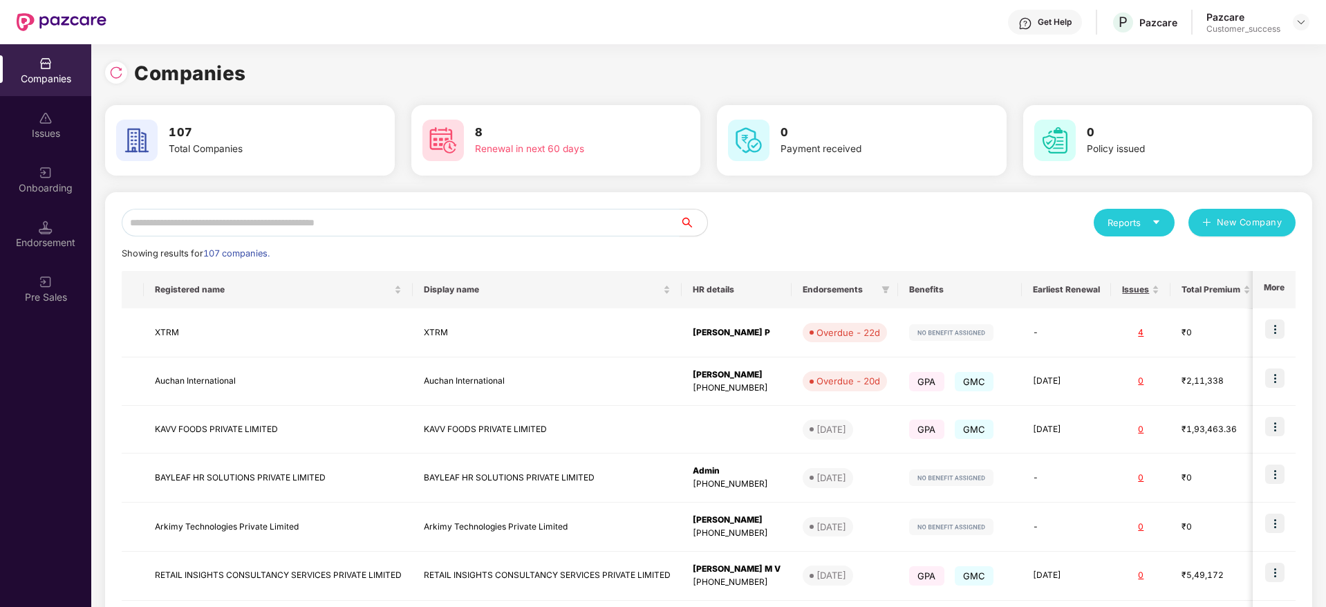
click at [258, 228] on input "text" at bounding box center [401, 223] width 558 height 28
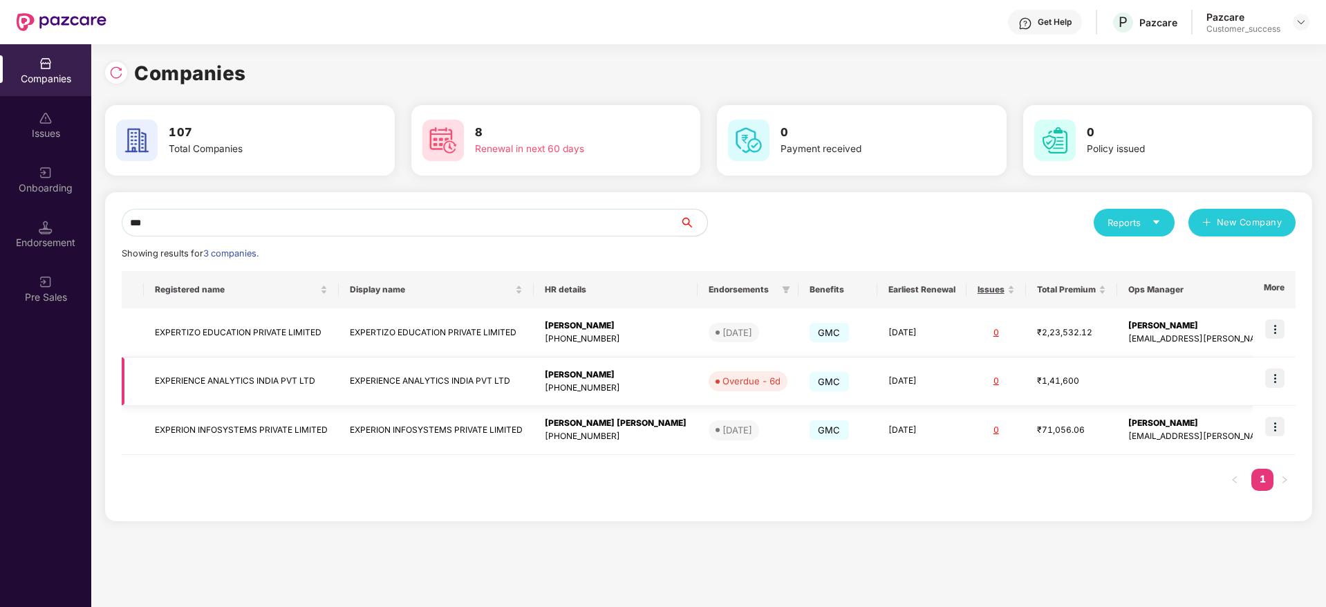
type input "***"
click at [1274, 371] on img at bounding box center [1274, 378] width 19 height 19
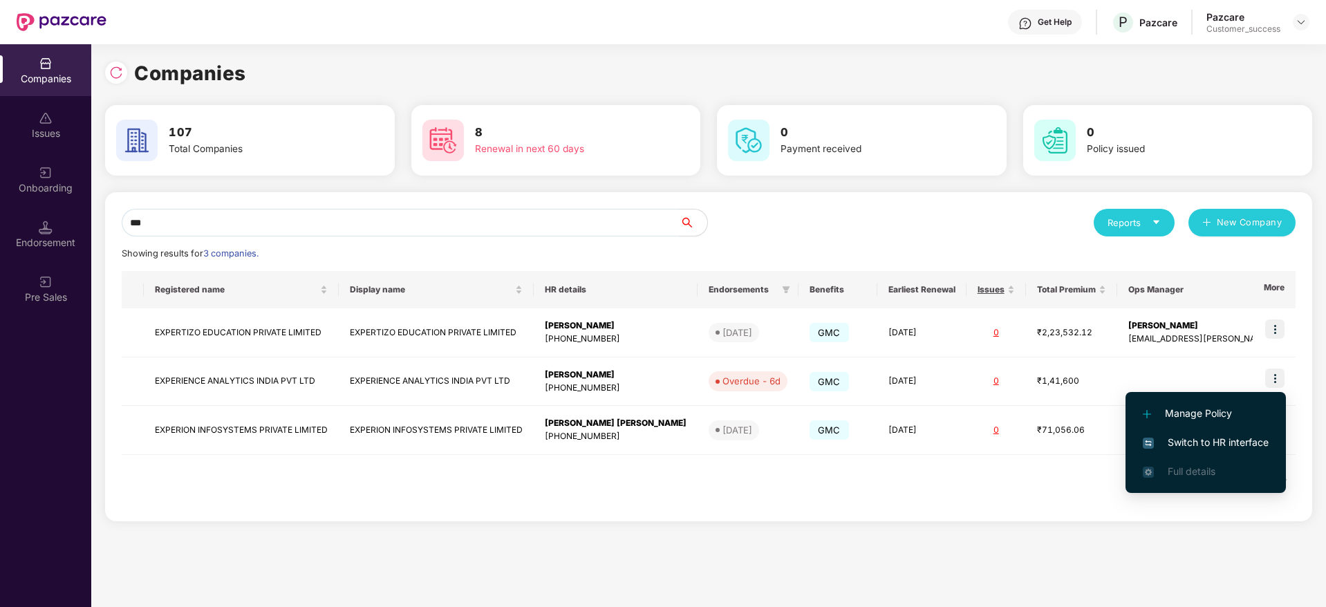
click at [1209, 438] on span "Switch to HR interface" at bounding box center [1206, 442] width 126 height 15
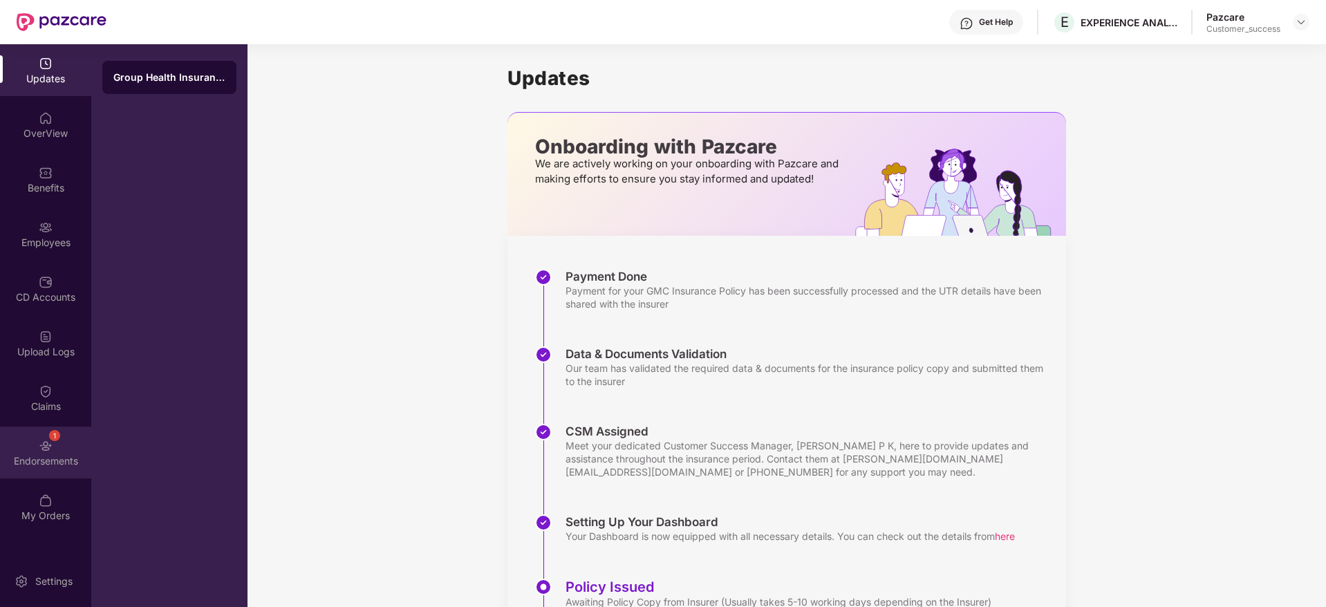
click at [82, 442] on div "1 Endorsements" at bounding box center [45, 453] width 91 height 52
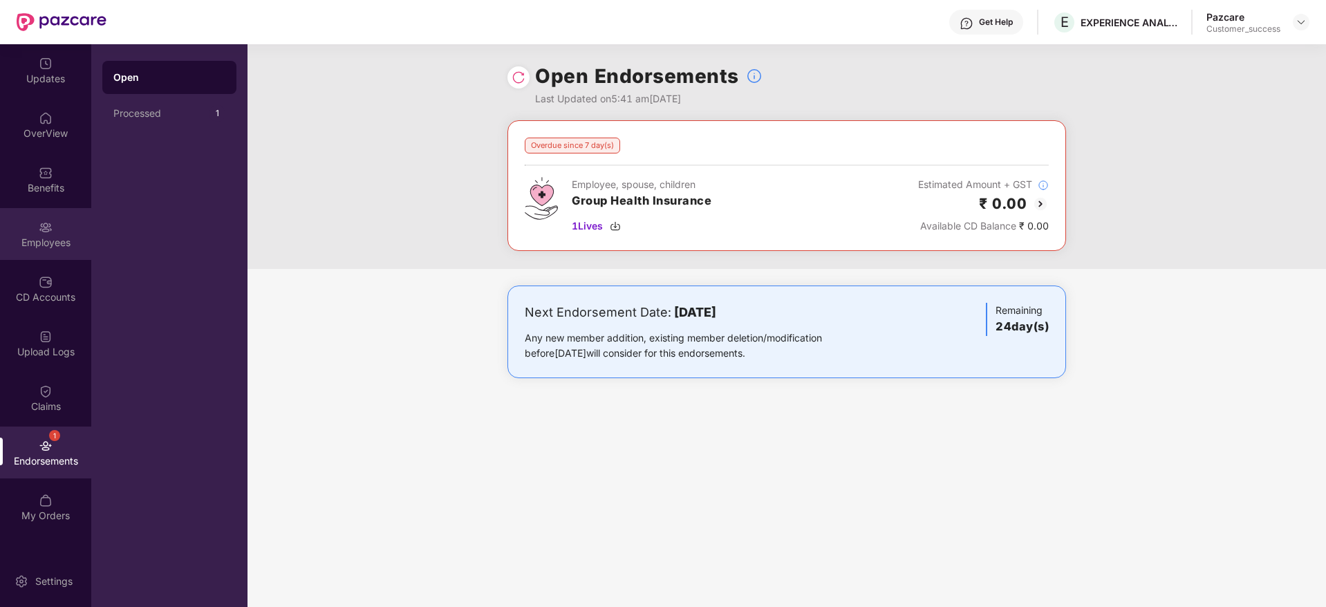
click at [48, 232] on img at bounding box center [46, 228] width 14 height 14
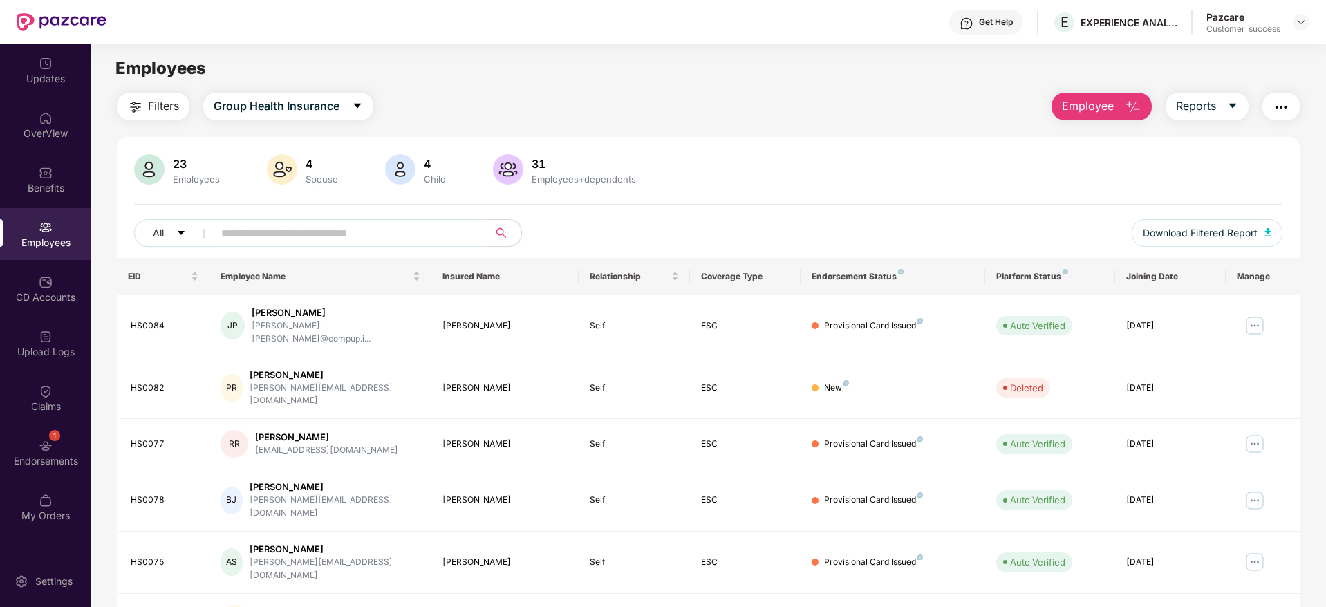
click at [375, 237] on input "text" at bounding box center [345, 233] width 248 height 21
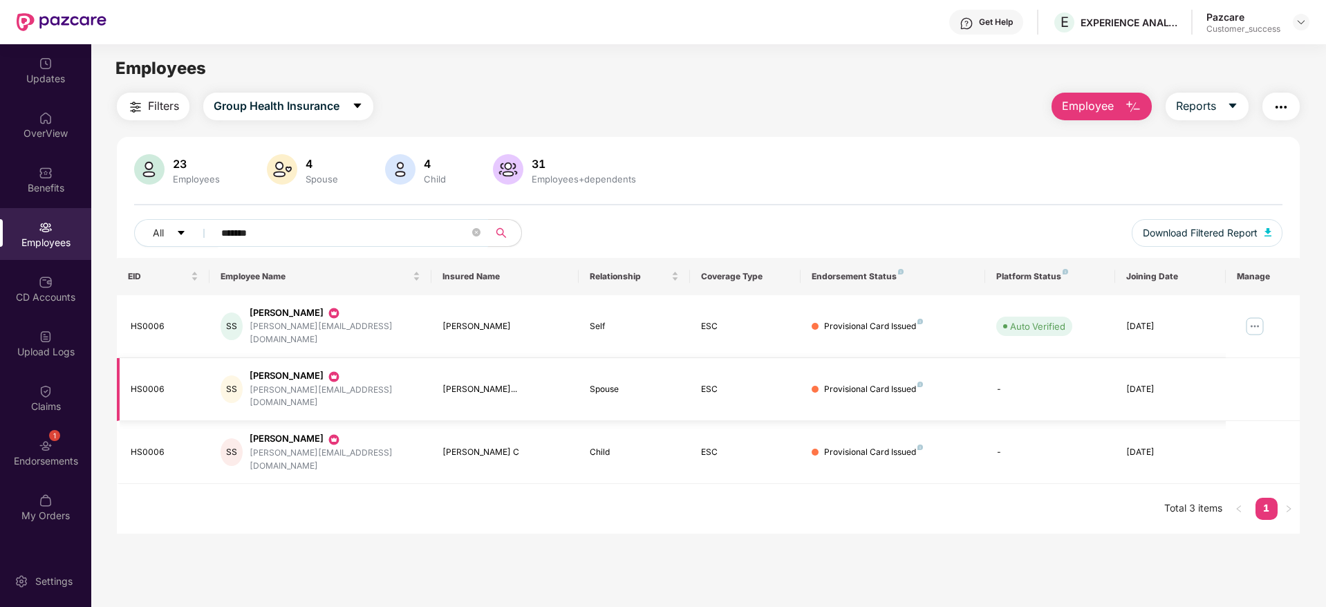
type input "*******"
click at [319, 384] on div "[PERSON_NAME][EMAIL_ADDRESS][DOMAIN_NAME]" at bounding box center [335, 397] width 171 height 26
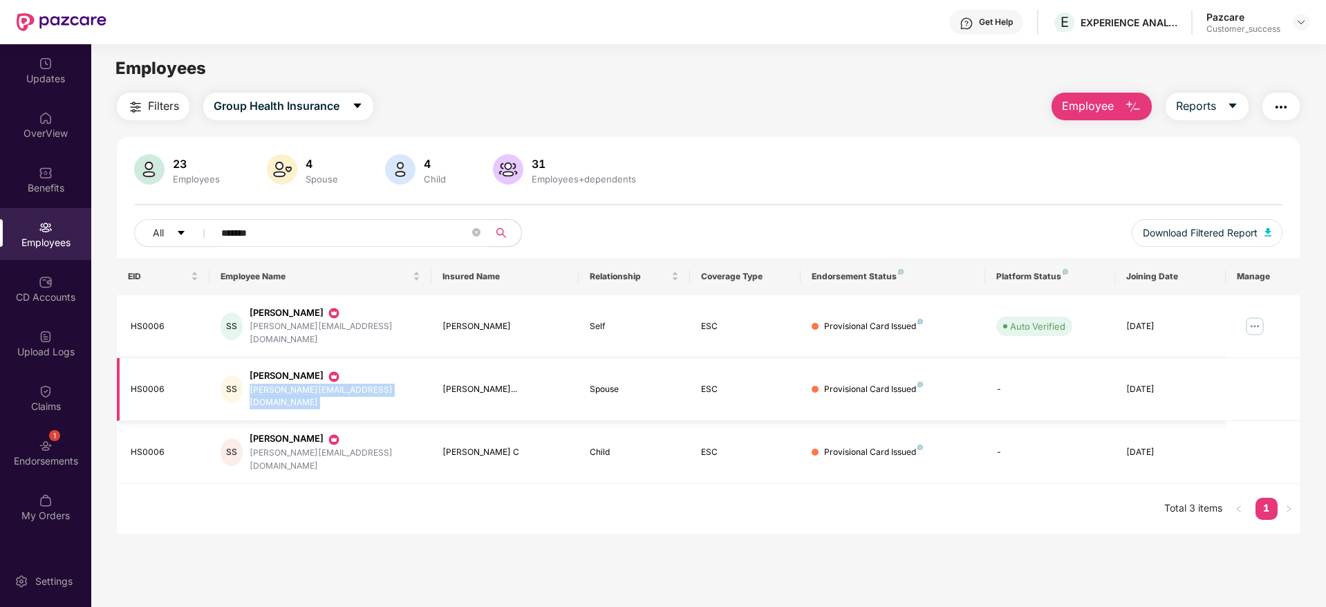
copy div "[PERSON_NAME][EMAIL_ADDRESS][DOMAIN_NAME]"
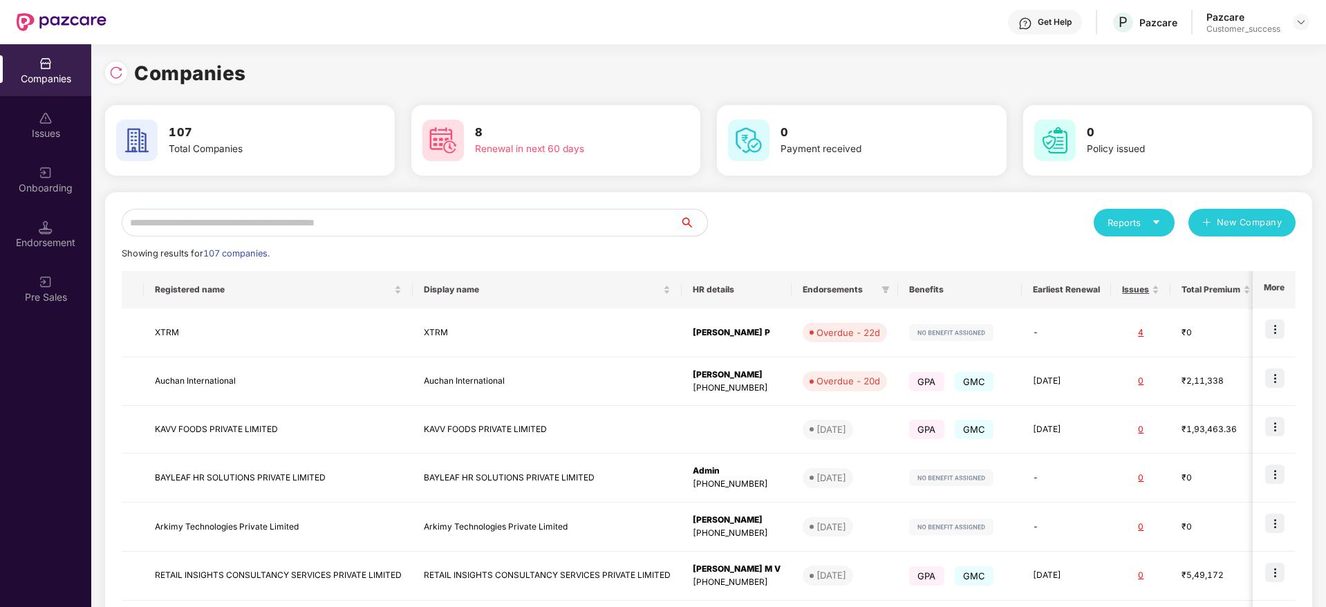
click at [193, 230] on input "text" at bounding box center [401, 223] width 558 height 28
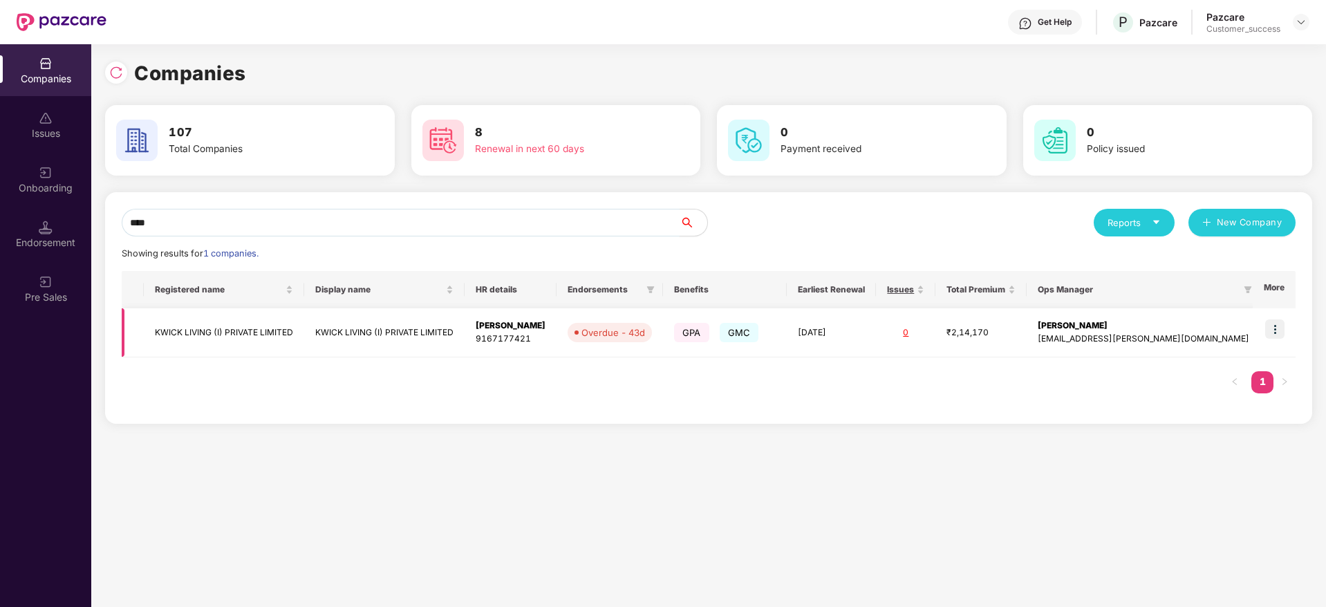
type input "****"
click at [1290, 334] on td at bounding box center [1274, 332] width 43 height 49
click at [1281, 327] on img at bounding box center [1274, 328] width 19 height 19
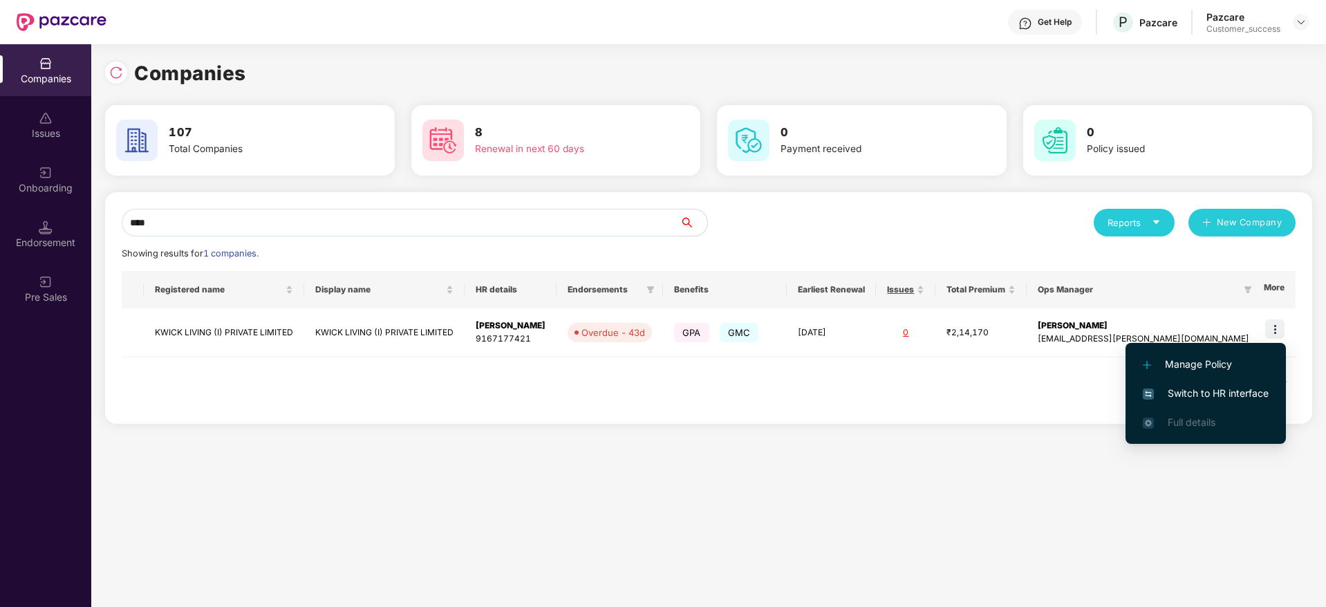
click at [1242, 391] on span "Switch to HR interface" at bounding box center [1206, 393] width 126 height 15
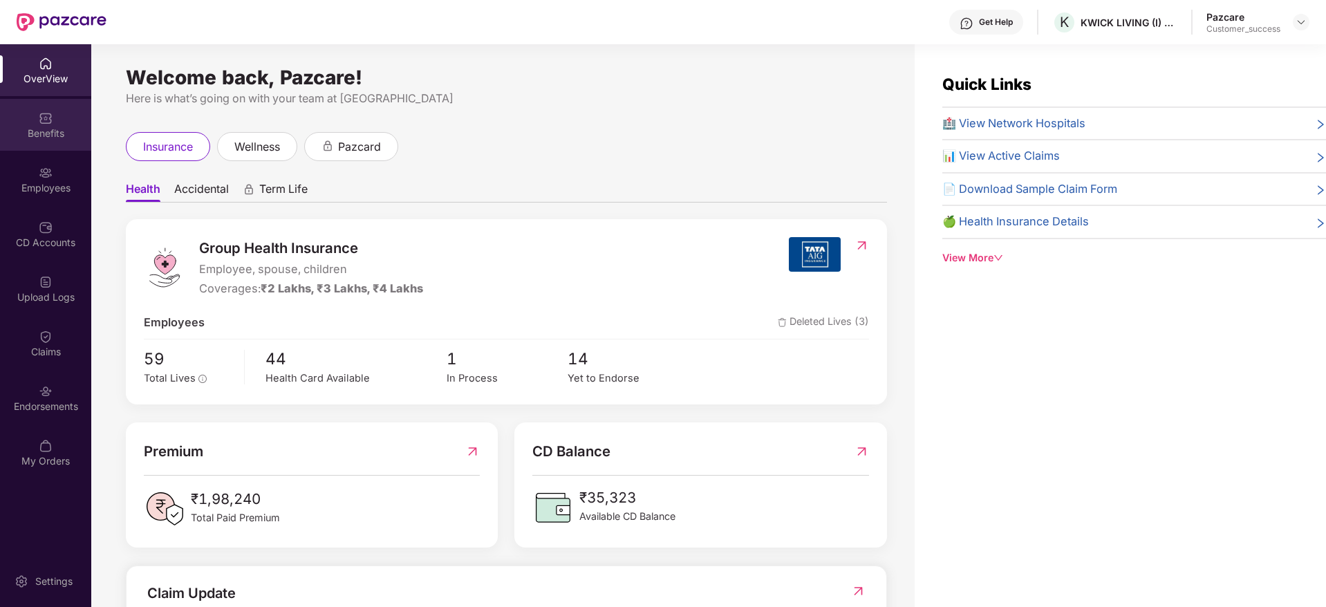
click at [79, 142] on div "Benefits" at bounding box center [45, 125] width 91 height 52
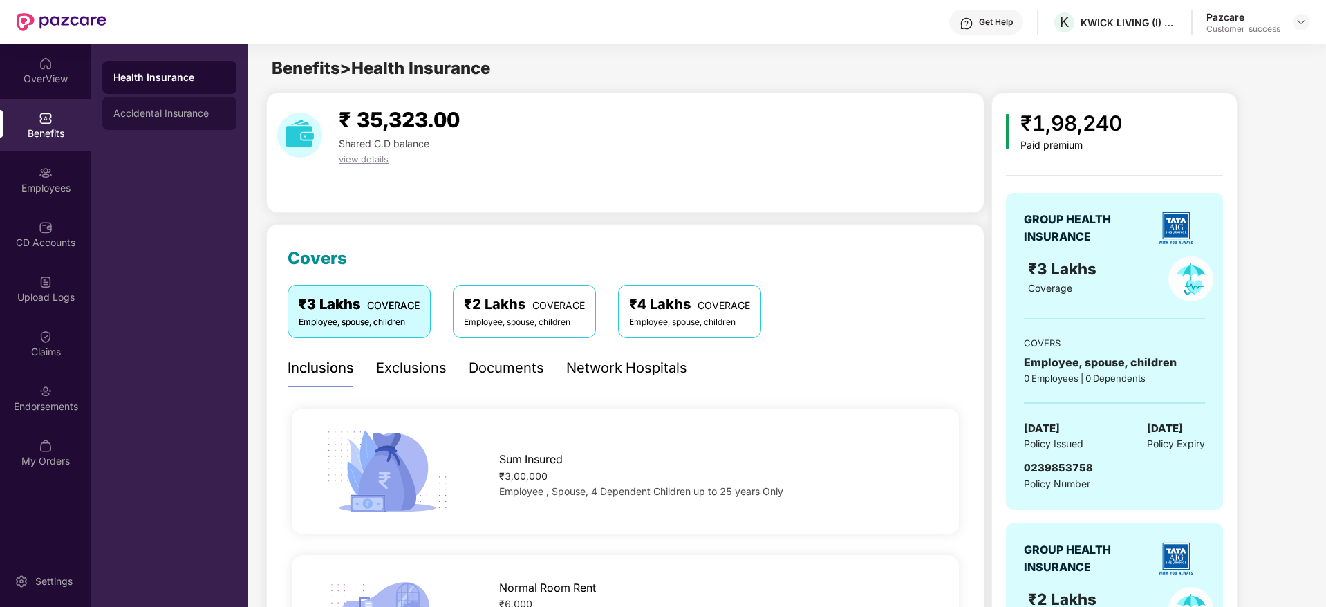
click at [166, 117] on div "Accidental Insurance" at bounding box center [169, 113] width 112 height 11
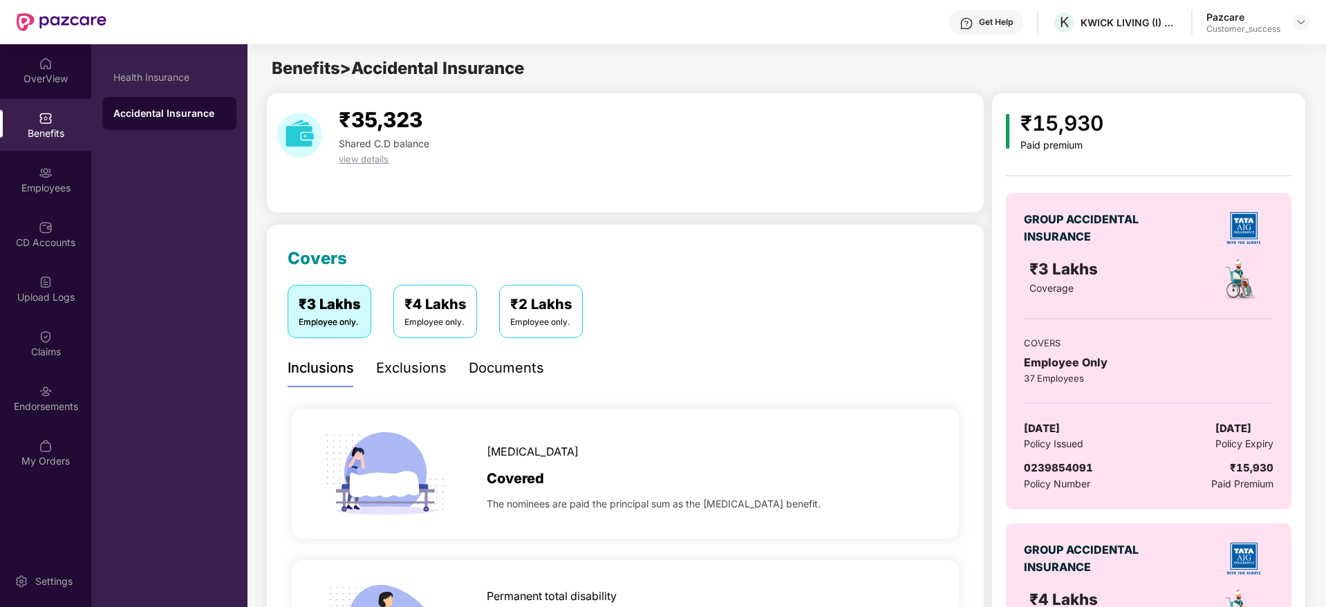
click at [472, 365] on div "Documents" at bounding box center [506, 367] width 75 height 21
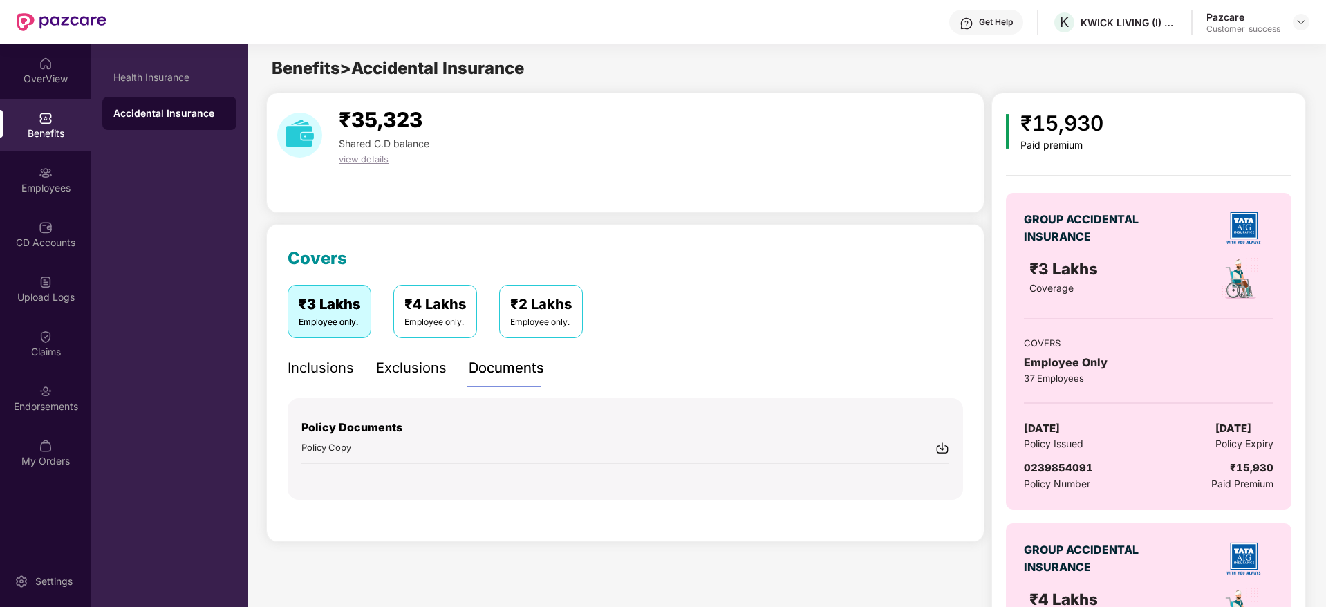
scroll to position [110, 0]
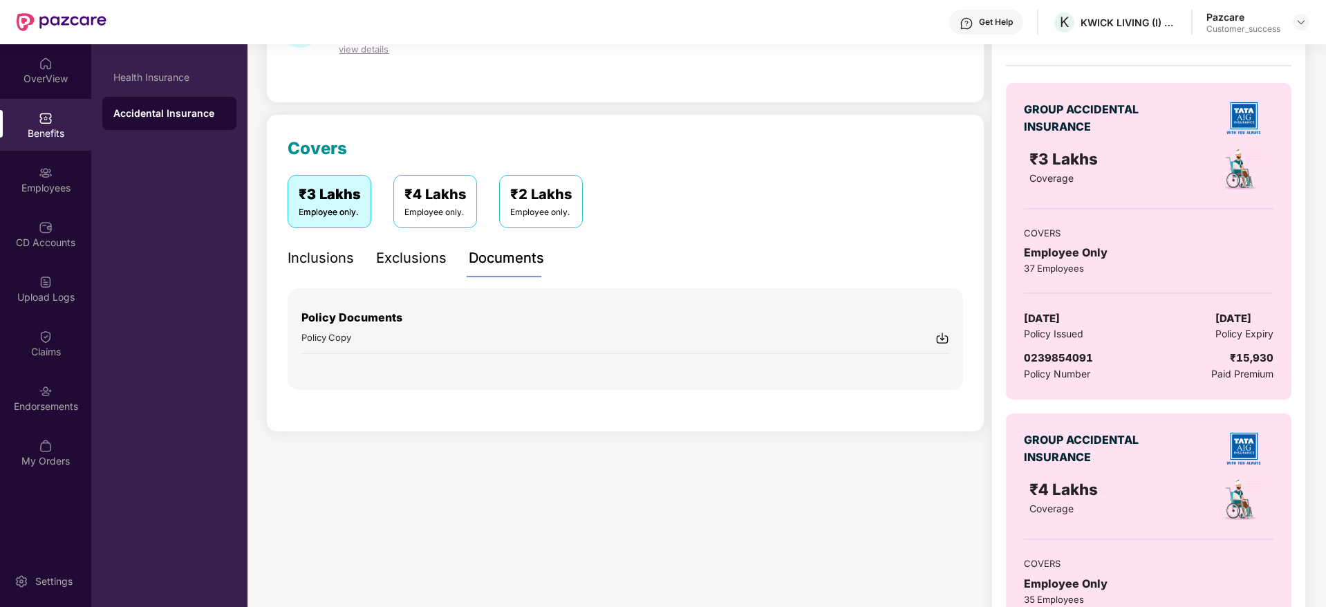
click at [940, 339] on img at bounding box center [942, 338] width 14 height 14
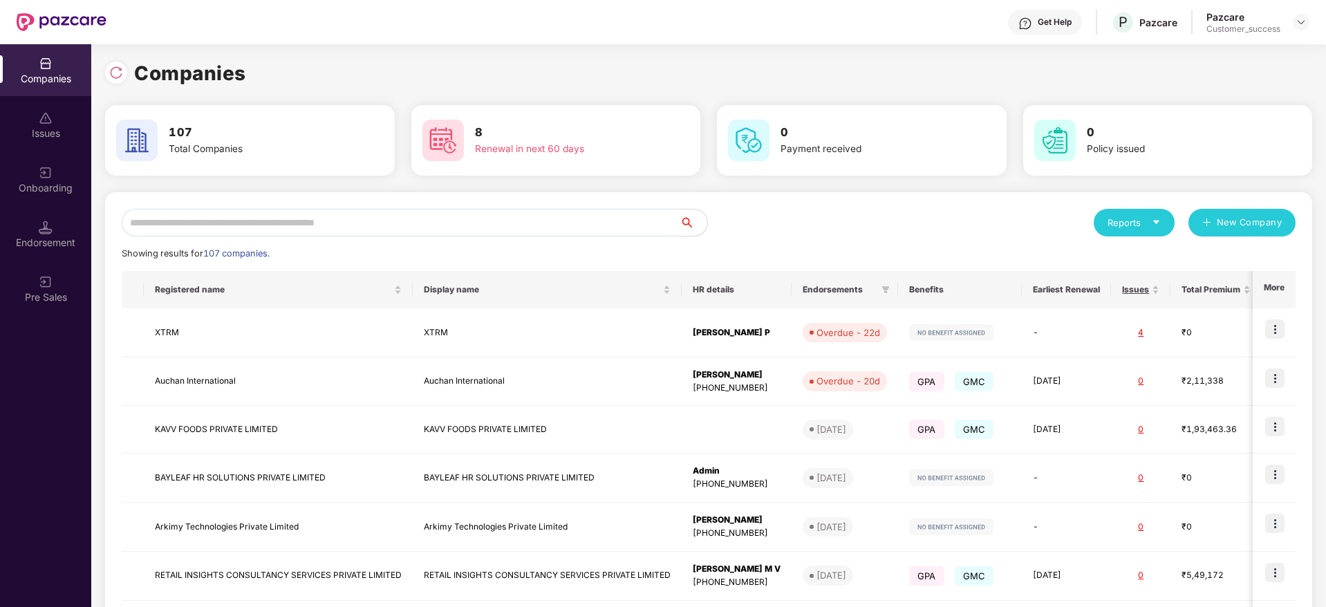
click at [226, 225] on input "text" at bounding box center [401, 223] width 558 height 28
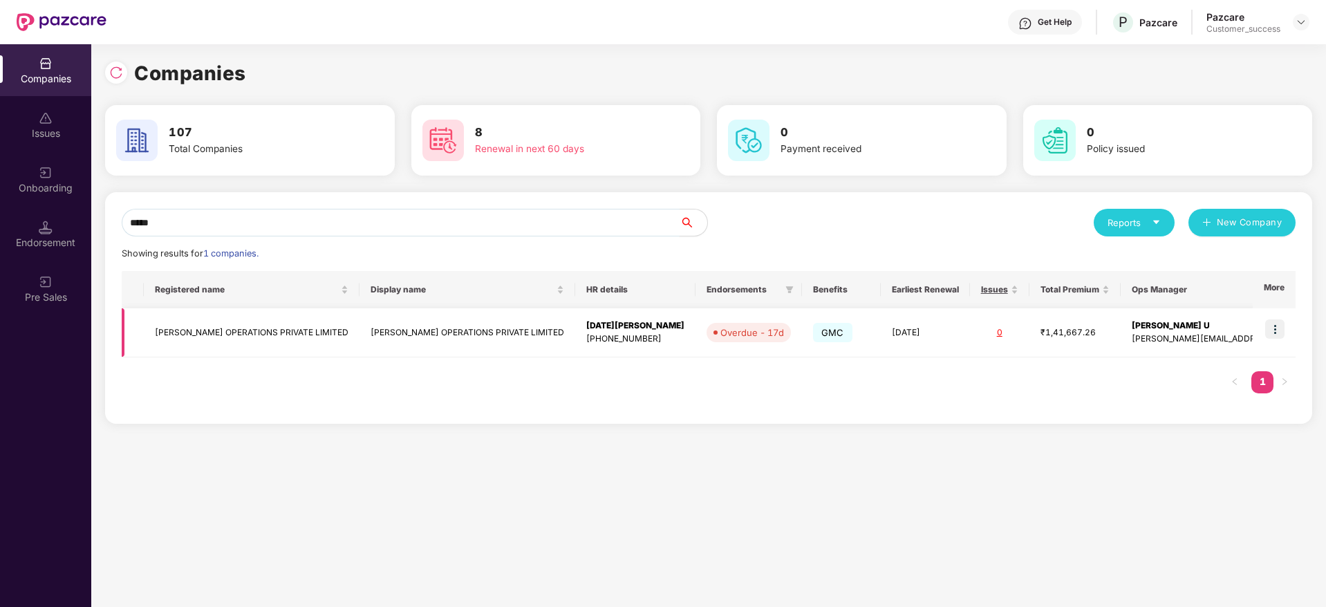
type input "*****"
click at [228, 333] on td "[PERSON_NAME] OPERATIONS PRIVATE LIMITED" at bounding box center [252, 332] width 216 height 49
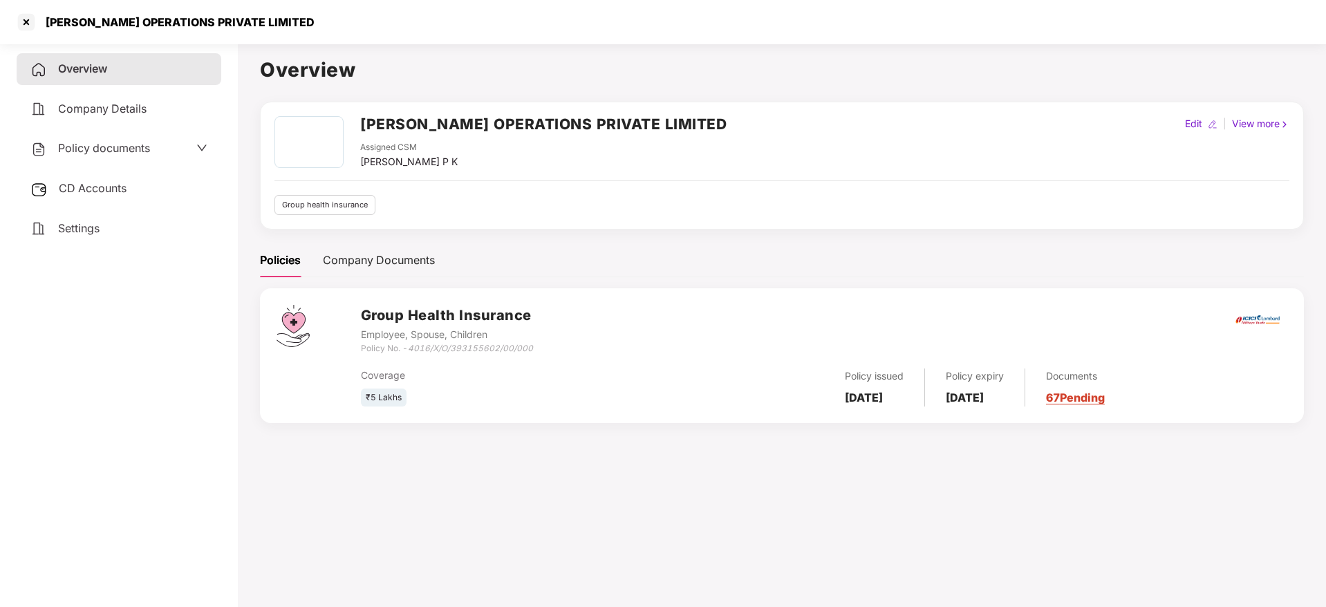
click at [142, 151] on span "Policy documents" at bounding box center [104, 148] width 92 height 14
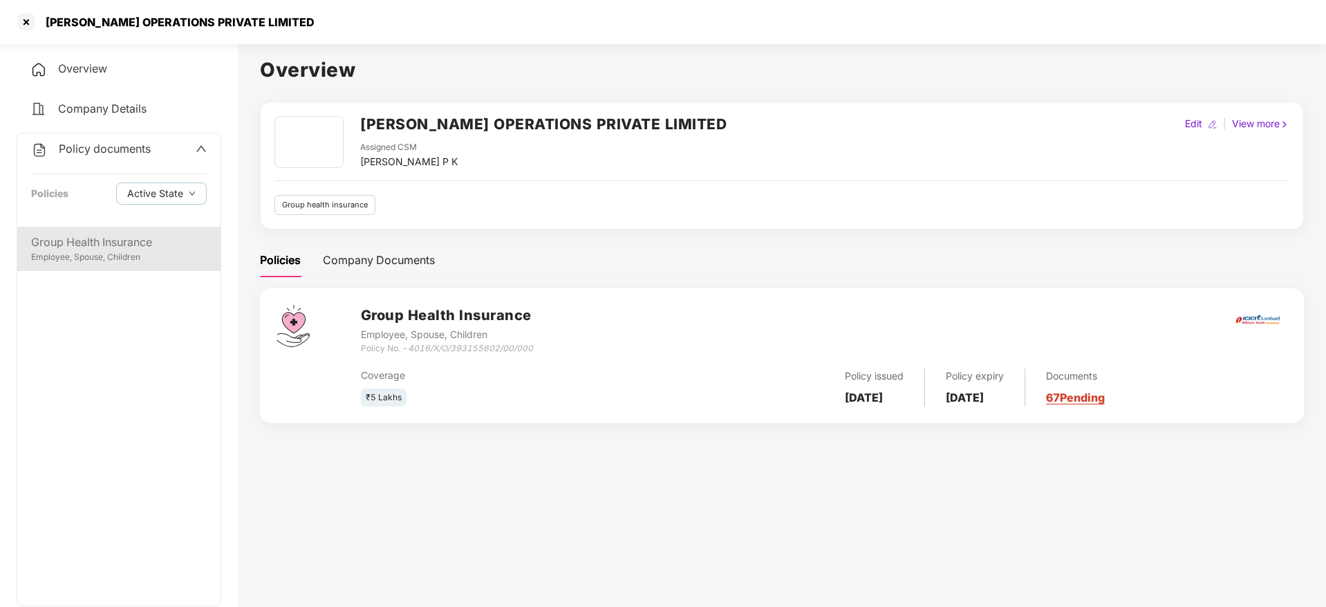
click at [109, 227] on div "Group Health Insurance Employee, Spouse, Children" at bounding box center [118, 249] width 203 height 44
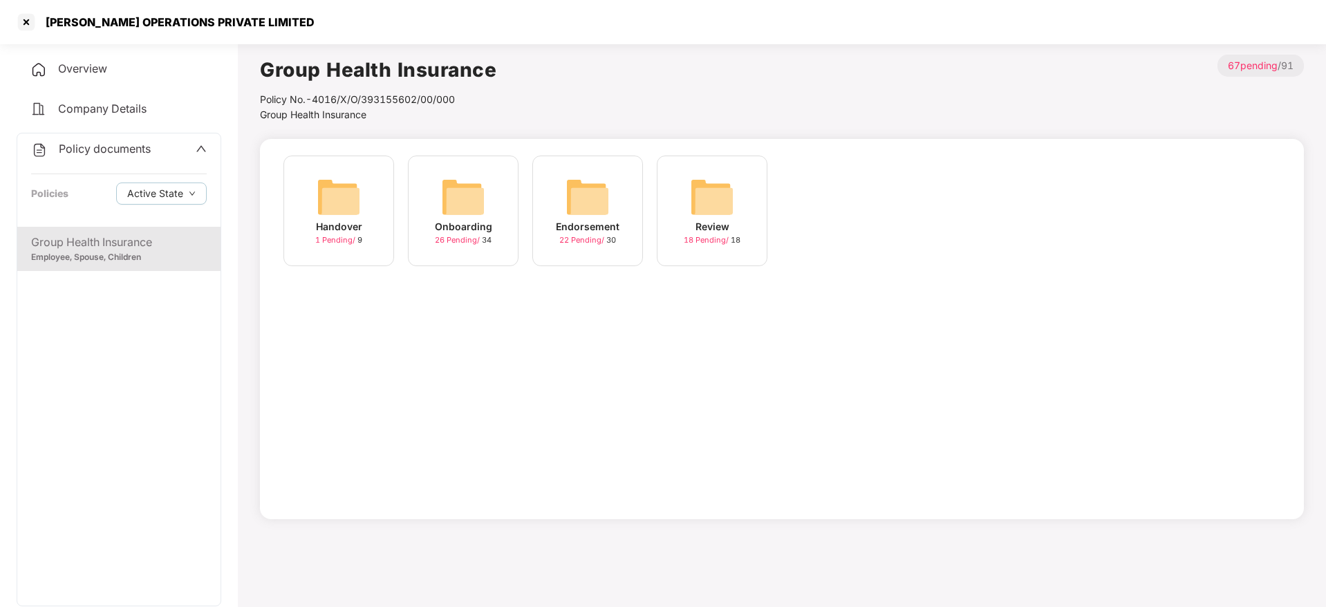
click at [583, 219] on div "Endorsement" at bounding box center [588, 226] width 64 height 15
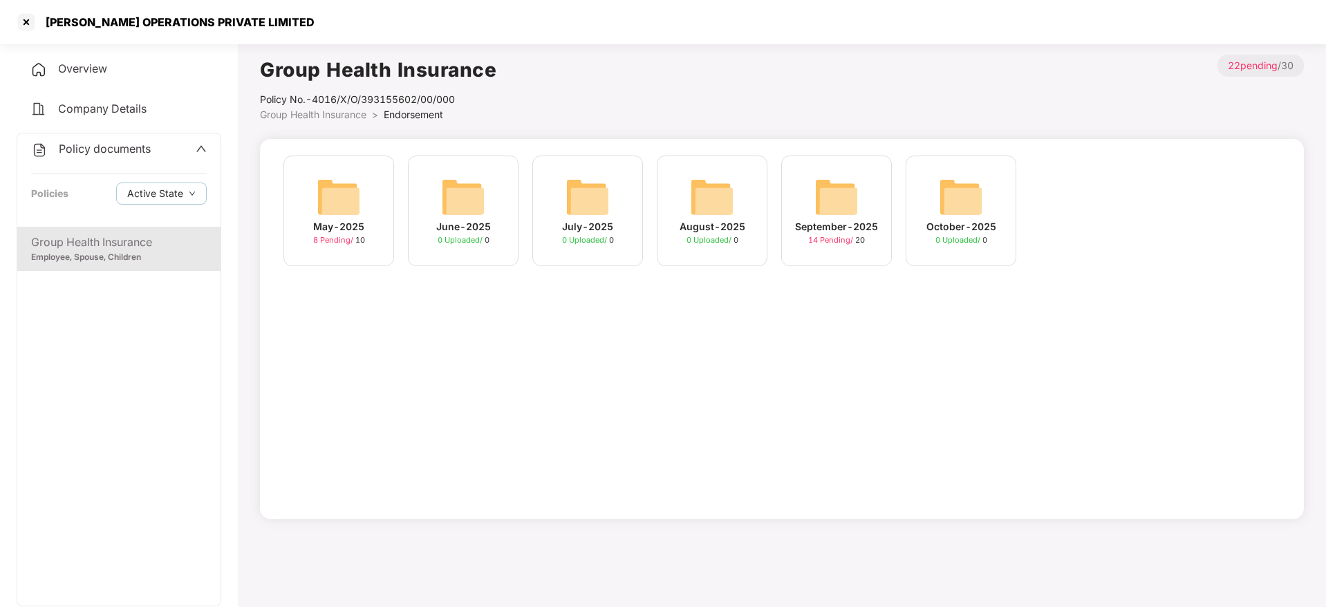
click at [777, 209] on div "September-2025 14 Pending / 20" at bounding box center [836, 218] width 124 height 124
click at [792, 207] on div "September-2025 14 Pending / 20" at bounding box center [836, 211] width 111 height 111
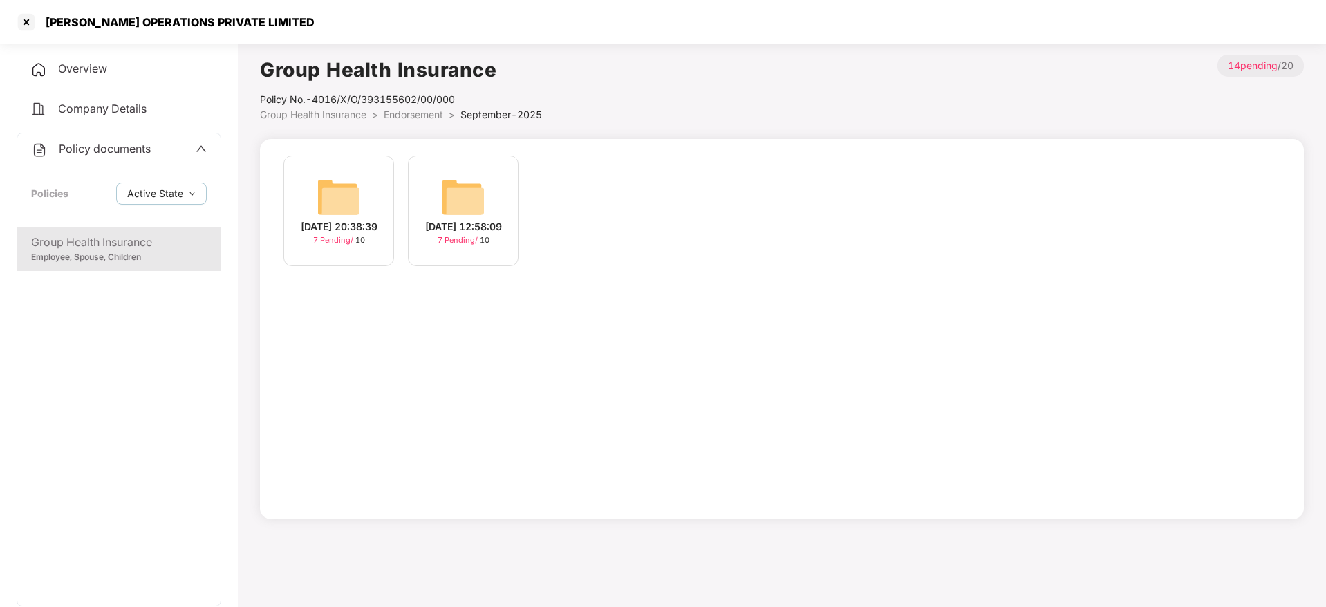
click at [442, 227] on div "[DATE] 12:58:09" at bounding box center [463, 226] width 77 height 15
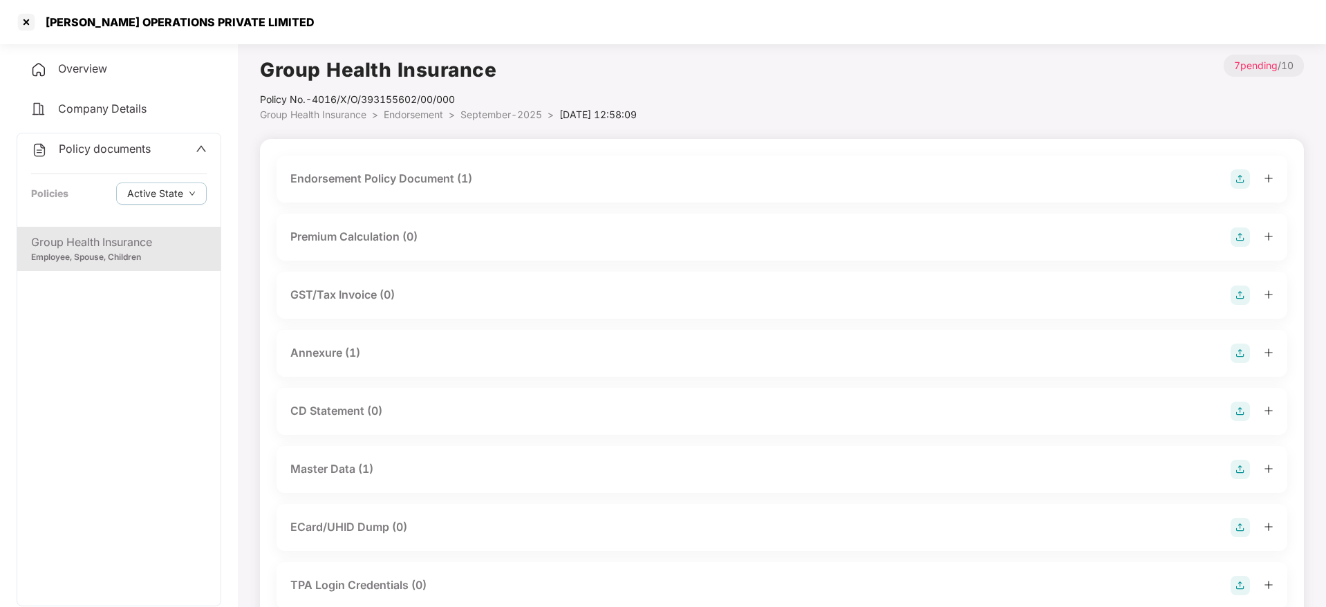
click at [332, 457] on div "Master Data (1)" at bounding box center [782, 469] width 1011 height 47
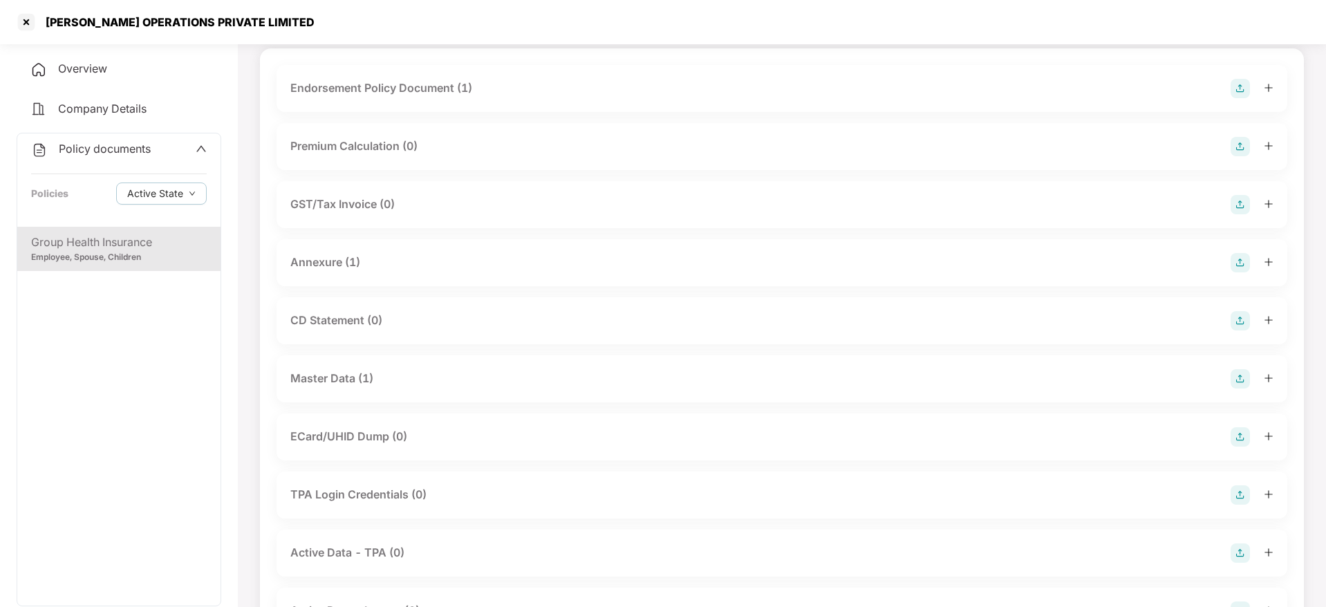
scroll to position [91, 0]
click at [343, 386] on div "Master Data (1)" at bounding box center [331, 377] width 83 height 17
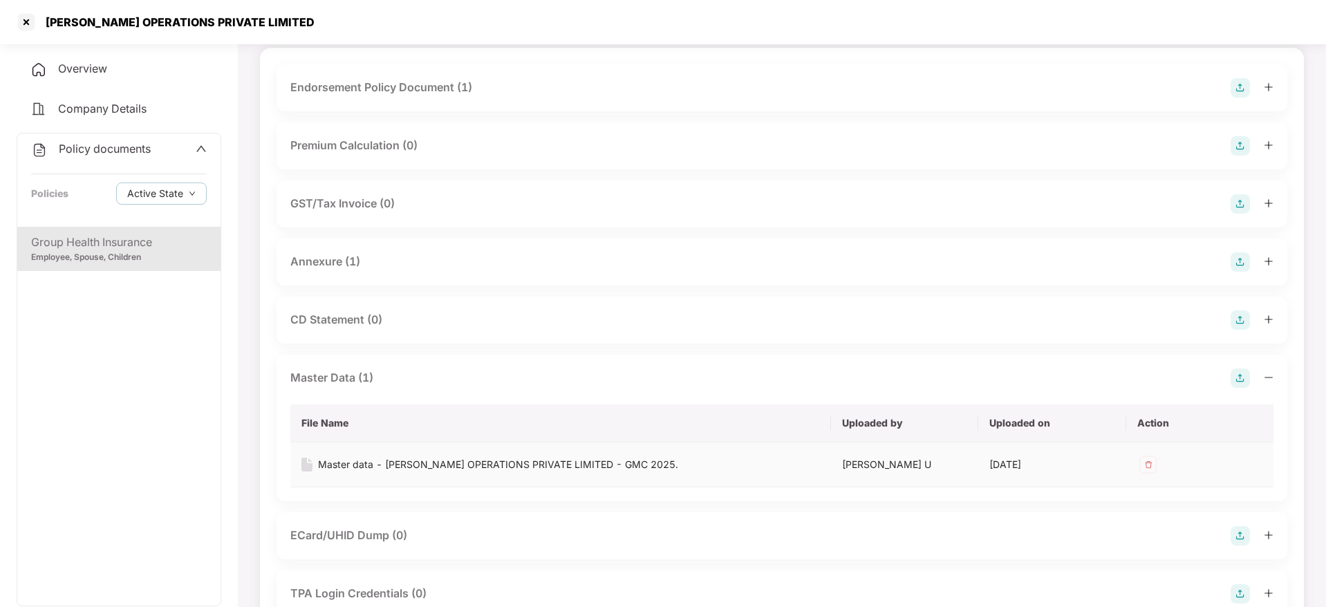
click at [346, 466] on div "Master data - [PERSON_NAME] OPERATIONS PRIVATE LIMITED - GMC 2025." at bounding box center [498, 464] width 360 height 15
